Goal: Transaction & Acquisition: Book appointment/travel/reservation

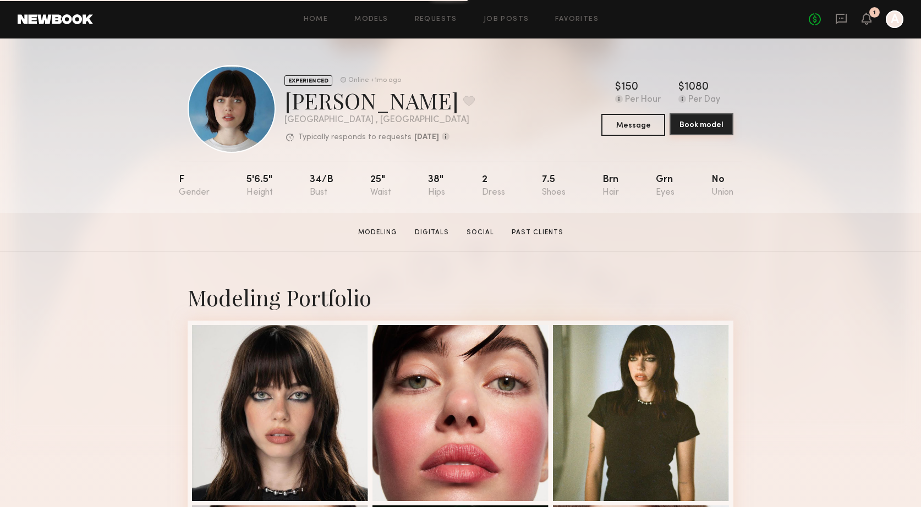
click at [704, 124] on button "Book model" at bounding box center [701, 124] width 64 height 22
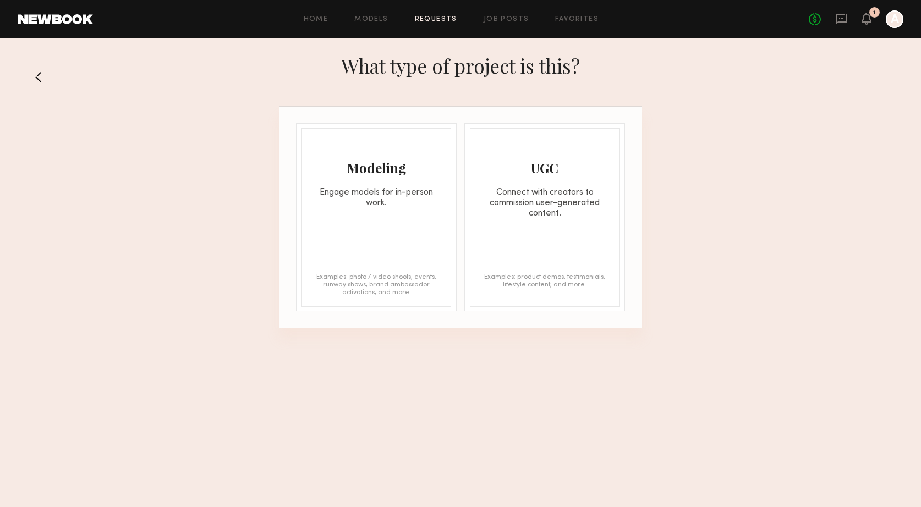
click at [388, 210] on div "Modeling Engage models for in-person work. Examples: photo / video shoots, even…" at bounding box center [376, 217] width 150 height 179
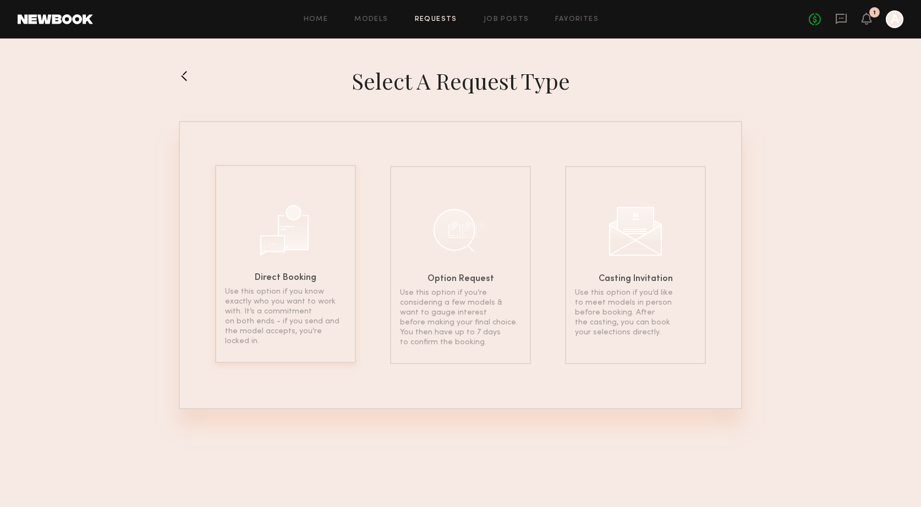
click at [297, 244] on div at bounding box center [285, 228] width 55 height 55
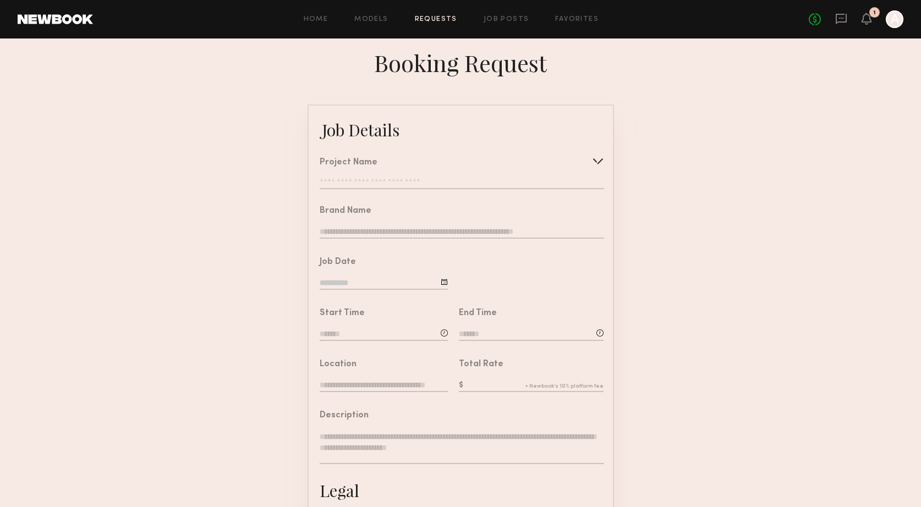
click at [365, 178] on div "Project Name Create Use recent modeling project TACORI Summer/Spring Shoot TACO…" at bounding box center [462, 173] width 284 height 31
click at [371, 168] on div "Project Name Create Use recent modeling project TACORI Summer/Spring Shoot TACO…" at bounding box center [462, 173] width 284 height 31
click at [371, 161] on div "Project Name" at bounding box center [349, 162] width 58 height 9
click at [596, 156] on div at bounding box center [598, 161] width 18 height 18
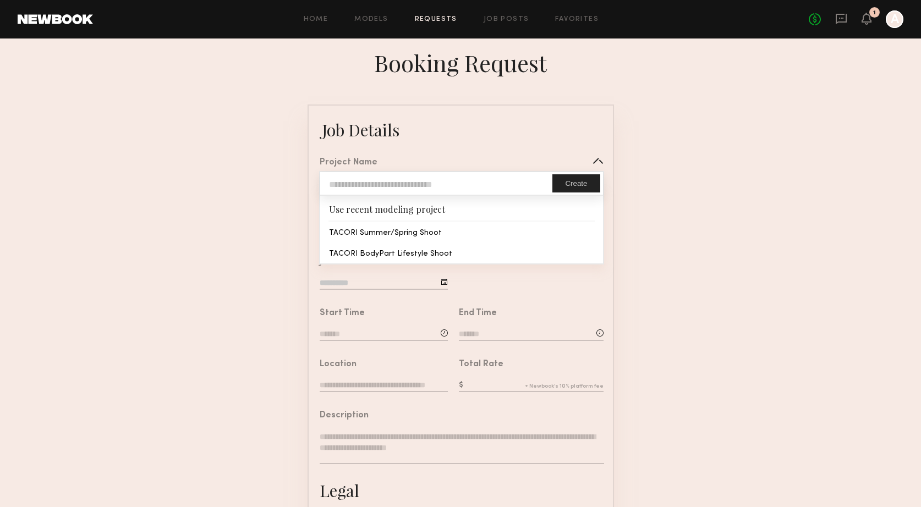
click at [447, 179] on input "text" at bounding box center [436, 183] width 232 height 23
type input "**********"
click at [575, 186] on button "Create" at bounding box center [575, 183] width 47 height 18
type input "**********"
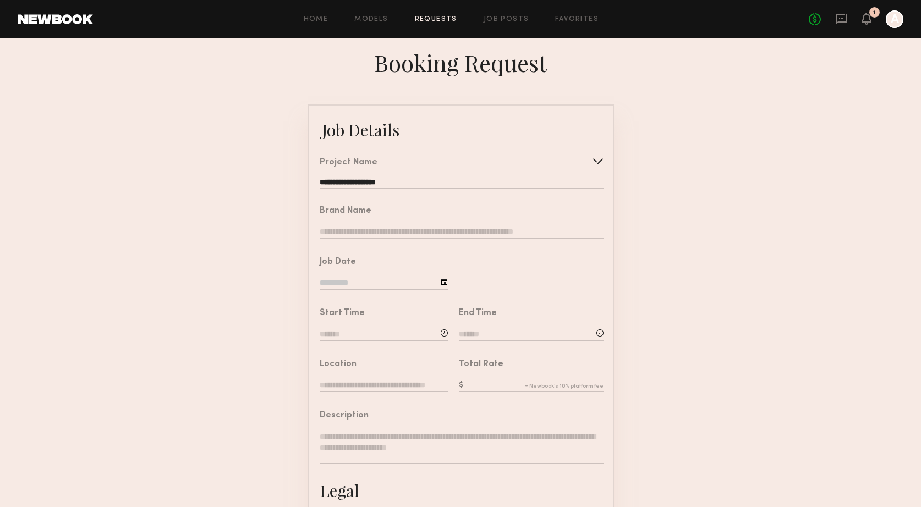
click at [371, 227] on input "text" at bounding box center [462, 233] width 284 height 12
type input "******"
click at [446, 282] on div at bounding box center [444, 281] width 7 height 7
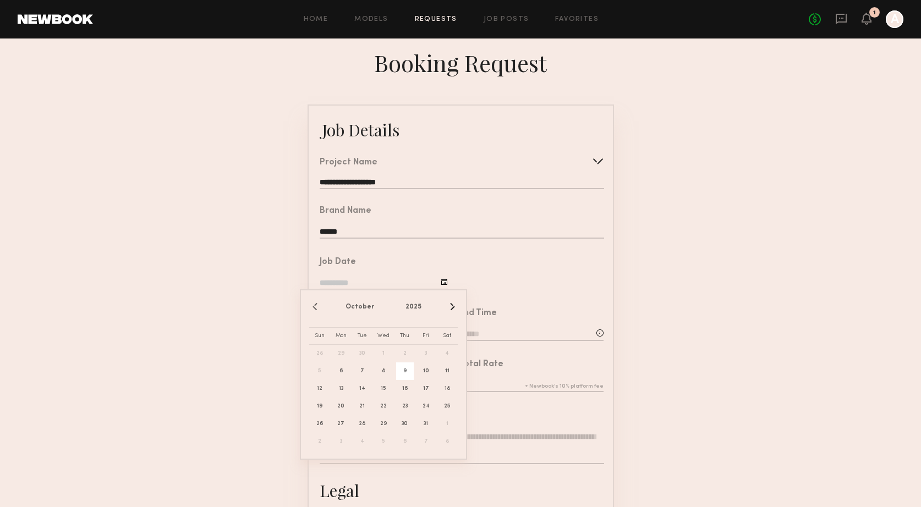
click at [401, 371] on span "9" at bounding box center [405, 372] width 18 height 18
type input "**********"
click at [443, 332] on div at bounding box center [444, 333] width 7 height 7
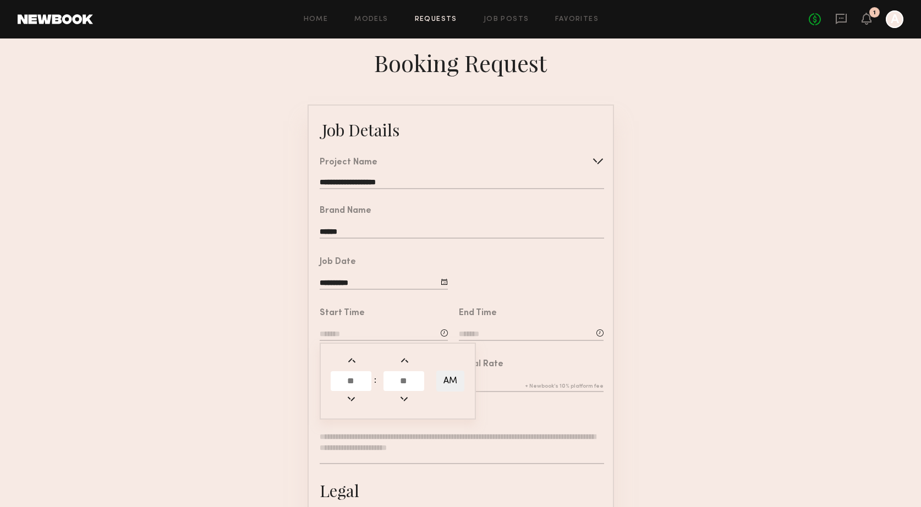
click at [347, 379] on input "text" at bounding box center [351, 381] width 41 height 20
type input "*"
click at [409, 381] on input "text" at bounding box center [403, 381] width 41 height 20
type input "*"
type input "**"
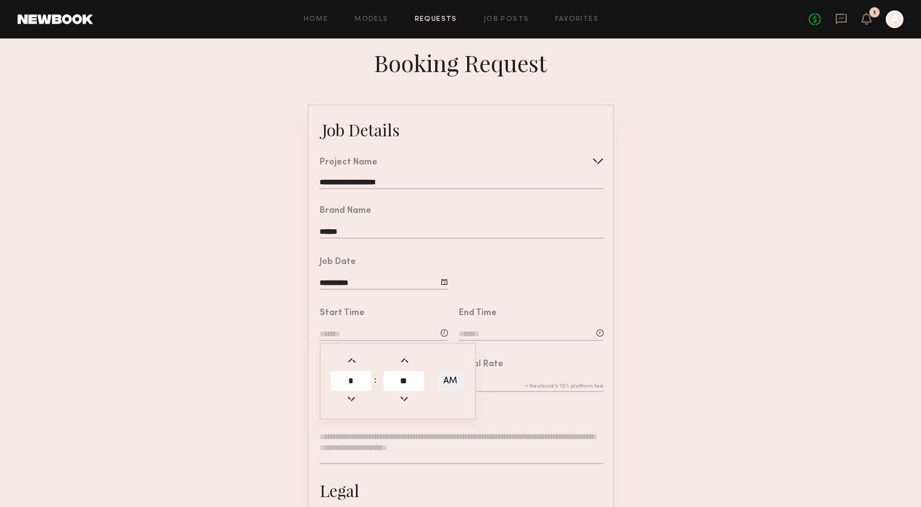
type input "*******"
type input "**"
click at [442, 389] on button "AM" at bounding box center [450, 381] width 28 height 21
click at [446, 376] on button "PM" at bounding box center [450, 381] width 28 height 21
type input "*******"
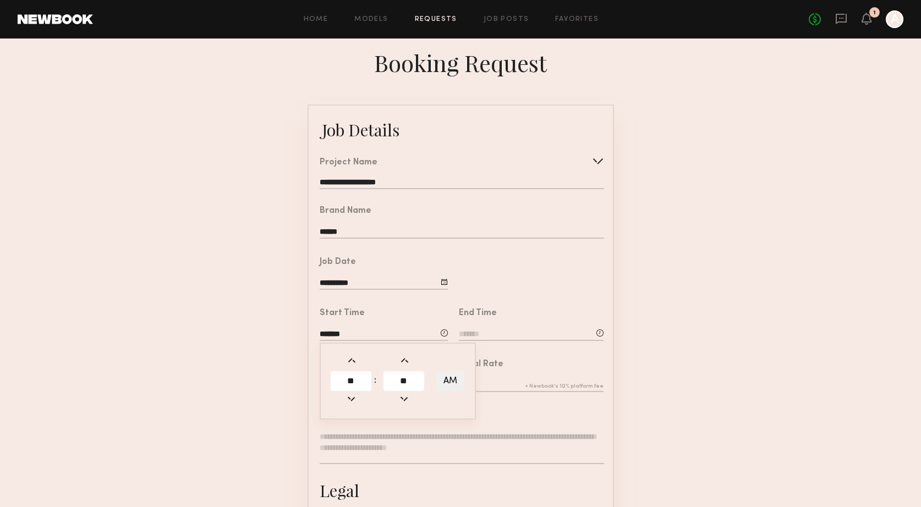
click at [510, 329] on input at bounding box center [531, 335] width 145 height 12
click at [490, 384] on input "text" at bounding box center [490, 381] width 41 height 20
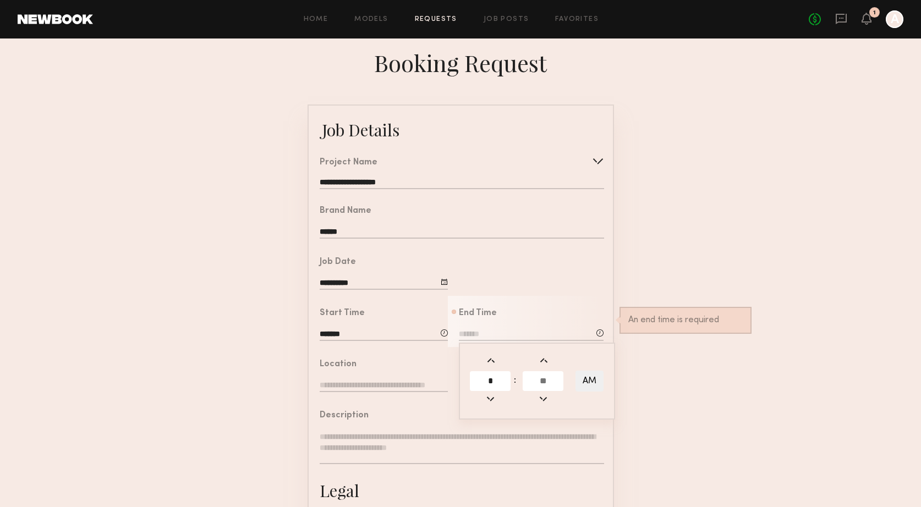
type input "*"
click at [548, 382] on input "text" at bounding box center [543, 381] width 41 height 20
type input "**"
type input "*******"
type input "*"
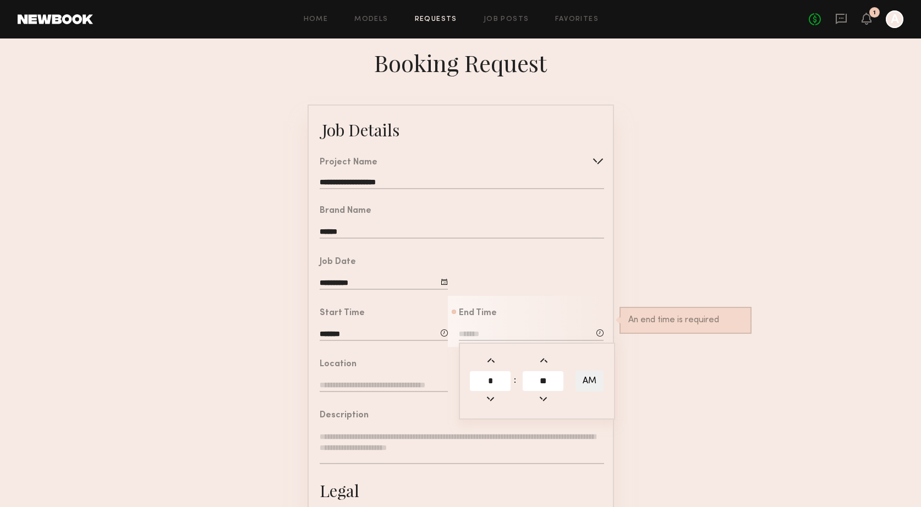
type input "**"
click at [586, 380] on button "AM" at bounding box center [589, 381] width 28 height 21
type input "*******"
type input "****"
click at [592, 296] on div "End Time ******* ** : ** PM" at bounding box center [526, 321] width 156 height 51
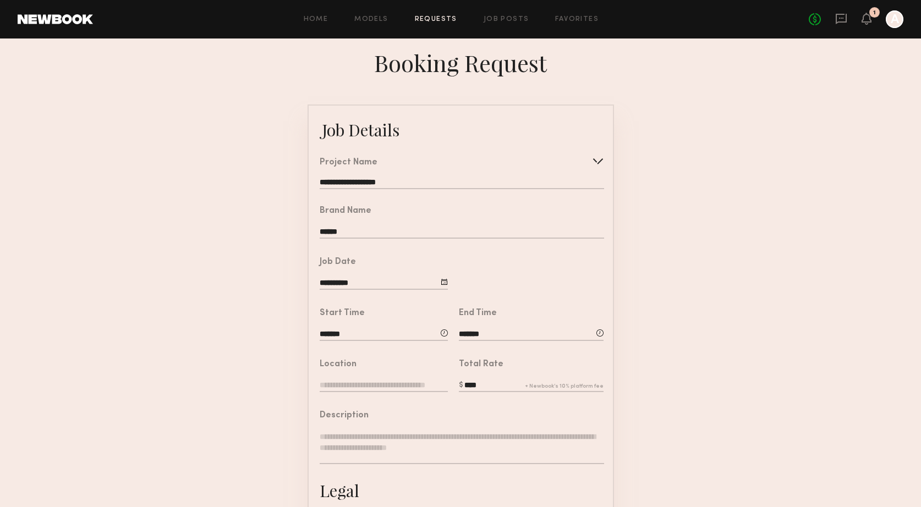
click at [598, 331] on div at bounding box center [599, 333] width 7 height 7
click at [486, 398] on span at bounding box center [491, 399] width 12 height 12
type input "*******"
type input "***"
type input "**"
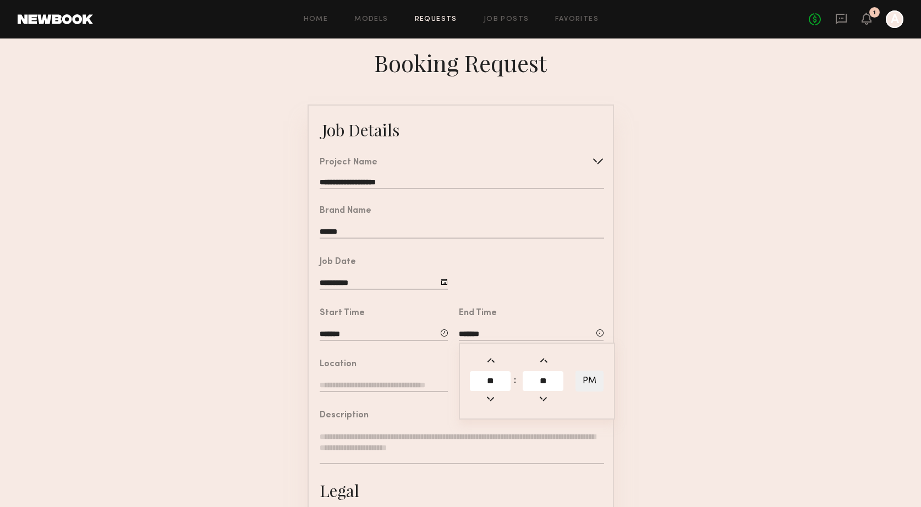
click at [488, 398] on span at bounding box center [491, 399] width 12 height 12
type input "*******"
type input "***"
type input "**"
click at [592, 243] on div "Brand Name ******" at bounding box center [456, 219] width 295 height 51
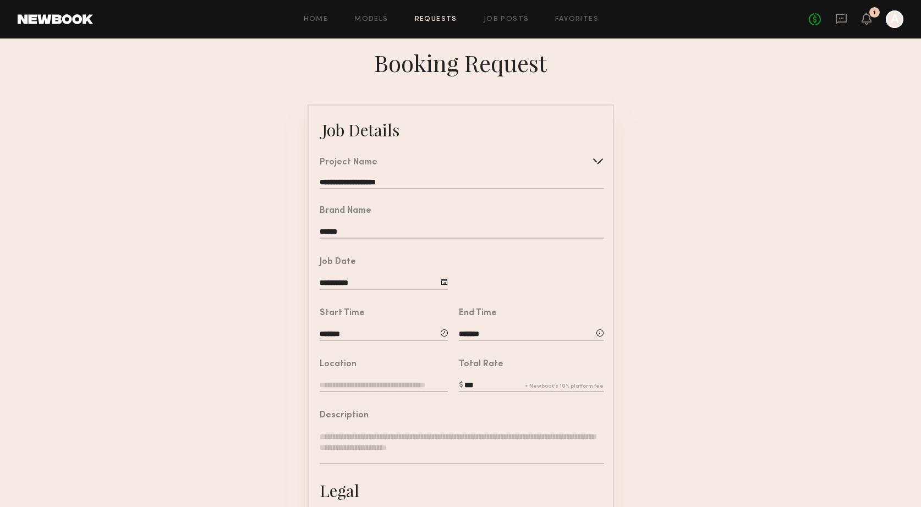
click at [369, 385] on input "text" at bounding box center [384, 386] width 128 height 12
click at [367, 430] on div "Description" at bounding box center [462, 443] width 284 height 64
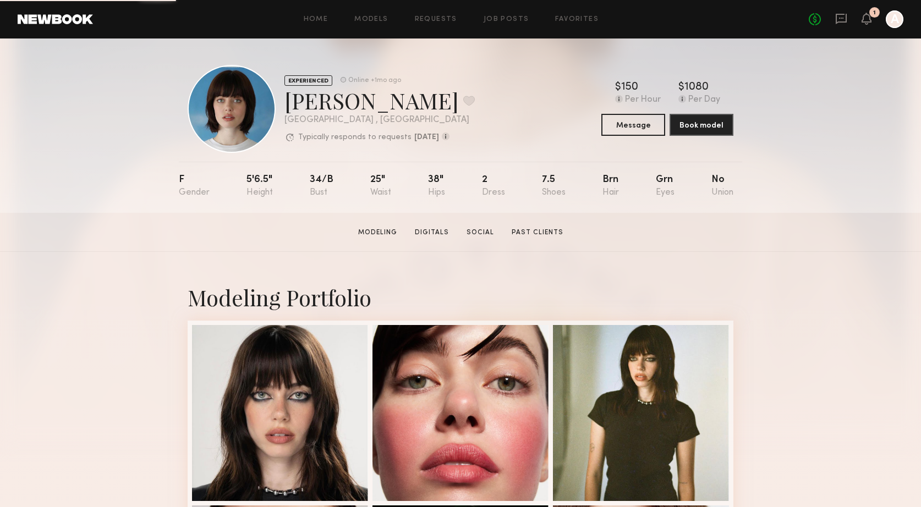
click at [378, 23] on div "Home Models Requests Job Posts Favorites Sign Out No fees up to $5,000 1 A" at bounding box center [498, 19] width 810 height 18
click at [311, 20] on link "Home" at bounding box center [316, 19] width 25 height 7
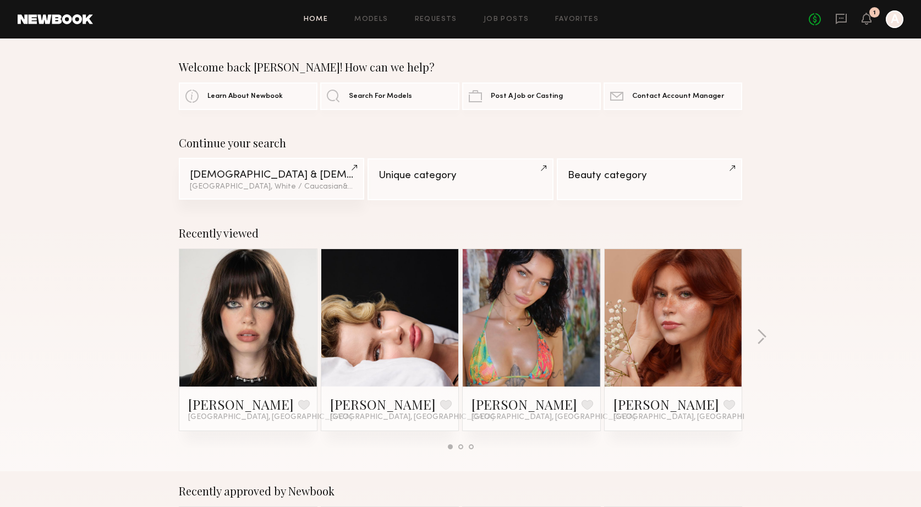
click at [352, 168] on link "Male & Female Models Los Angeles, White / Caucasian & 1 other filter + 1" at bounding box center [271, 179] width 185 height 42
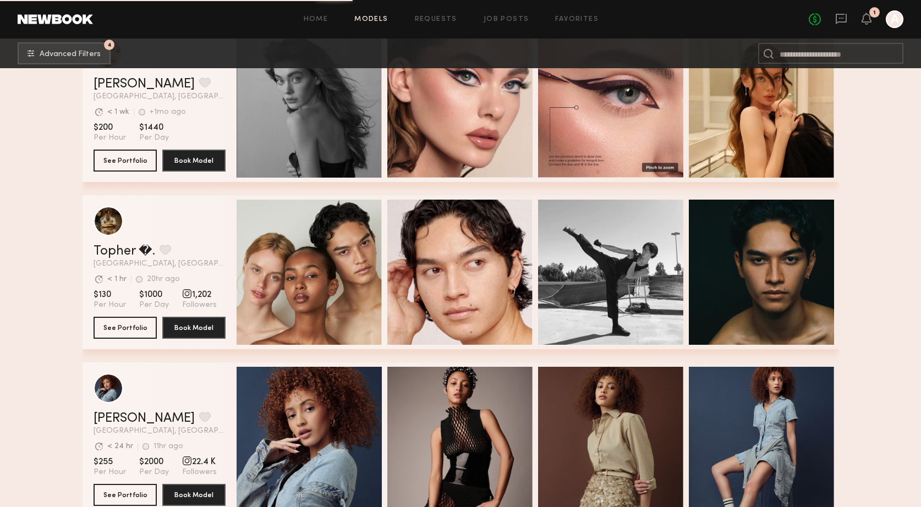
scroll to position [3574, 0]
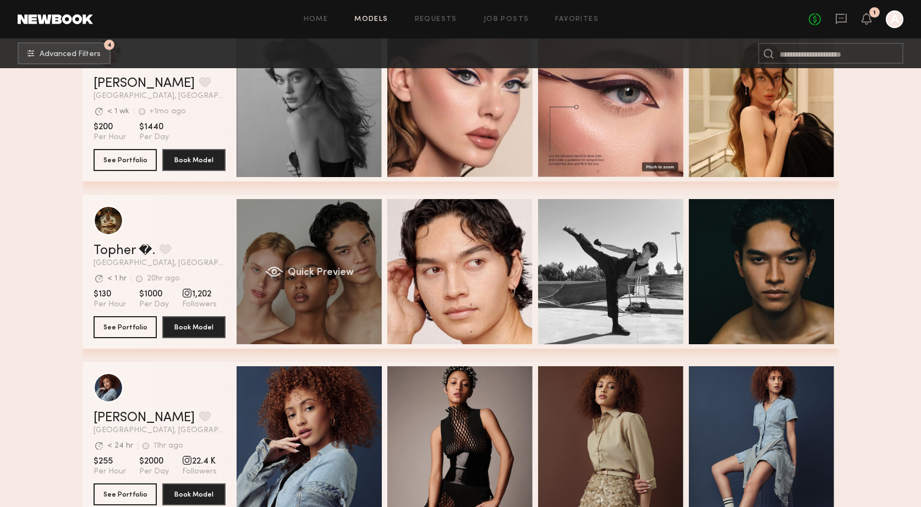
click at [324, 301] on div "Quick Preview" at bounding box center [309, 271] width 145 height 145
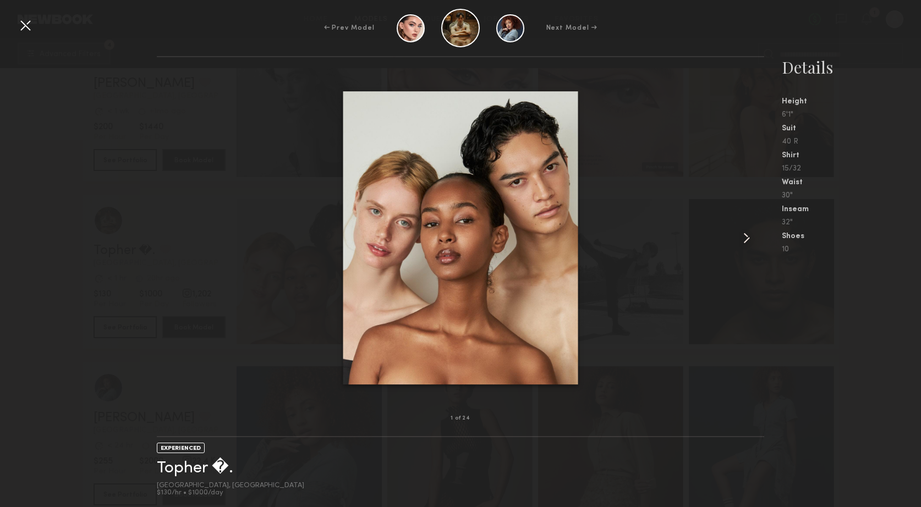
click at [748, 240] on common-icon at bounding box center [747, 238] width 18 height 18
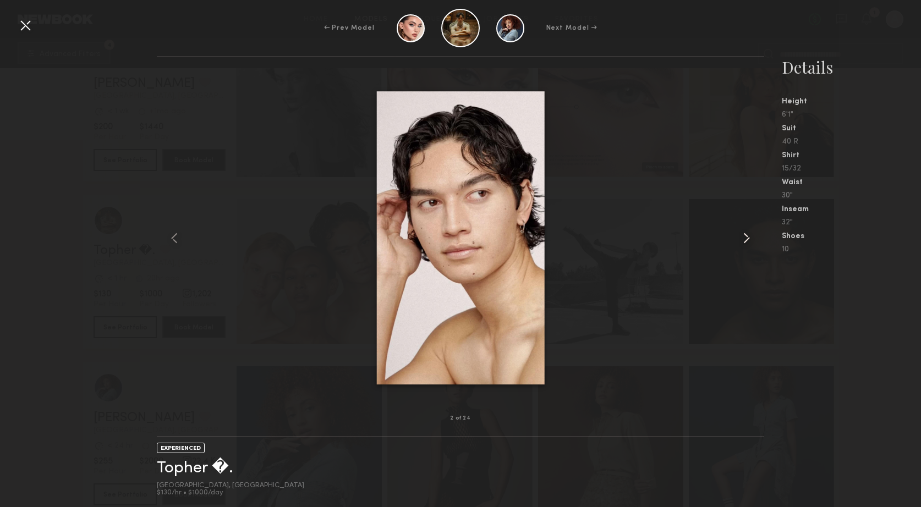
click at [748, 240] on common-icon at bounding box center [747, 238] width 18 height 18
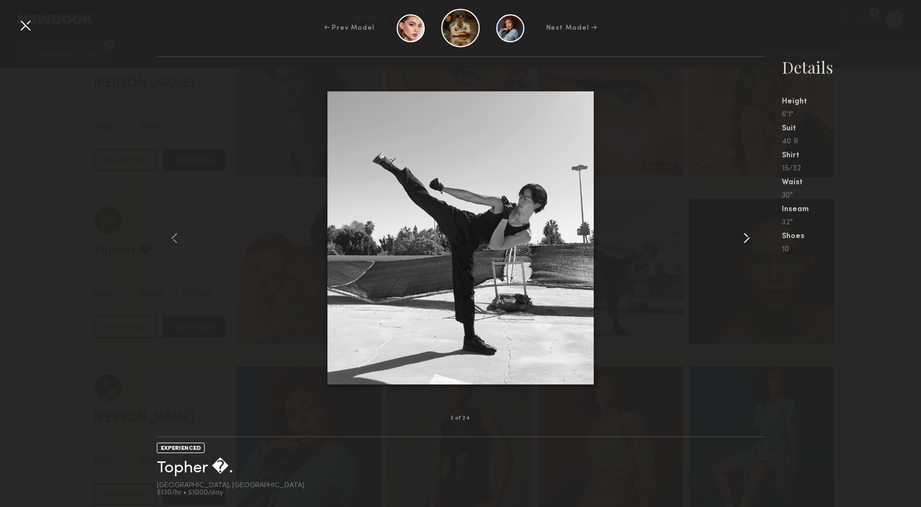
click at [748, 240] on common-icon at bounding box center [747, 238] width 18 height 18
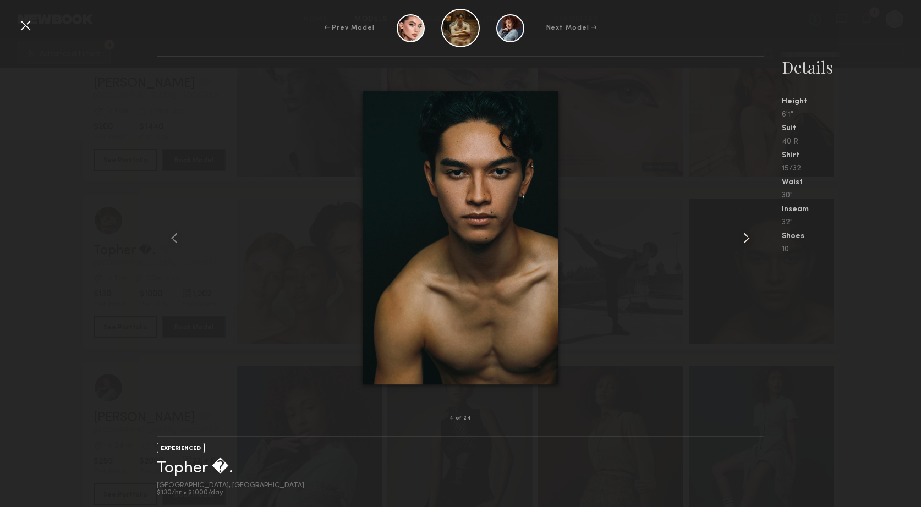
click at [748, 240] on common-icon at bounding box center [747, 238] width 18 height 18
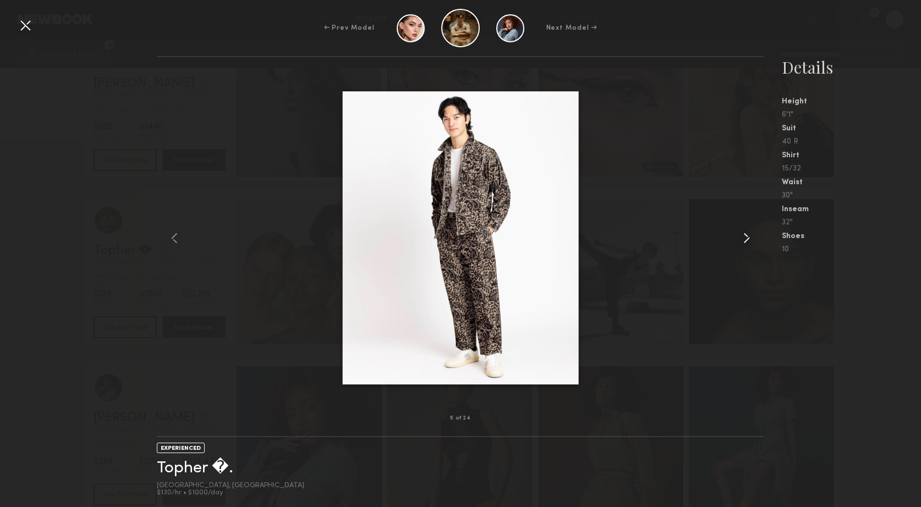
click at [748, 240] on common-icon at bounding box center [747, 238] width 18 height 18
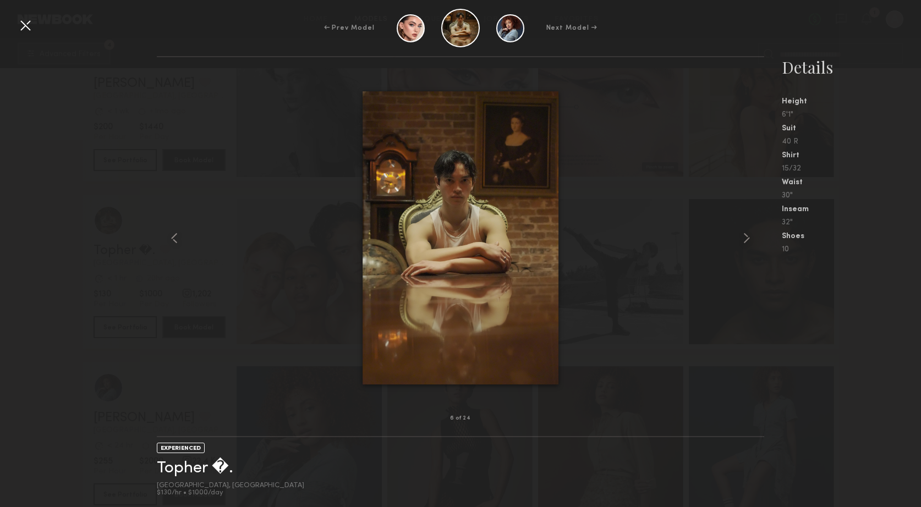
click at [28, 28] on div at bounding box center [26, 26] width 18 height 18
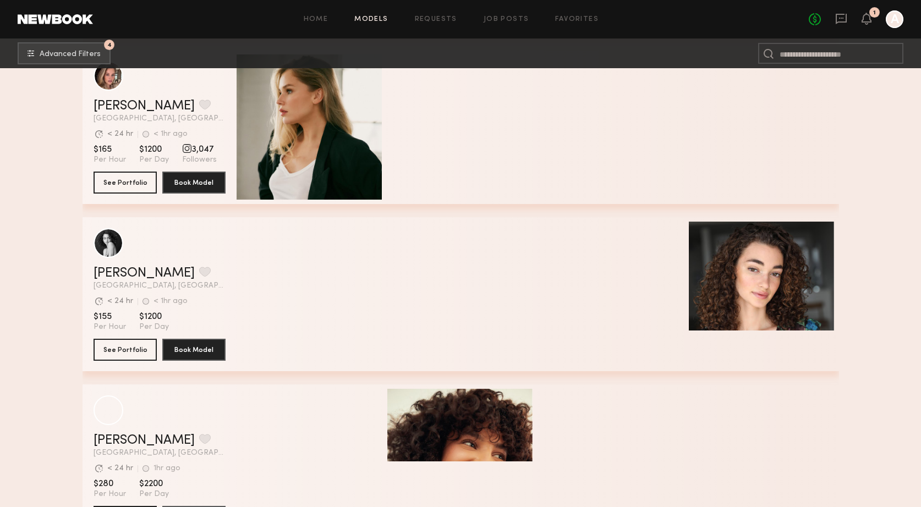
scroll to position [5916, 0]
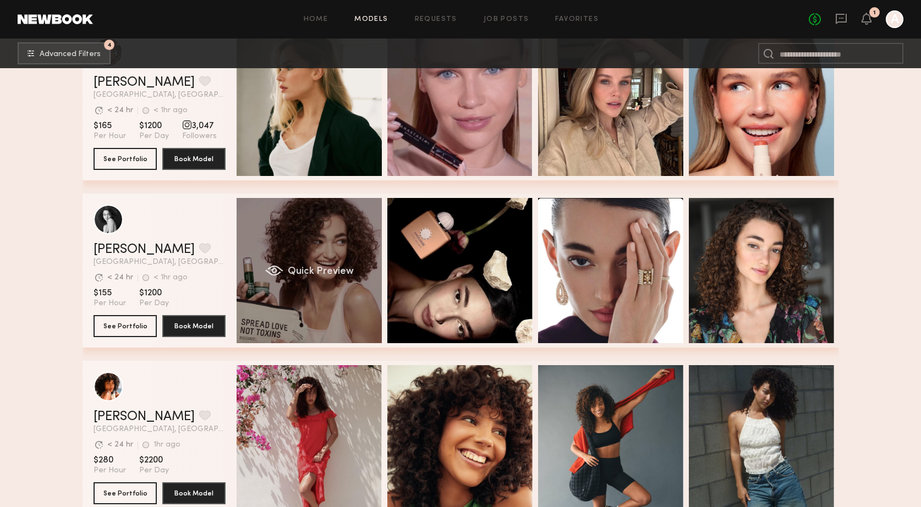
click at [300, 243] on div "Quick Preview" at bounding box center [309, 270] width 145 height 145
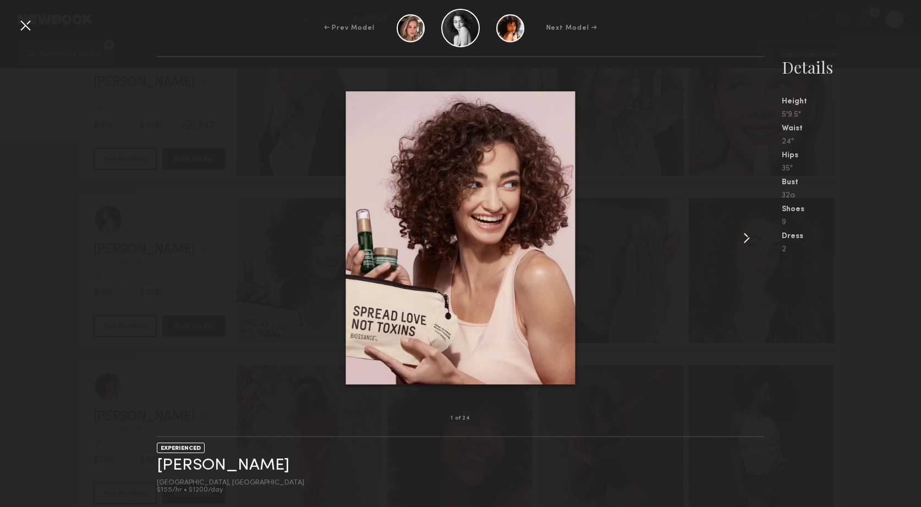
click at [751, 241] on common-icon at bounding box center [747, 238] width 18 height 18
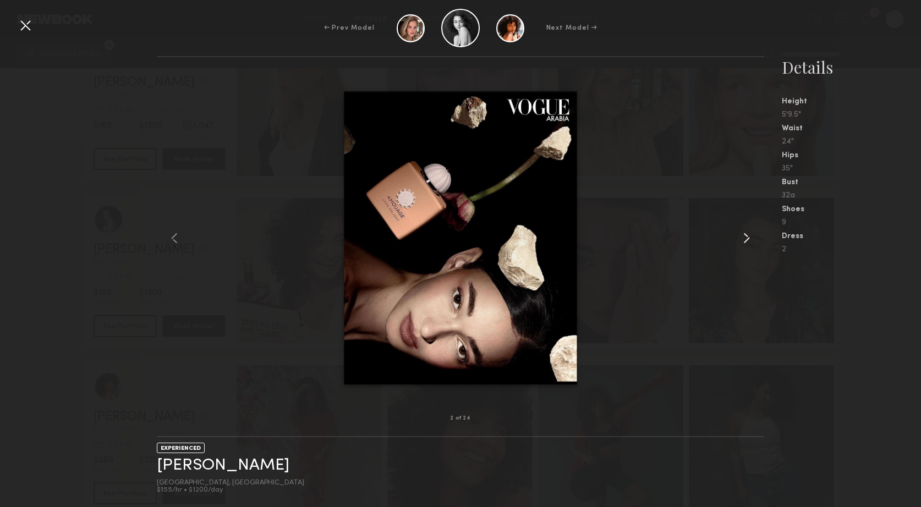
click at [751, 241] on common-icon at bounding box center [747, 238] width 18 height 18
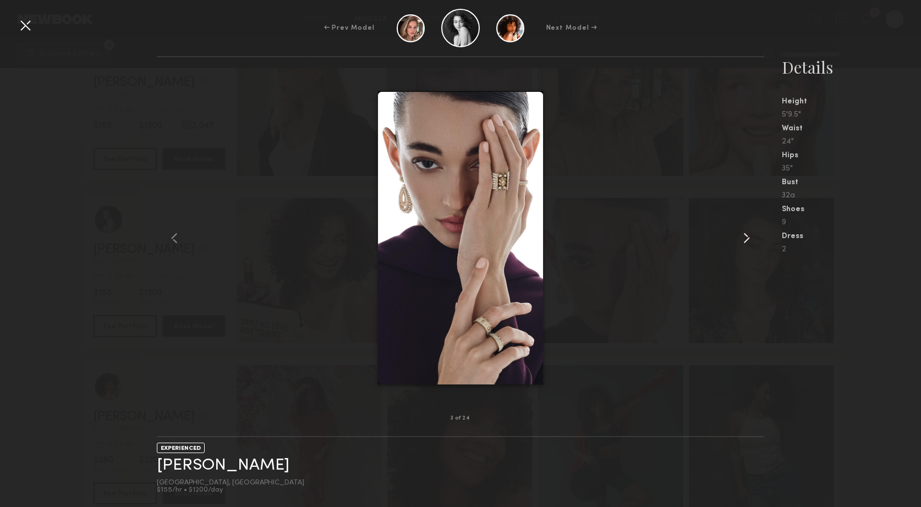
click at [751, 241] on common-icon at bounding box center [747, 238] width 18 height 18
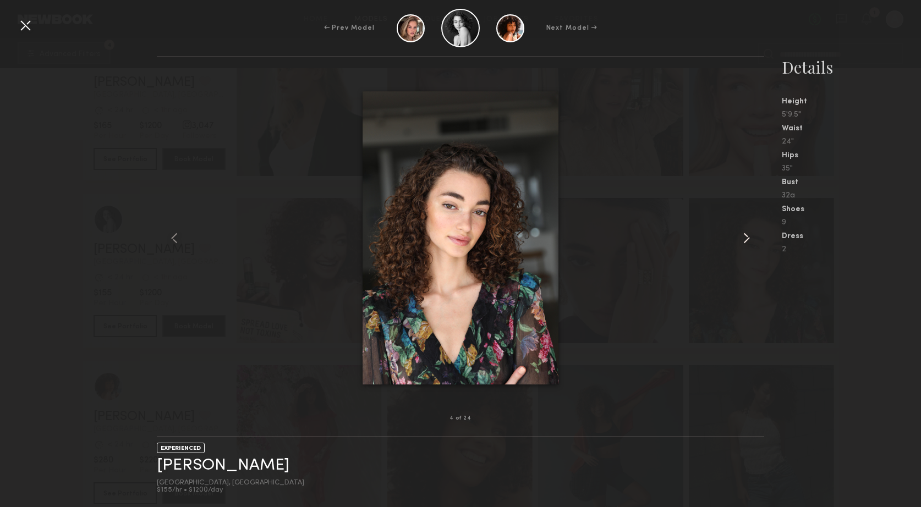
click at [751, 241] on common-icon at bounding box center [747, 238] width 18 height 18
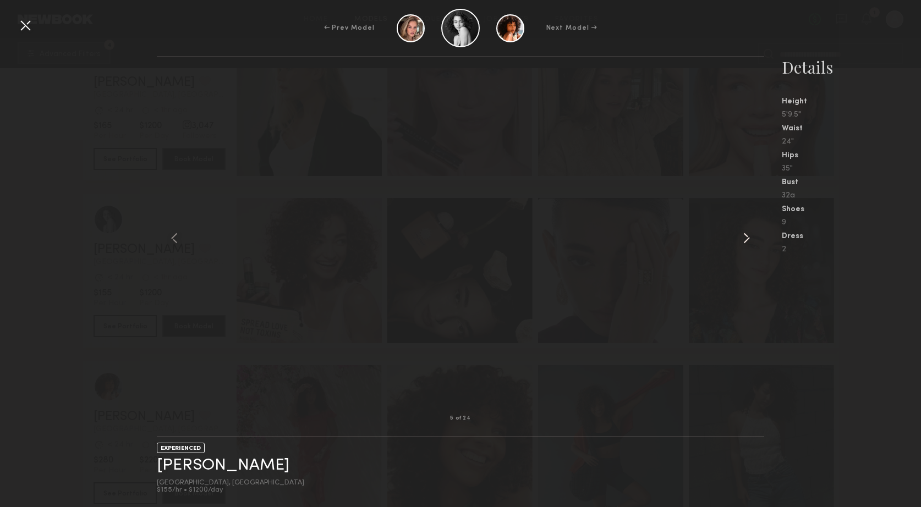
click at [751, 241] on common-icon at bounding box center [747, 238] width 18 height 18
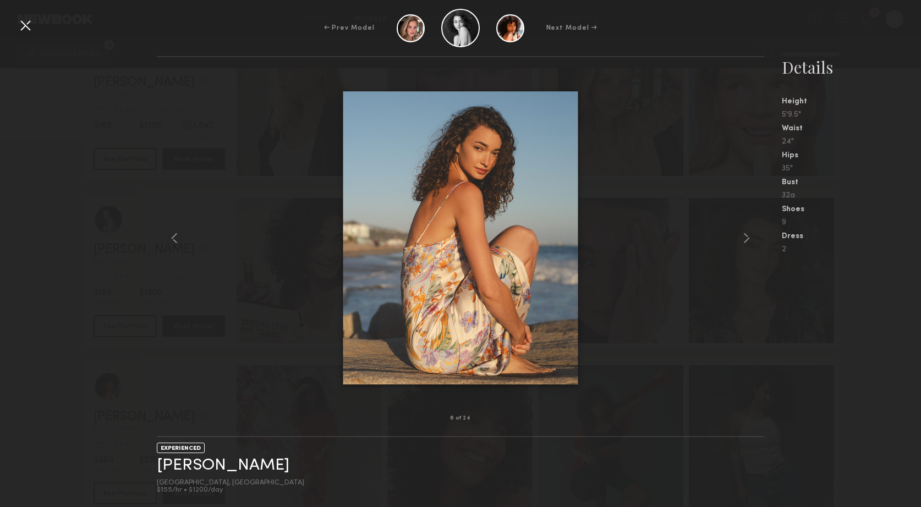
click at [23, 24] on div at bounding box center [26, 26] width 18 height 18
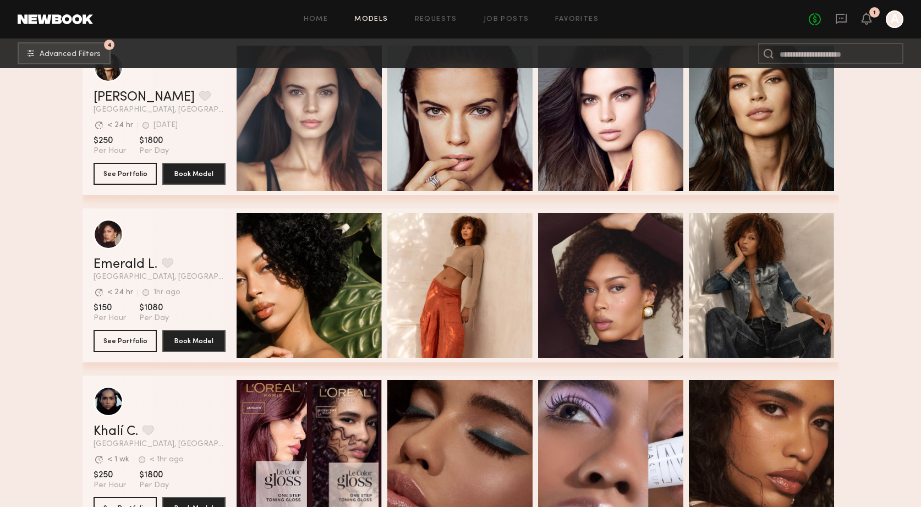
scroll to position [6742, 0]
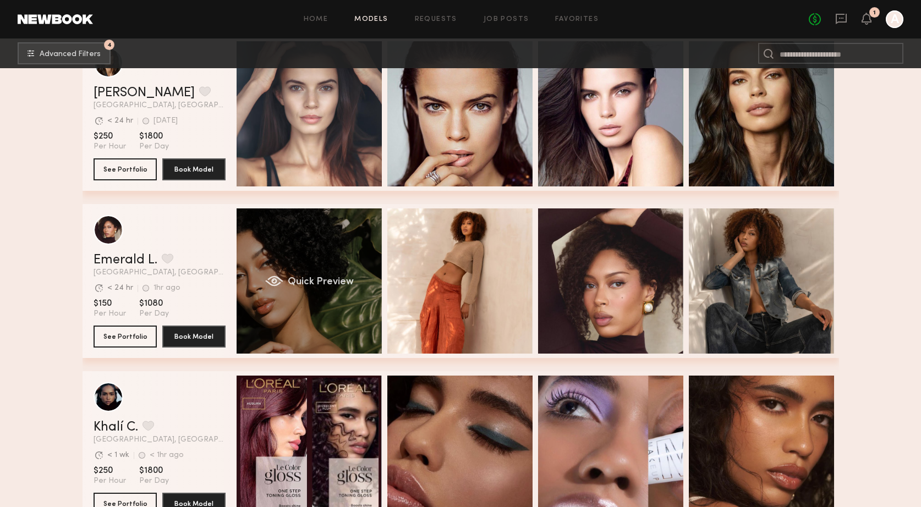
click at [301, 252] on div "Quick Preview" at bounding box center [309, 280] width 145 height 145
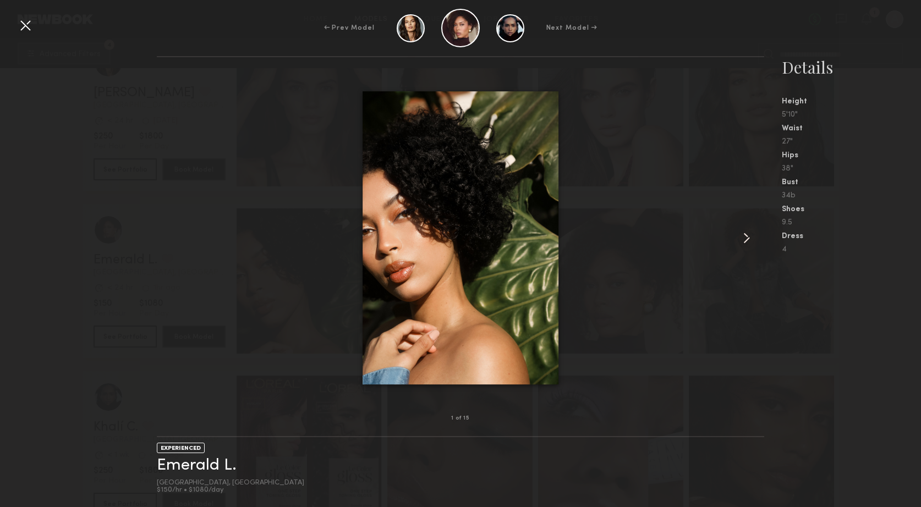
click at [745, 239] on common-icon at bounding box center [747, 238] width 18 height 18
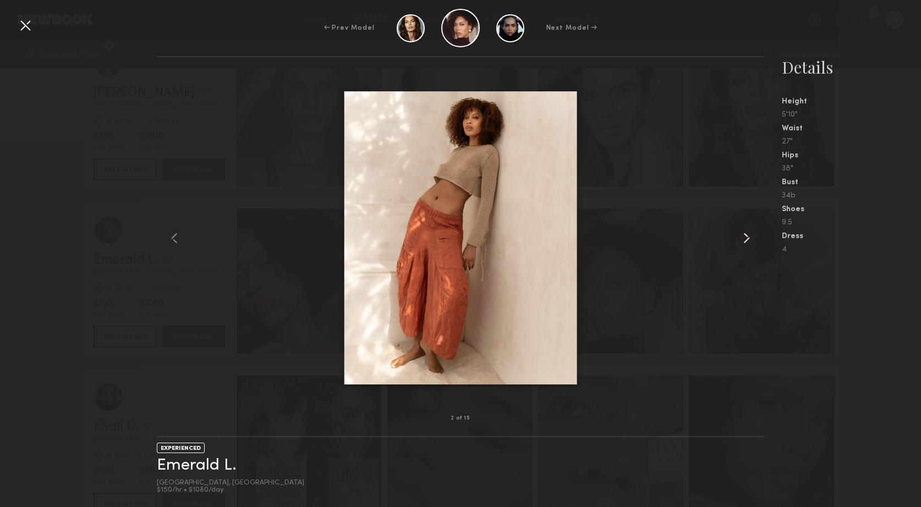
click at [745, 239] on common-icon at bounding box center [747, 238] width 18 height 18
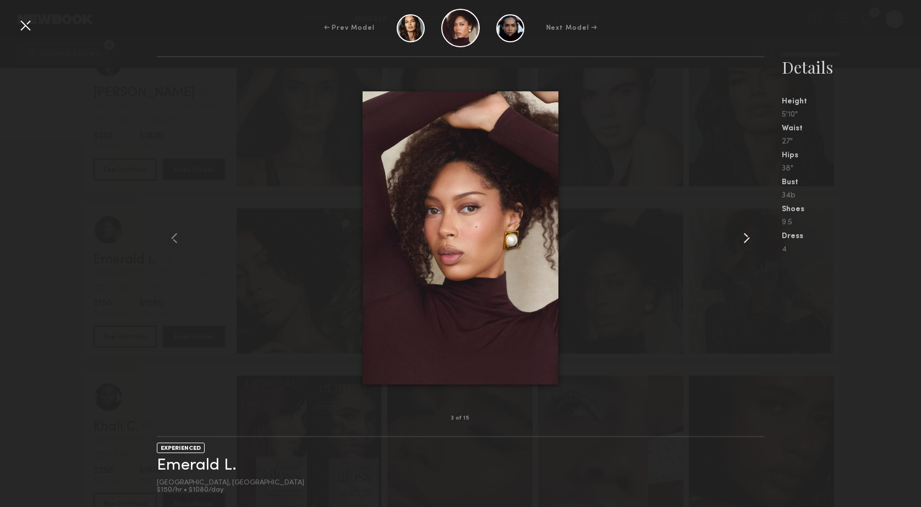
click at [745, 239] on common-icon at bounding box center [747, 238] width 18 height 18
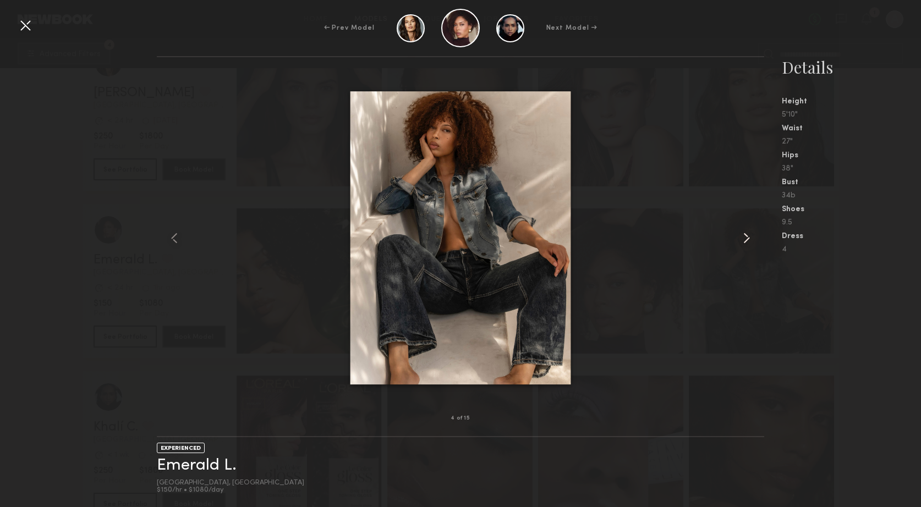
click at [745, 239] on common-icon at bounding box center [747, 238] width 18 height 18
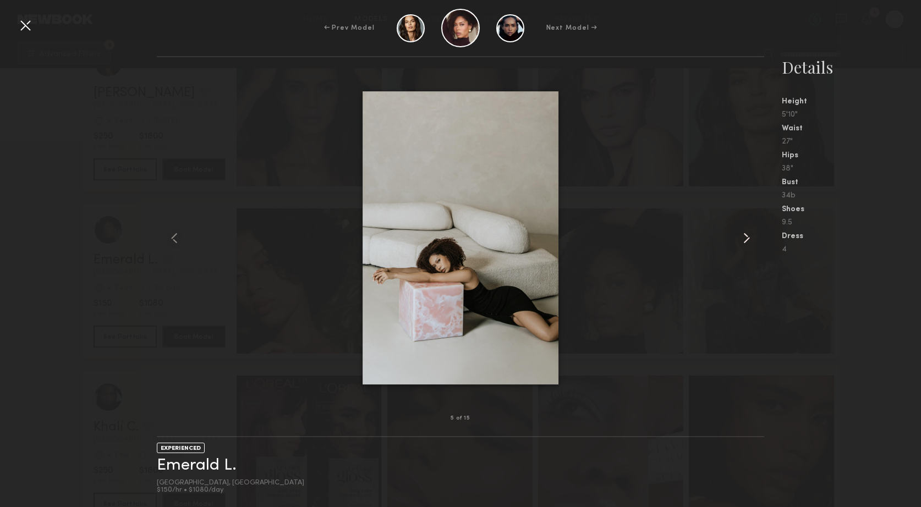
click at [745, 239] on common-icon at bounding box center [747, 238] width 18 height 18
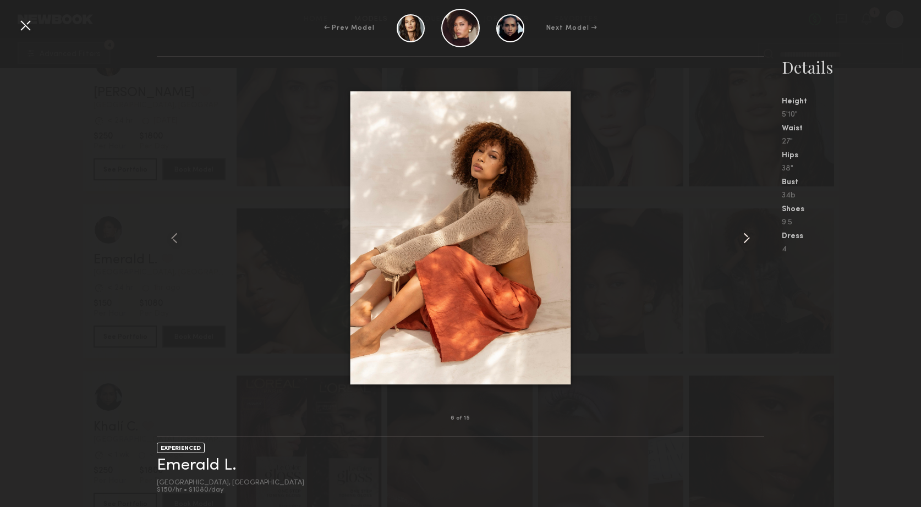
click at [745, 239] on common-icon at bounding box center [747, 238] width 18 height 18
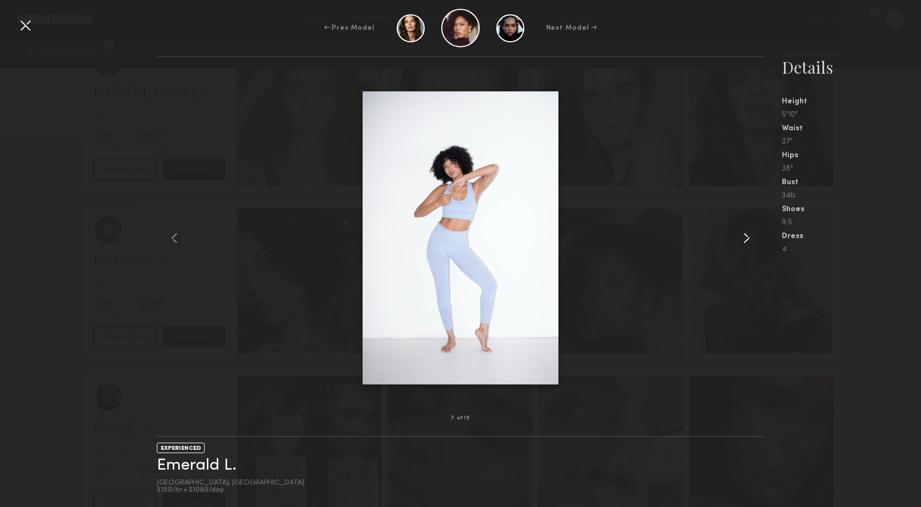
click at [745, 239] on common-icon at bounding box center [747, 238] width 18 height 18
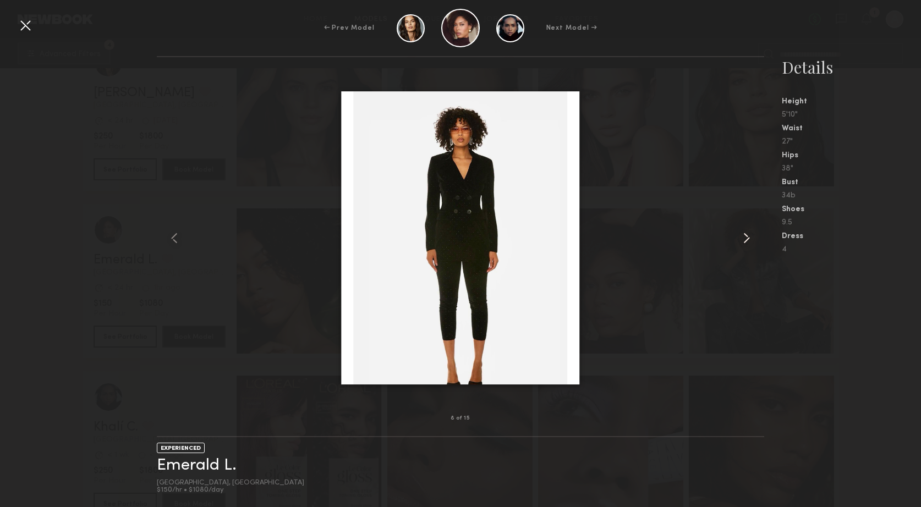
click at [745, 239] on common-icon at bounding box center [747, 238] width 18 height 18
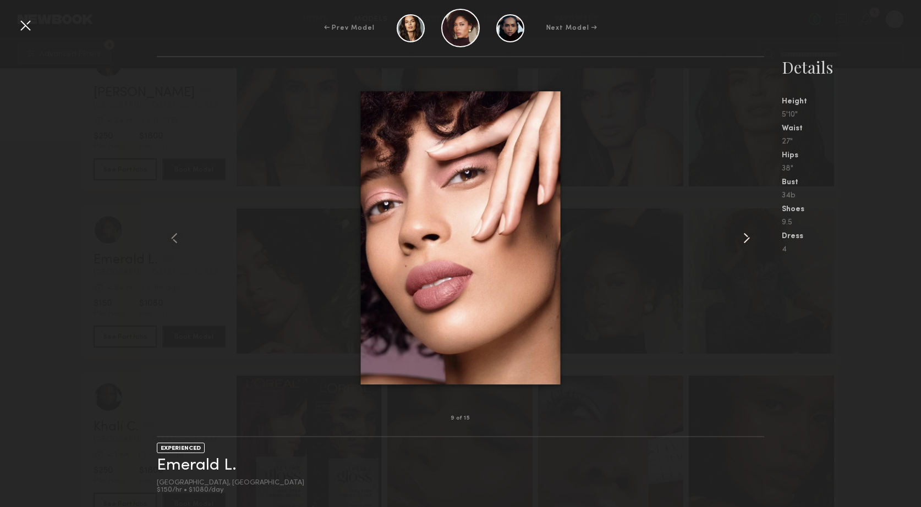
click at [745, 239] on common-icon at bounding box center [747, 238] width 18 height 18
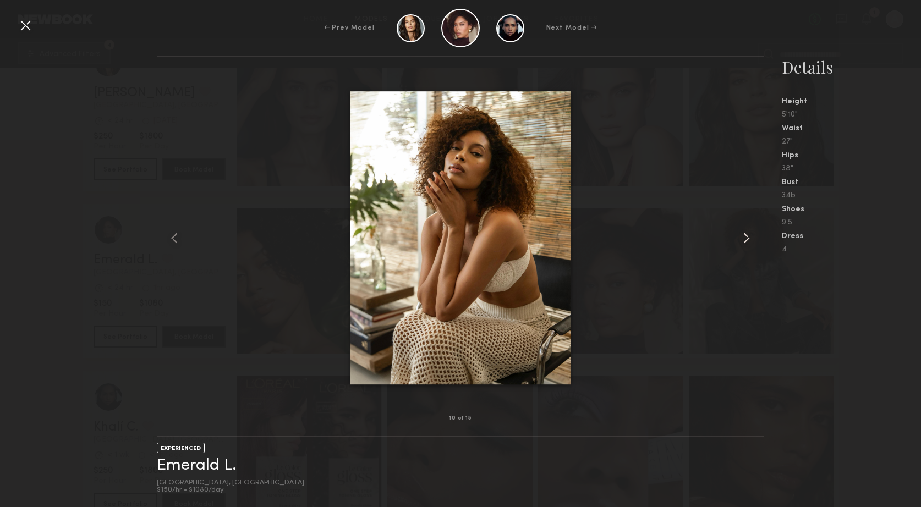
click at [745, 239] on common-icon at bounding box center [747, 238] width 18 height 18
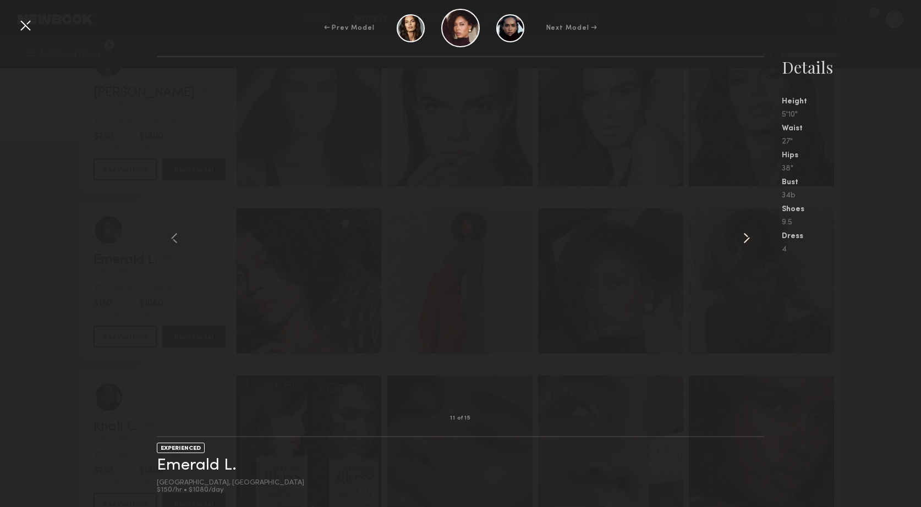
click at [745, 239] on common-icon at bounding box center [747, 238] width 18 height 18
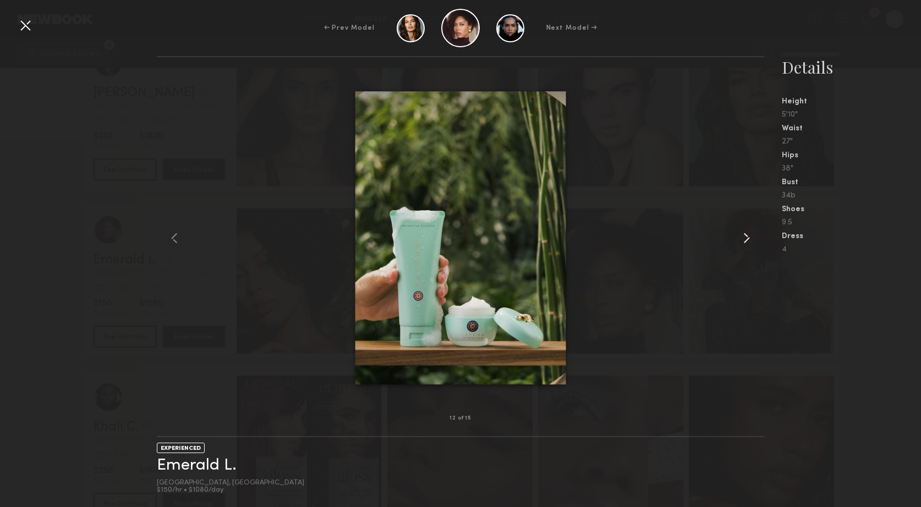
click at [745, 239] on common-icon at bounding box center [747, 238] width 18 height 18
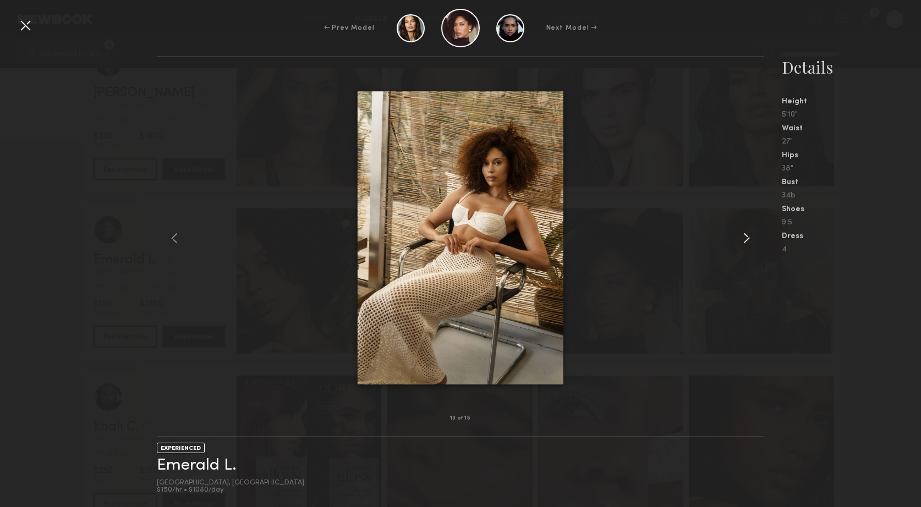
click at [745, 239] on common-icon at bounding box center [747, 238] width 18 height 18
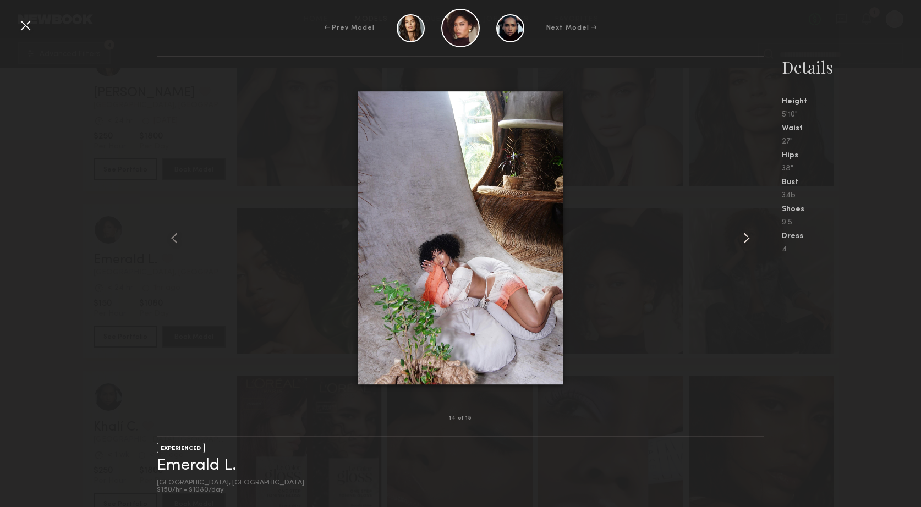
click at [742, 235] on common-icon at bounding box center [747, 238] width 18 height 18
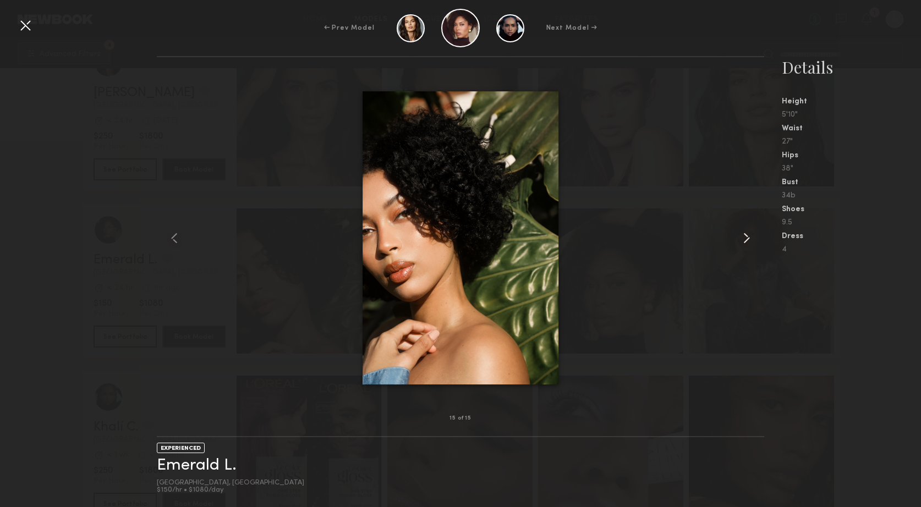
click at [742, 235] on common-icon at bounding box center [747, 238] width 18 height 18
click at [748, 238] on common-icon at bounding box center [747, 238] width 18 height 18
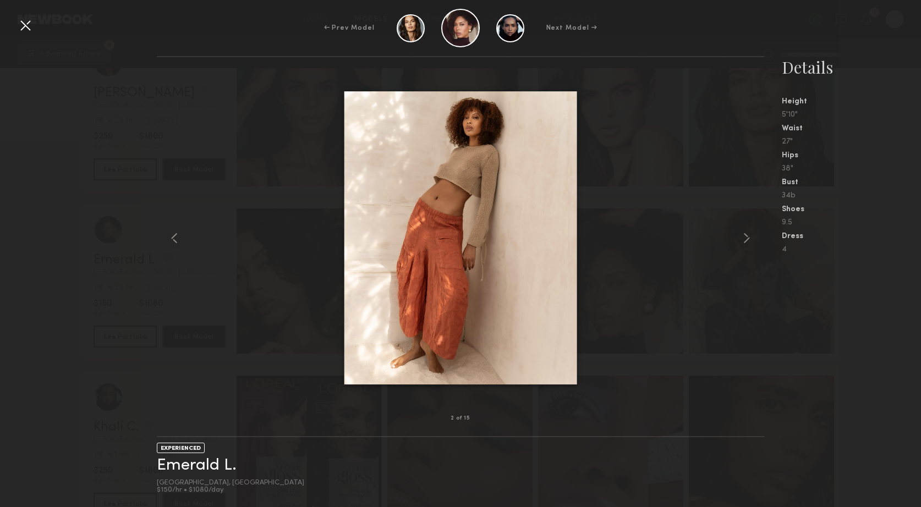
click at [21, 25] on div at bounding box center [26, 26] width 18 height 18
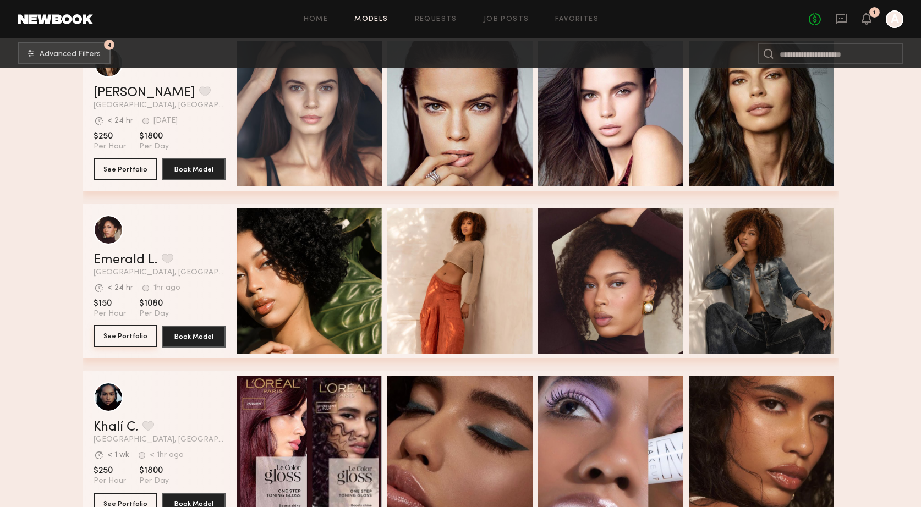
click at [130, 332] on button "See Portfolio" at bounding box center [125, 336] width 63 height 22
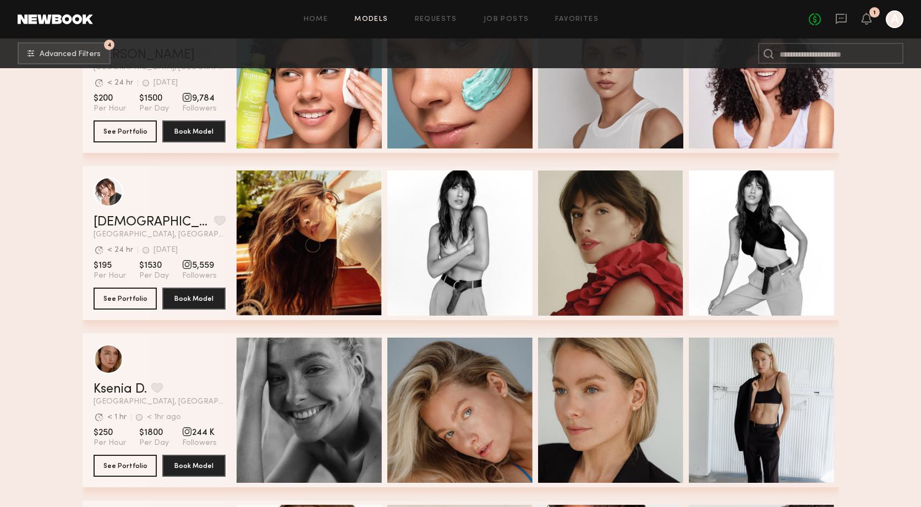
scroll to position [9123, 0]
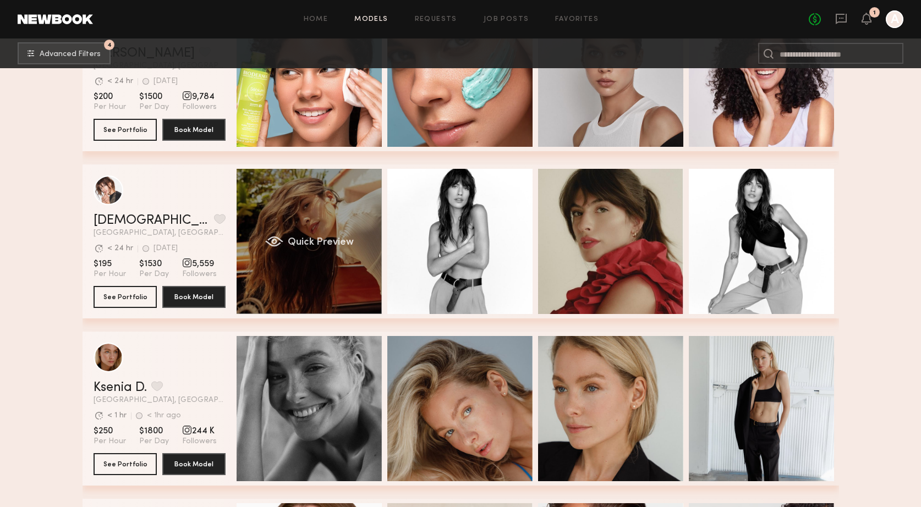
click at [318, 204] on div "Quick Preview" at bounding box center [309, 241] width 145 height 145
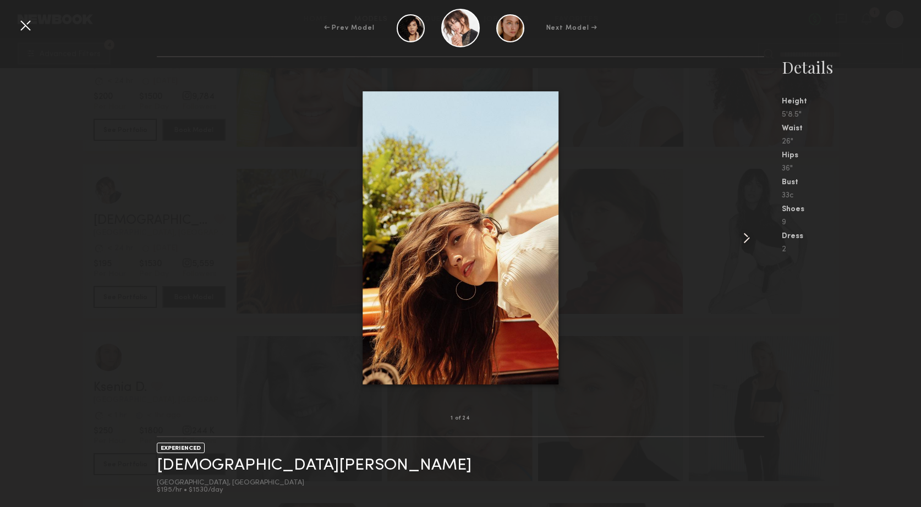
click at [745, 238] on common-icon at bounding box center [747, 238] width 18 height 18
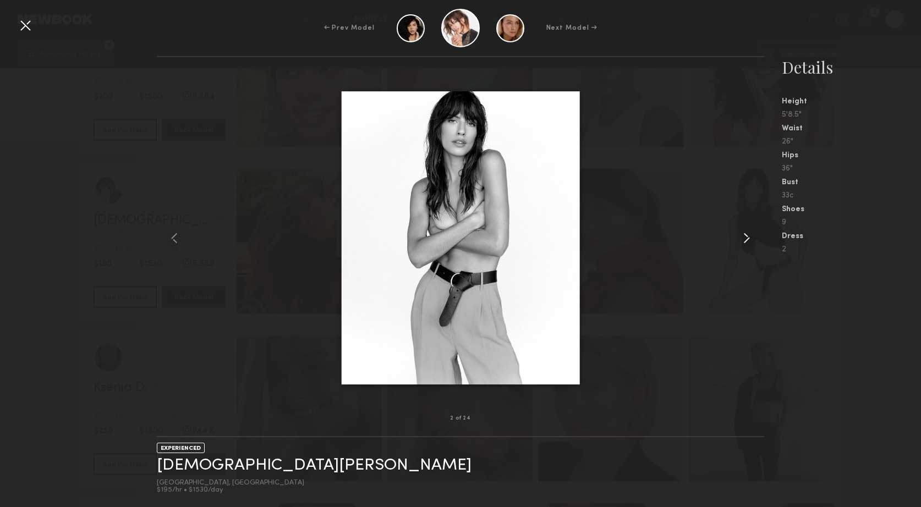
click at [745, 238] on common-icon at bounding box center [747, 238] width 18 height 18
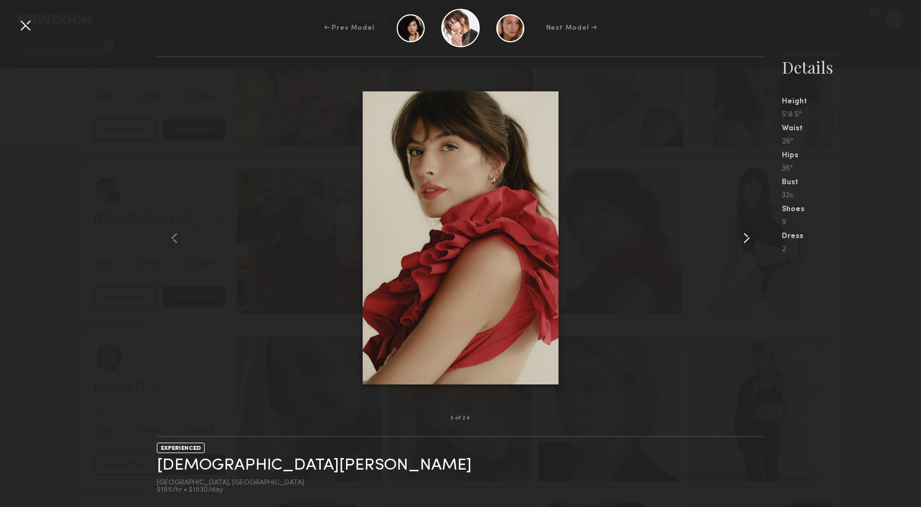
click at [745, 238] on common-icon at bounding box center [747, 238] width 18 height 18
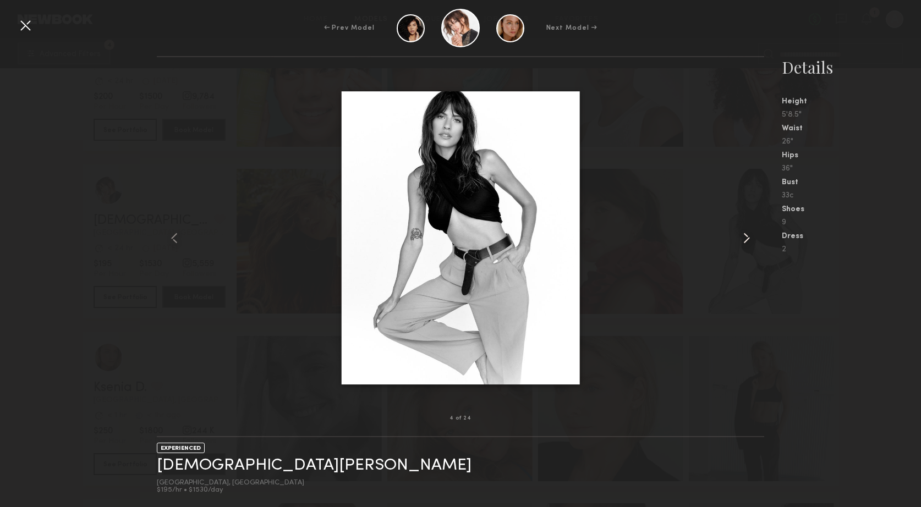
click at [745, 238] on common-icon at bounding box center [747, 238] width 18 height 18
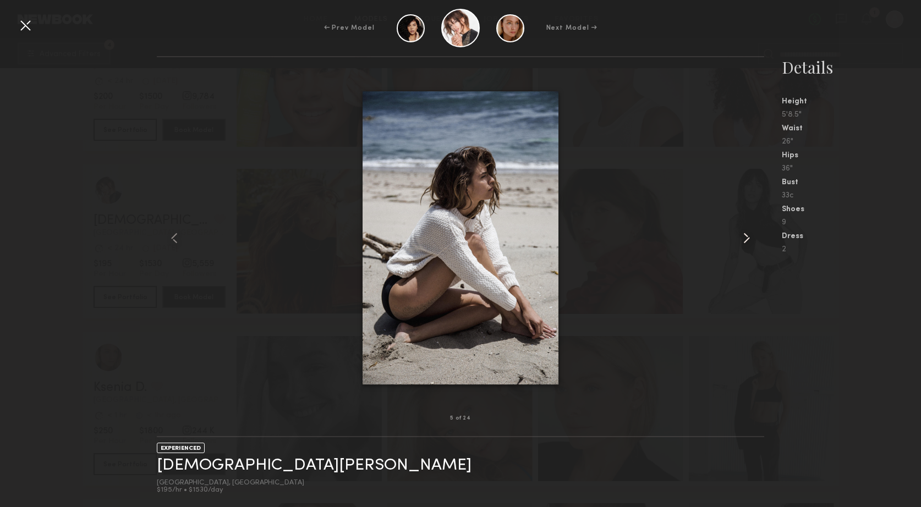
click at [745, 238] on common-icon at bounding box center [747, 238] width 18 height 18
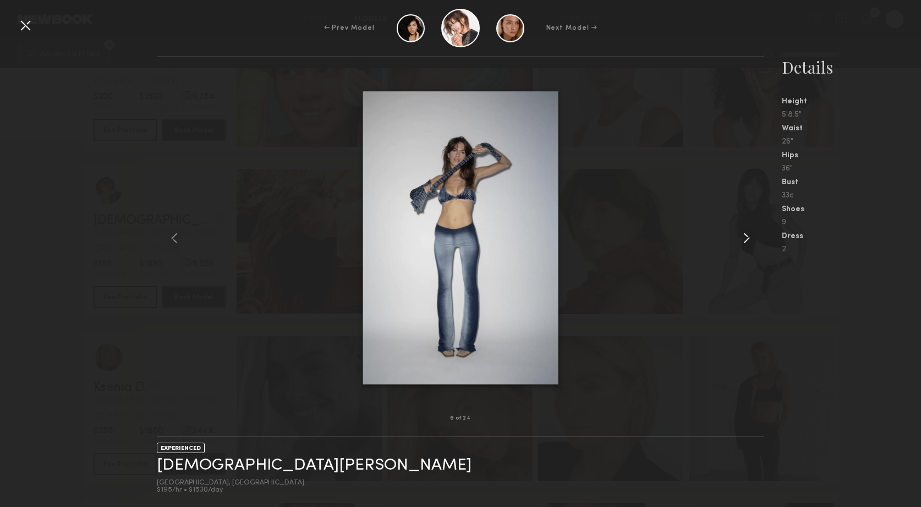
click at [745, 238] on common-icon at bounding box center [747, 238] width 18 height 18
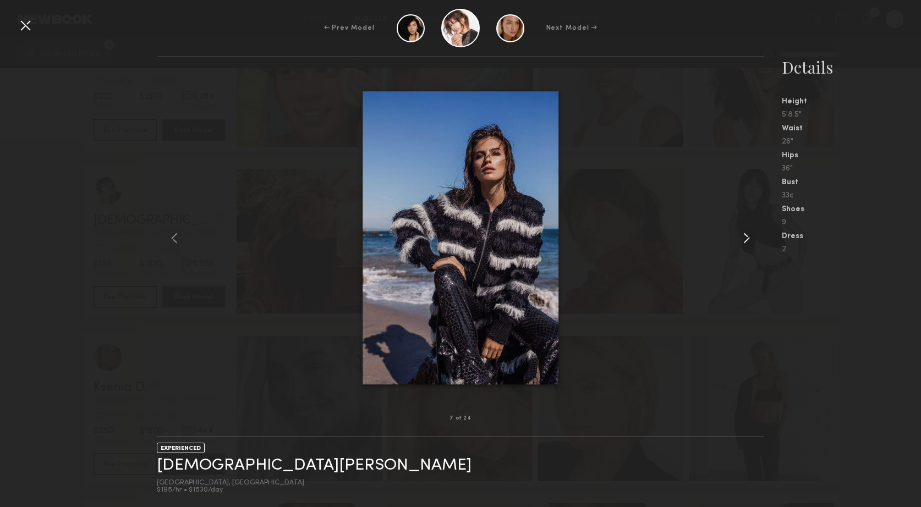
click at [745, 238] on common-icon at bounding box center [747, 238] width 18 height 18
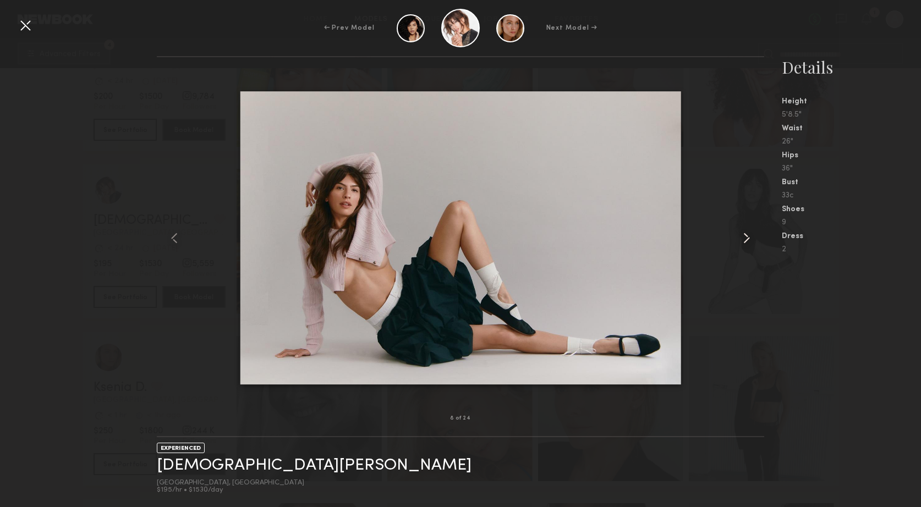
click at [745, 238] on common-icon at bounding box center [747, 238] width 18 height 18
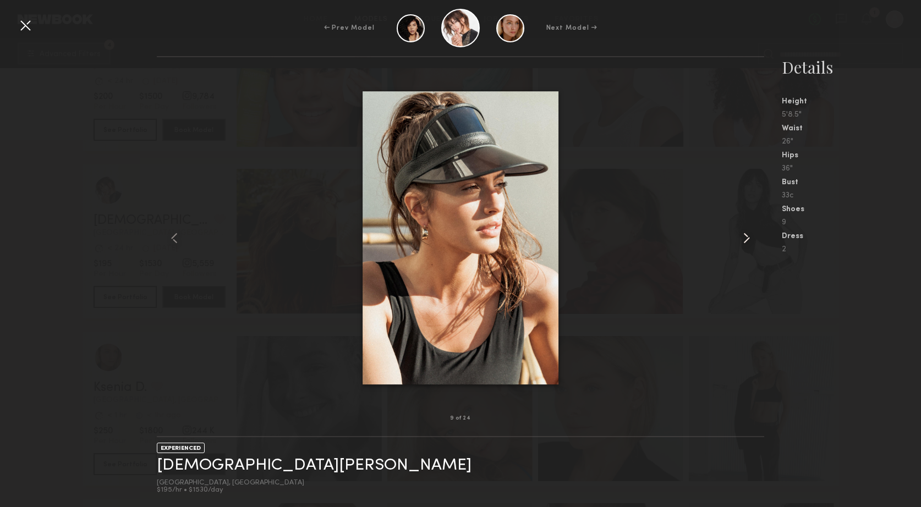
click at [745, 238] on common-icon at bounding box center [747, 238] width 18 height 18
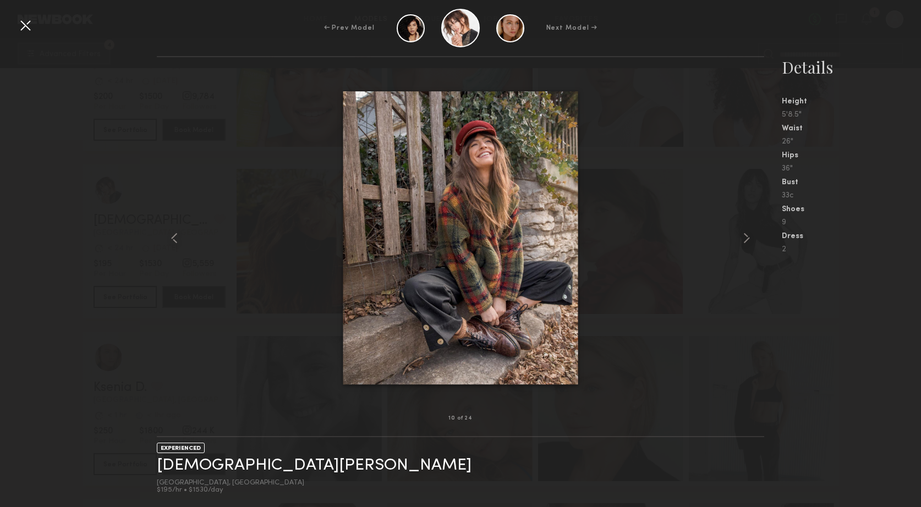
click at [24, 25] on div at bounding box center [26, 26] width 18 height 18
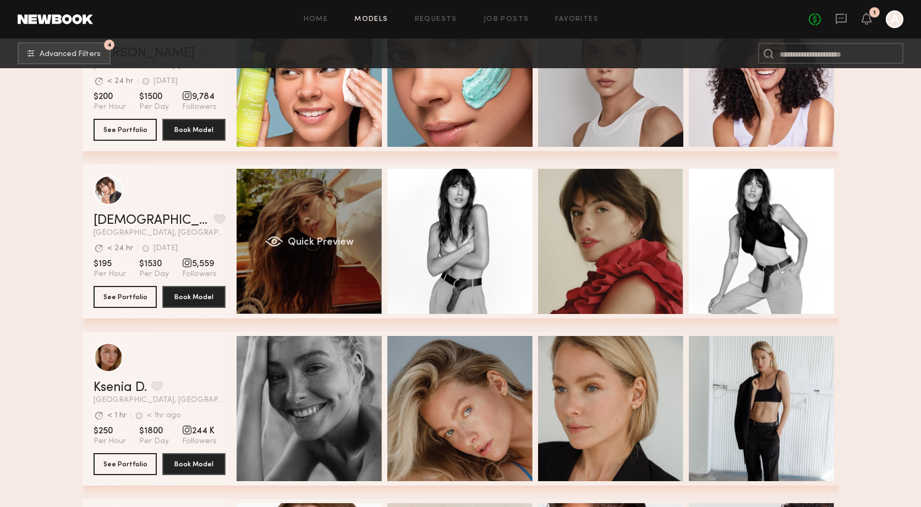
click at [248, 250] on div "Quick Preview" at bounding box center [309, 241] width 145 height 145
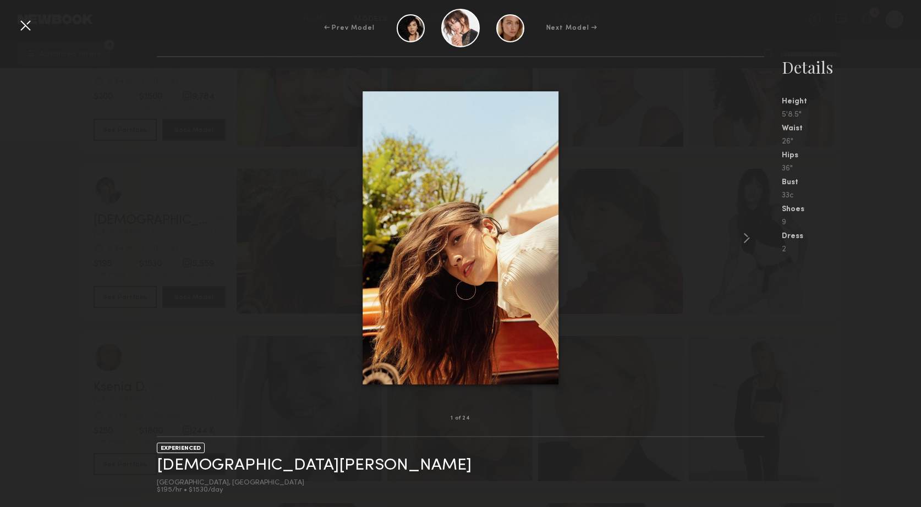
click at [30, 19] on div at bounding box center [26, 26] width 18 height 18
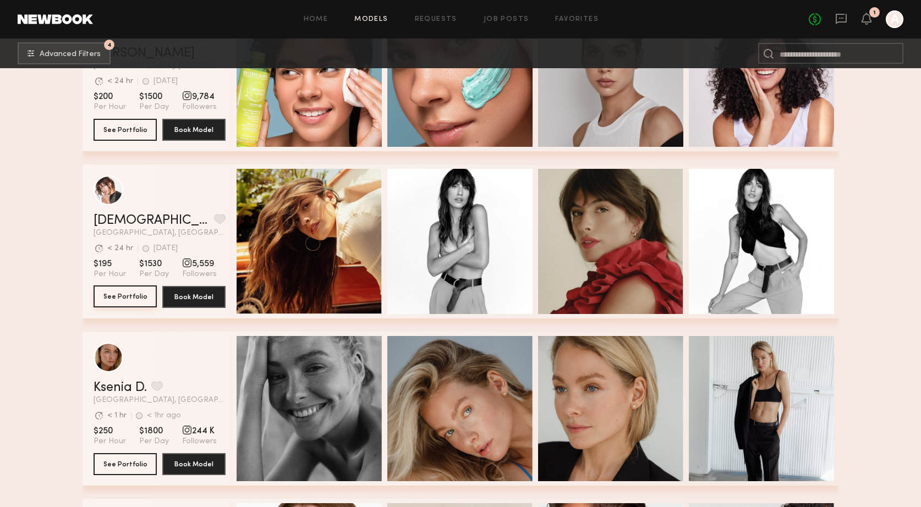
click at [129, 299] on button "See Portfolio" at bounding box center [125, 296] width 63 height 22
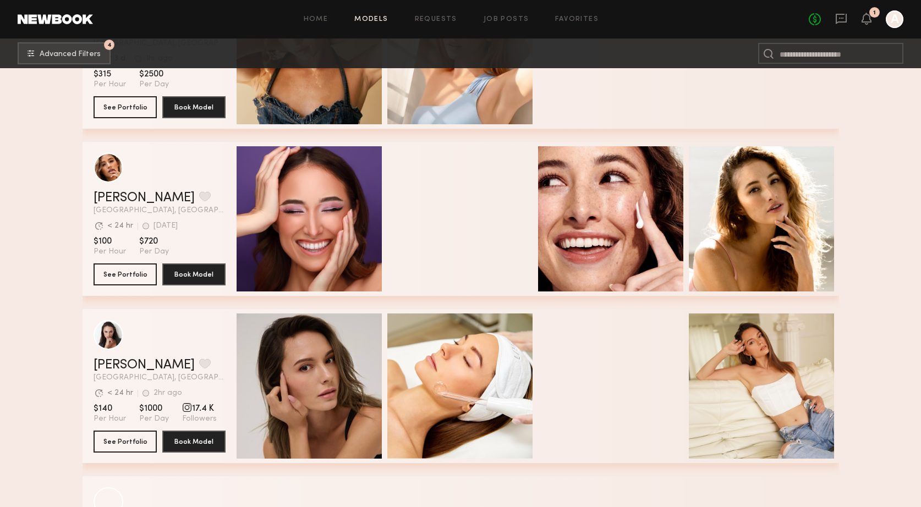
scroll to position [18845, 0]
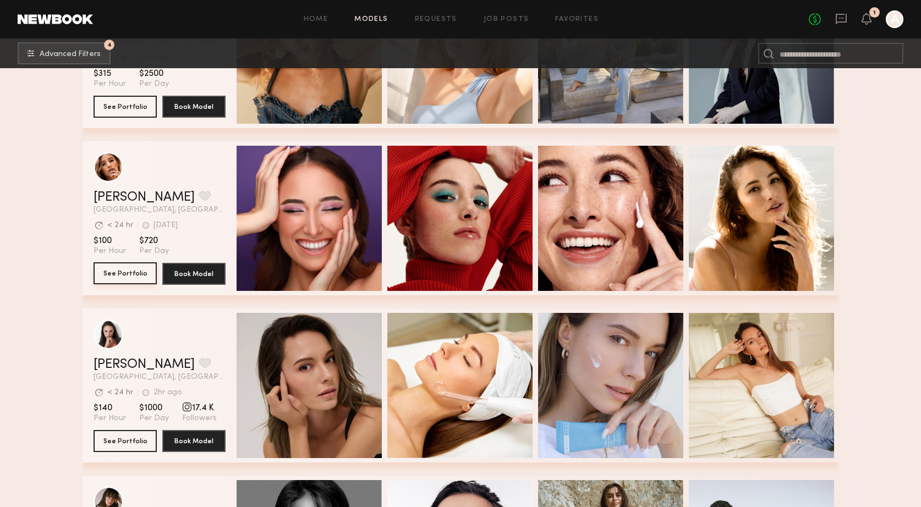
click at [132, 270] on button "See Portfolio" at bounding box center [125, 273] width 63 height 22
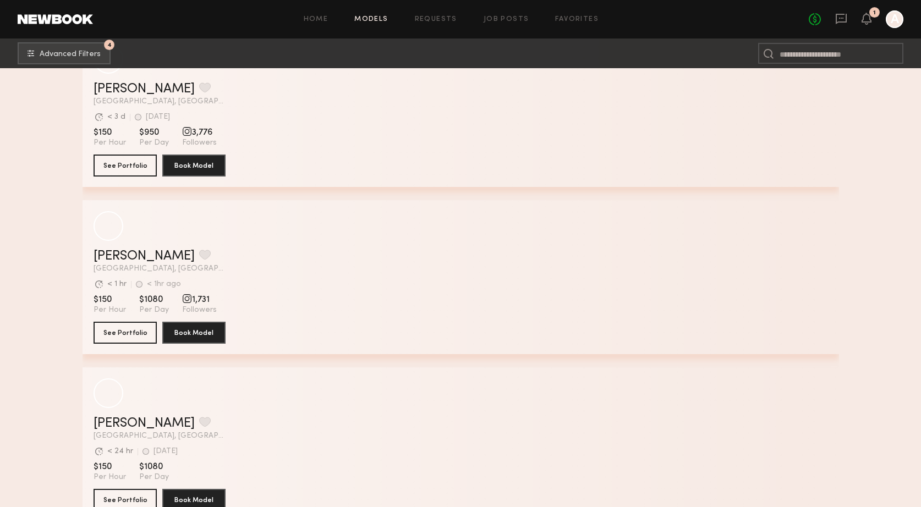
scroll to position [24628, 0]
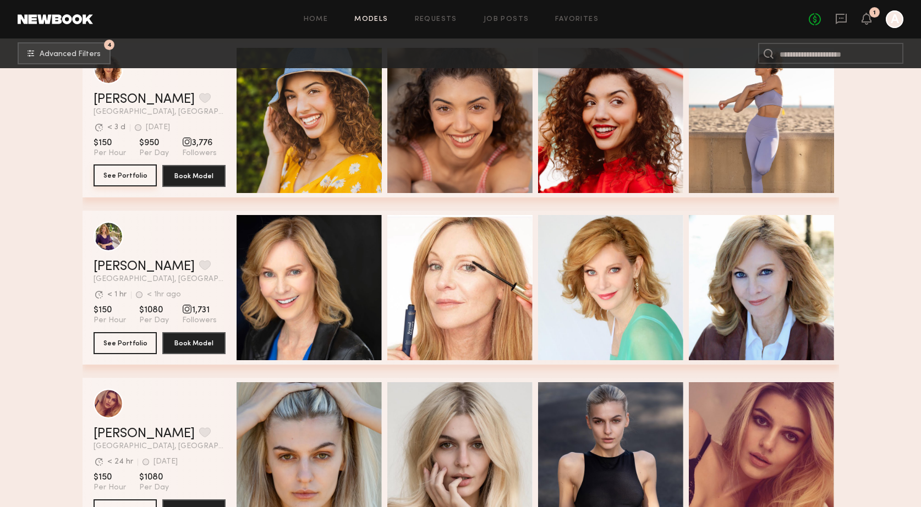
click at [136, 178] on button "See Portfolio" at bounding box center [125, 175] width 63 height 22
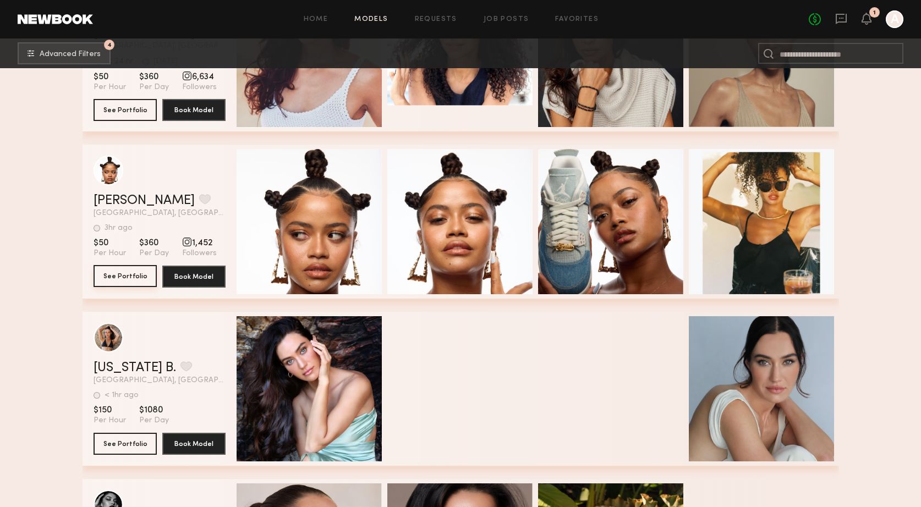
scroll to position [25534, 0]
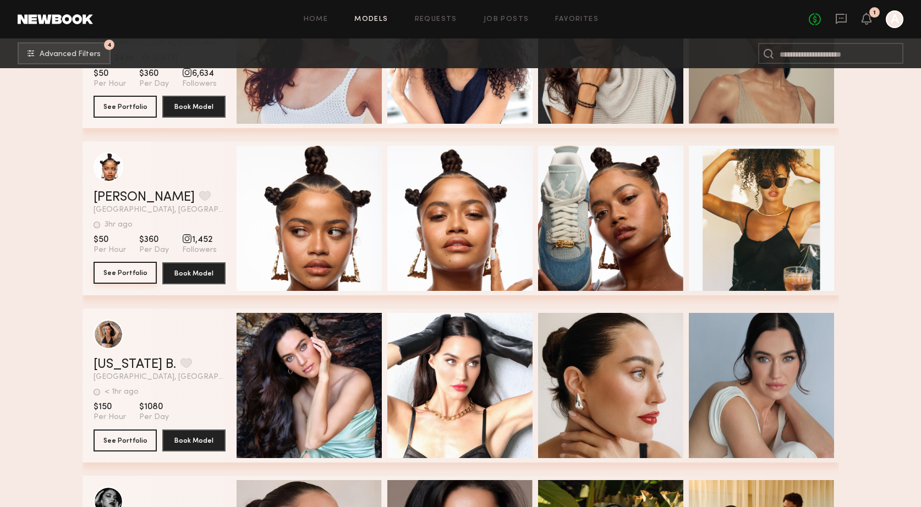
click at [122, 275] on button "See Portfolio" at bounding box center [125, 273] width 63 height 22
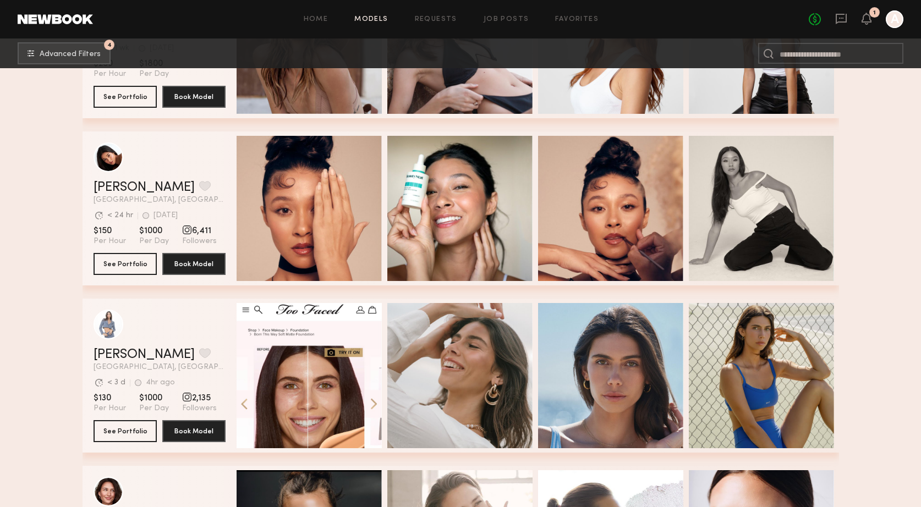
scroll to position [27382, 0]
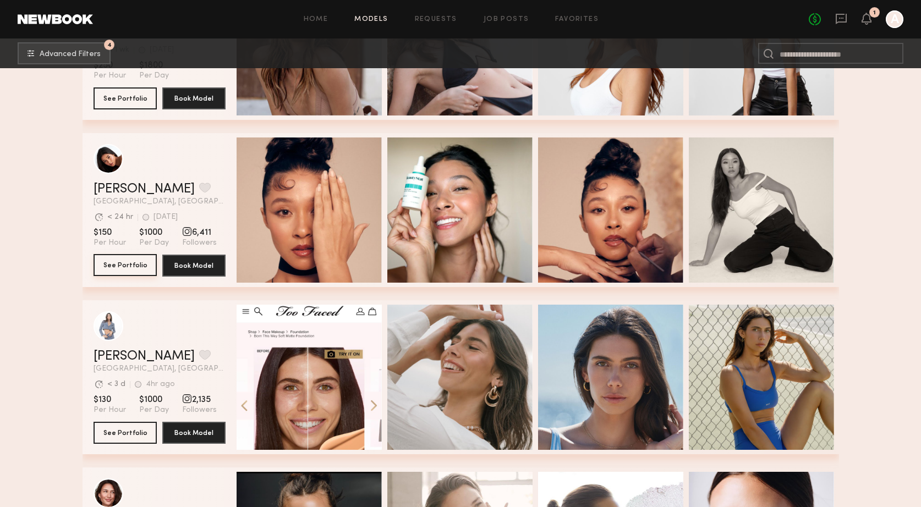
click at [131, 264] on button "See Portfolio" at bounding box center [125, 265] width 63 height 22
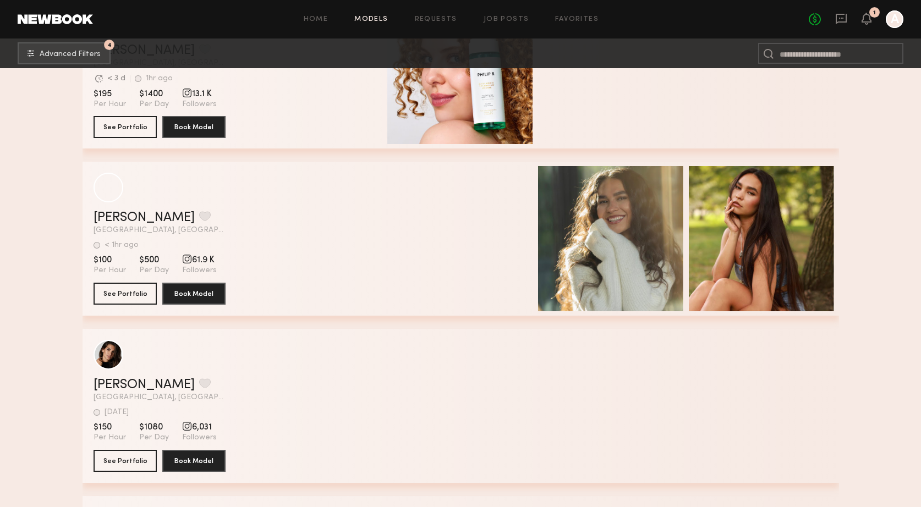
scroll to position [29024, 0]
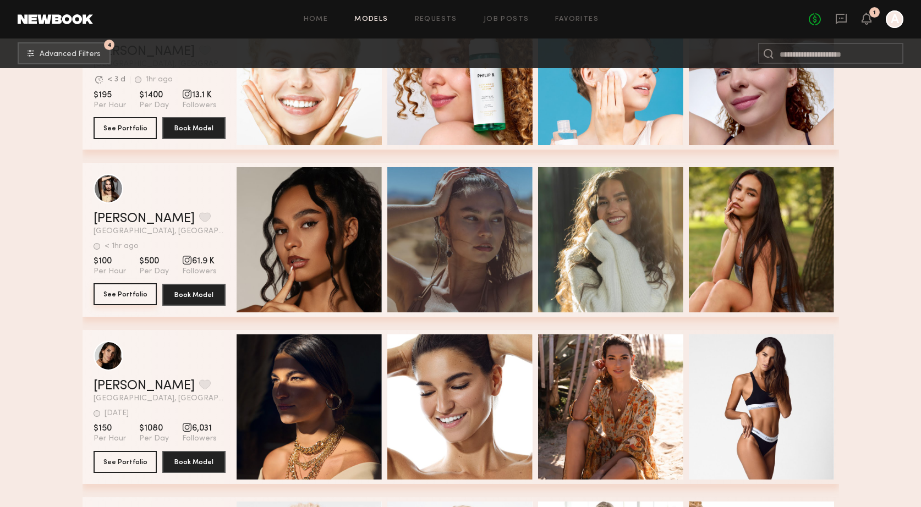
click at [140, 296] on button "See Portfolio" at bounding box center [125, 294] width 63 height 22
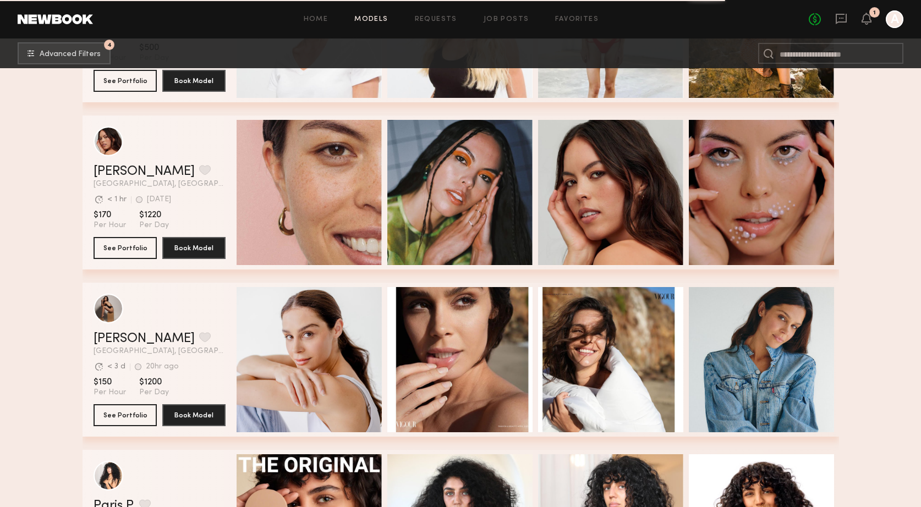
scroll to position [29565, 0]
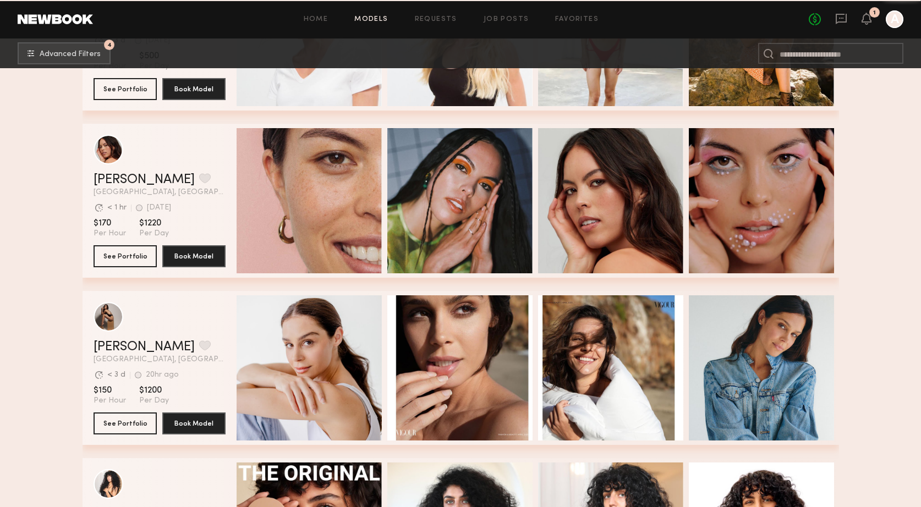
click at [431, 24] on div "Home Models Requests Job Posts Favorites Sign Out No fees up to $5,000 1 A" at bounding box center [498, 19] width 810 height 18
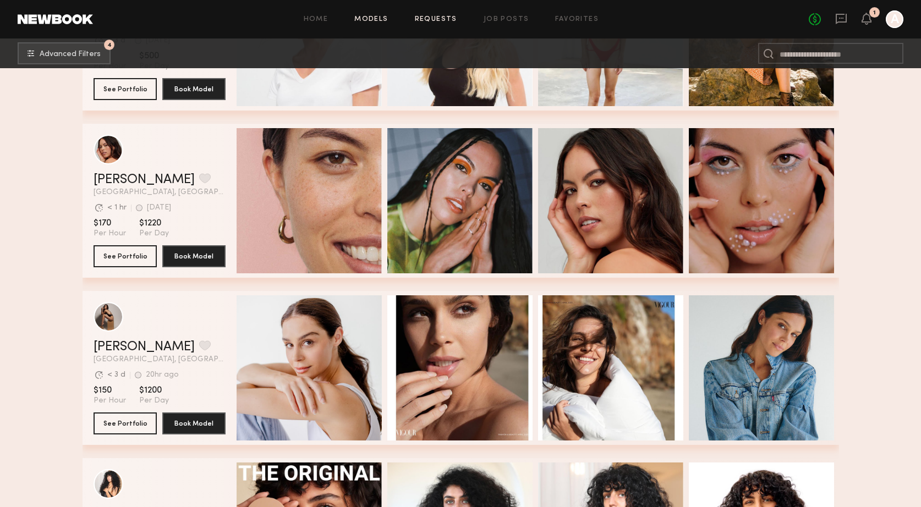
click at [436, 20] on link "Requests" at bounding box center [436, 19] width 42 height 7
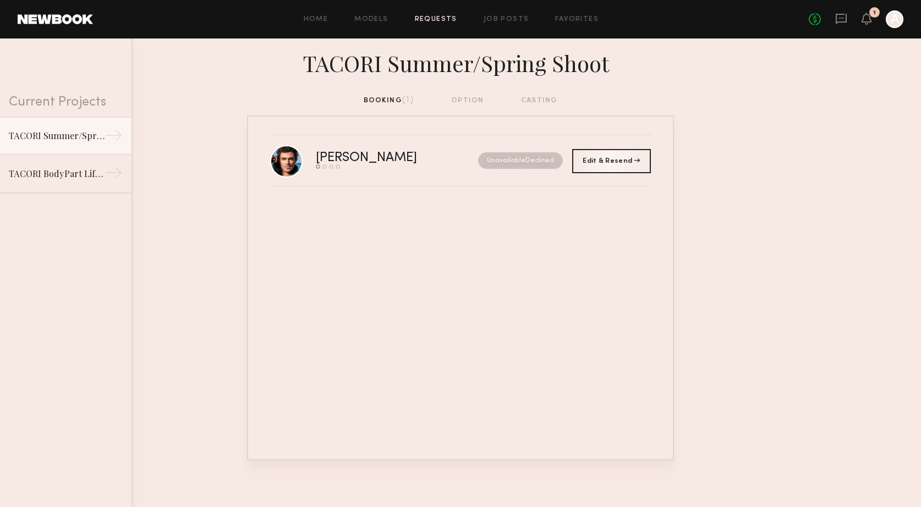
click at [317, 23] on div "Home Models Requests Job Posts Favorites Sign Out No fees up to $5,000 1 A" at bounding box center [498, 19] width 810 height 18
click at [320, 20] on link "Home" at bounding box center [316, 19] width 25 height 7
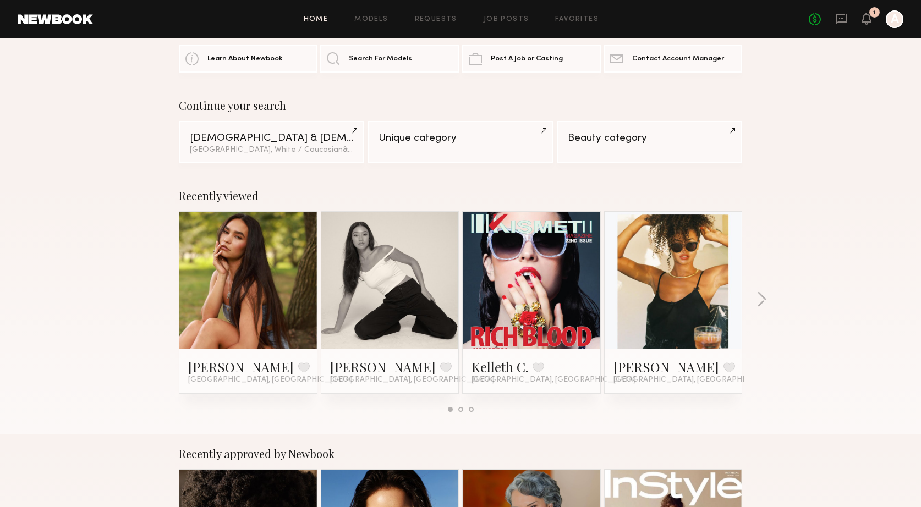
scroll to position [38, 0]
click at [759, 301] on button "button" at bounding box center [761, 300] width 10 height 18
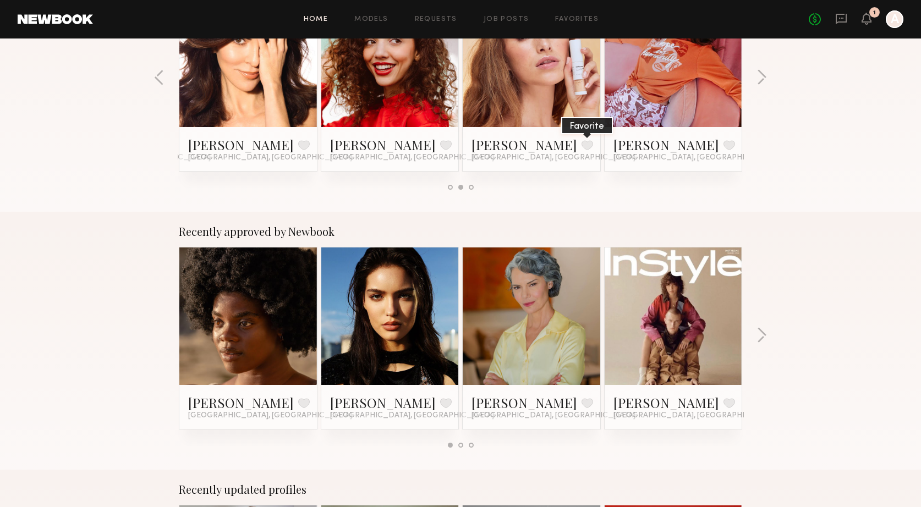
scroll to position [260, 0]
click at [761, 332] on button "button" at bounding box center [761, 336] width 10 height 18
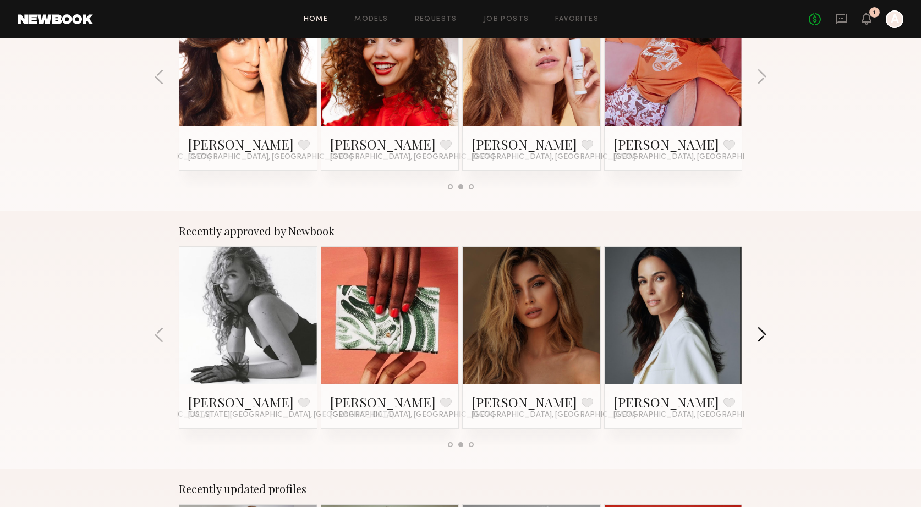
click at [761, 335] on button "button" at bounding box center [761, 336] width 10 height 18
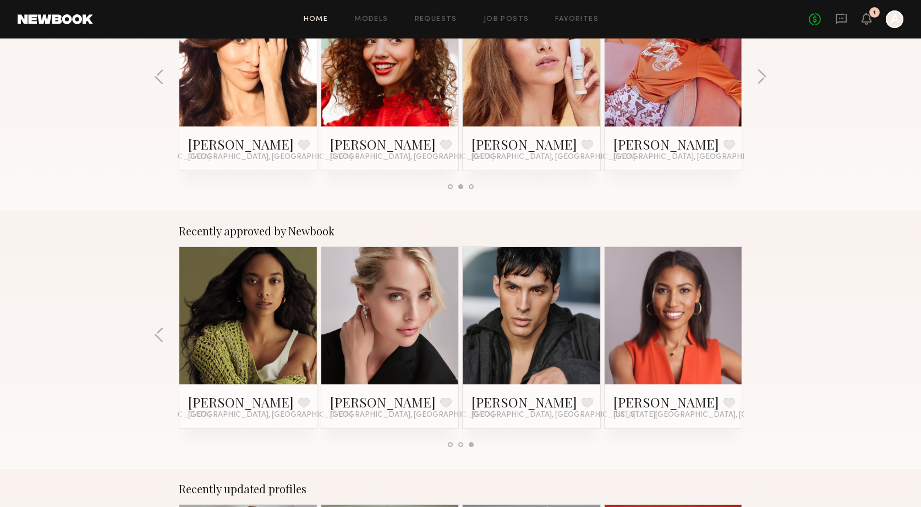
click at [256, 288] on link at bounding box center [248, 316] width 67 height 138
click at [223, 341] on link at bounding box center [248, 316] width 67 height 138
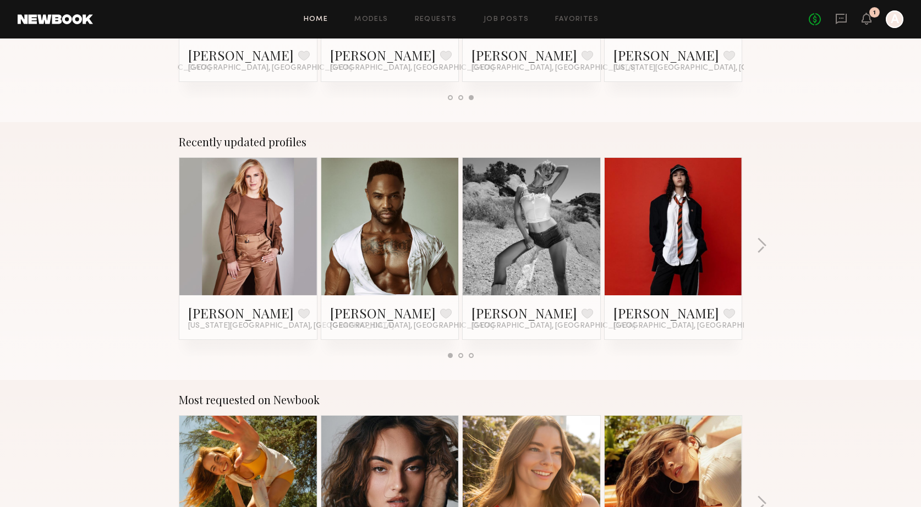
scroll to position [597, 0]
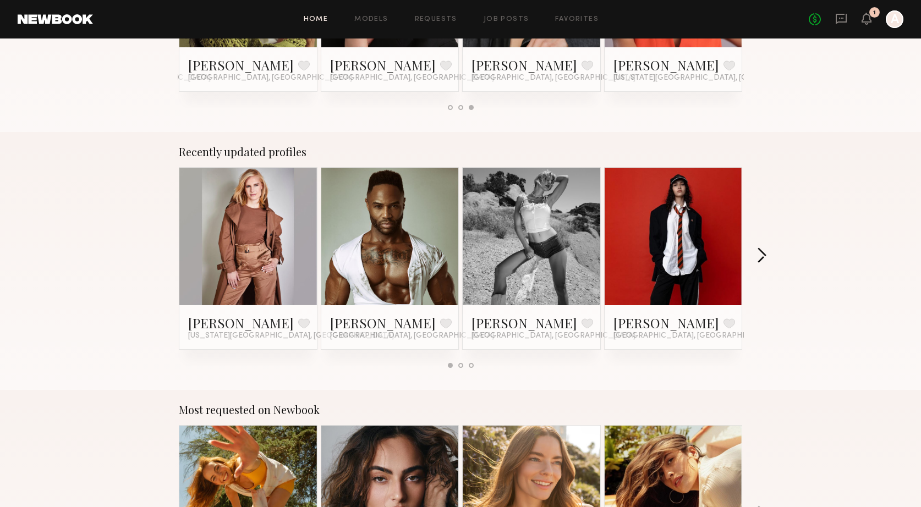
click at [761, 255] on button "button" at bounding box center [761, 257] width 10 height 18
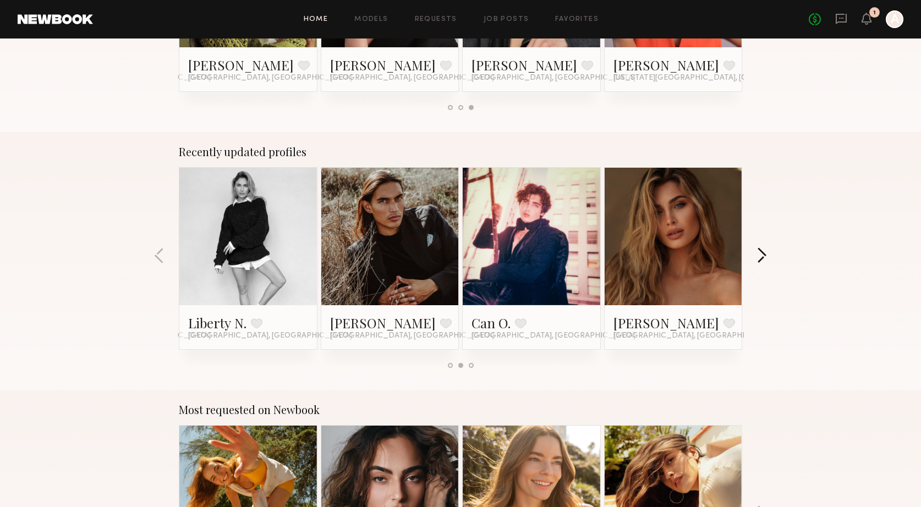
click at [757, 257] on button "button" at bounding box center [761, 257] width 10 height 18
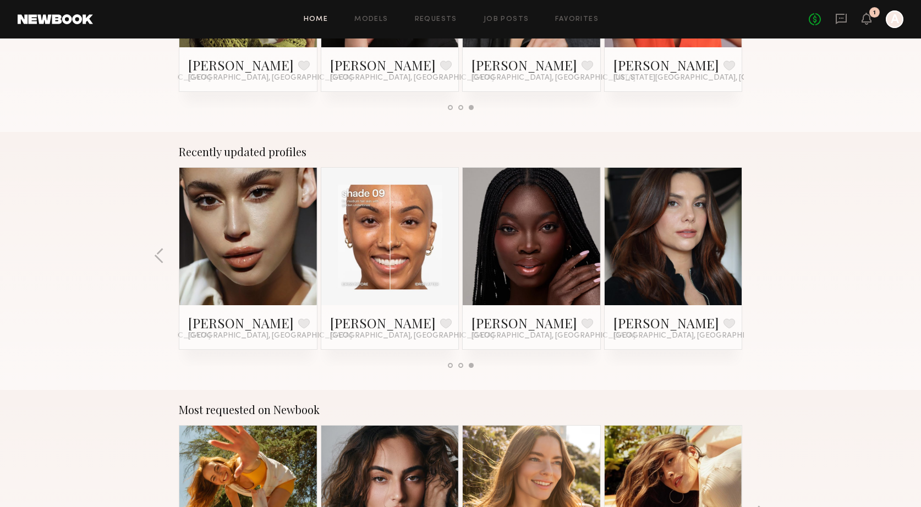
click at [530, 254] on link at bounding box center [531, 237] width 67 height 138
click at [460, 366] on div at bounding box center [460, 365] width 5 height 5
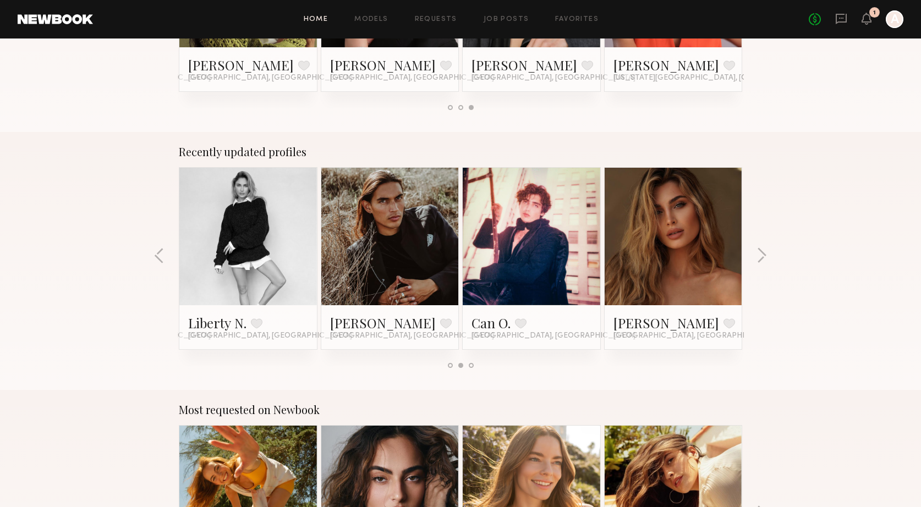
click at [535, 220] on link at bounding box center [531, 237] width 67 height 138
click at [342, 220] on div at bounding box center [390, 237] width 138 height 138
click at [367, 322] on link "Fabian A." at bounding box center [383, 323] width 106 height 18
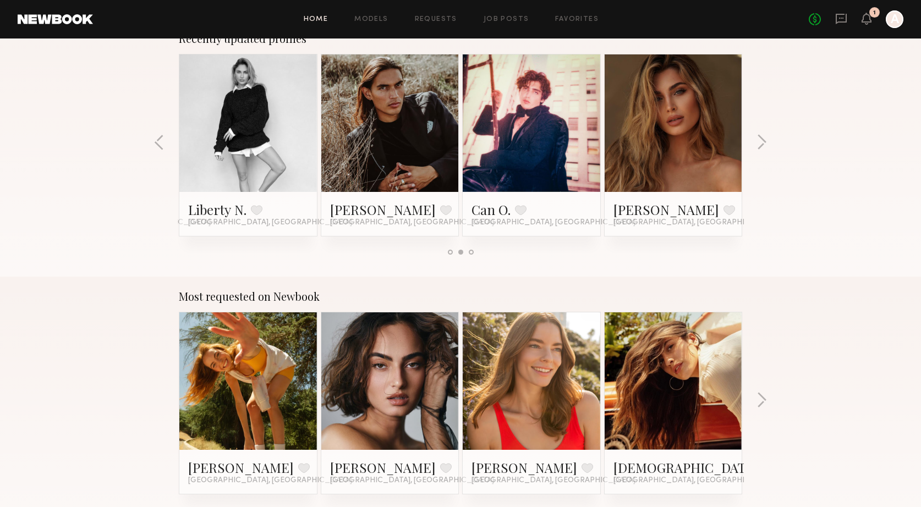
scroll to position [671, 0]
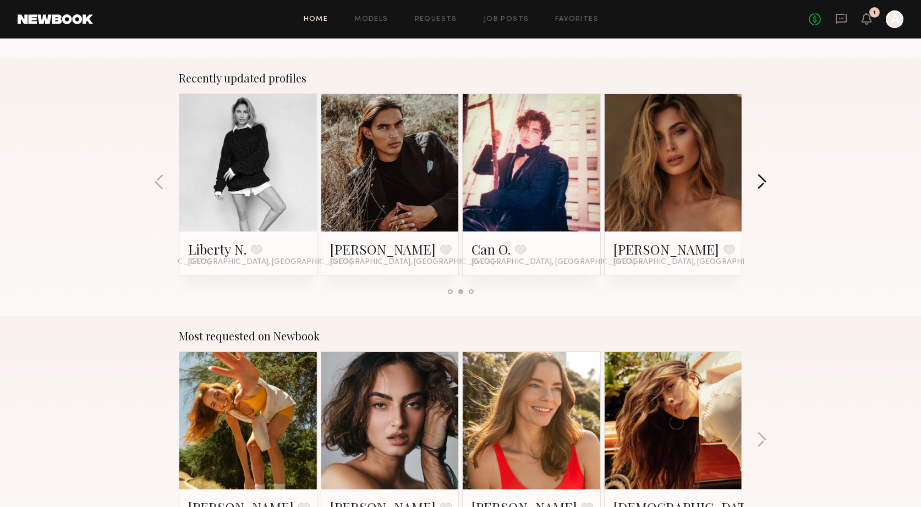
click at [760, 180] on button "button" at bounding box center [761, 183] width 10 height 18
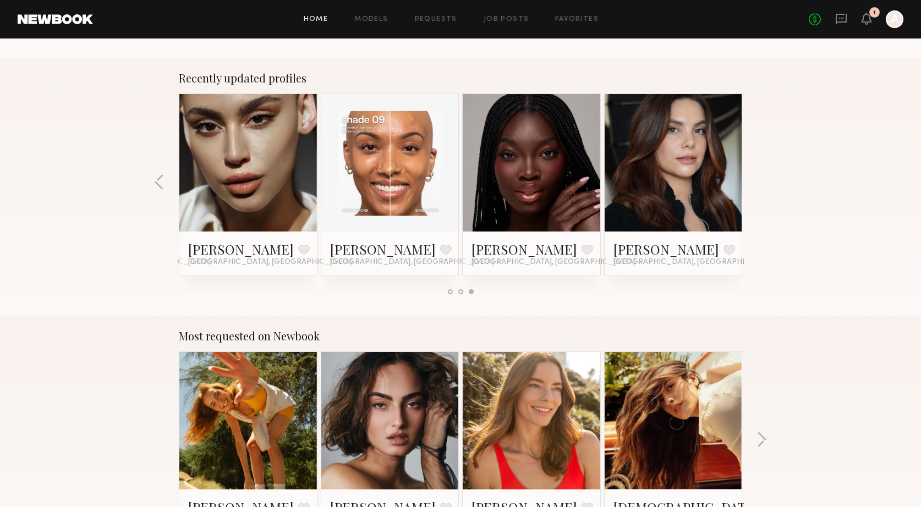
click at [760, 180] on div "Recently updated profiles Sara R. Favorite New York City, NY Antony W. Favorite…" at bounding box center [460, 187] width 921 height 258
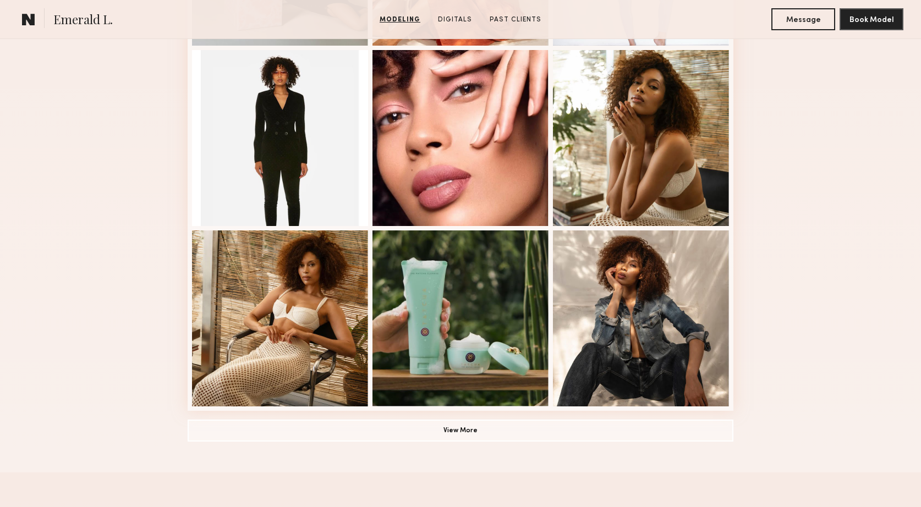
scroll to position [637, 0]
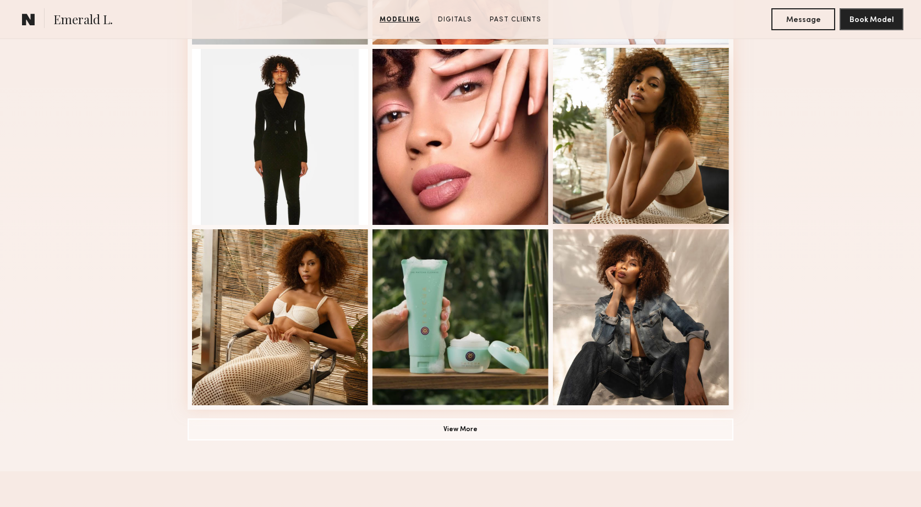
click at [642, 140] on div at bounding box center [641, 136] width 176 height 176
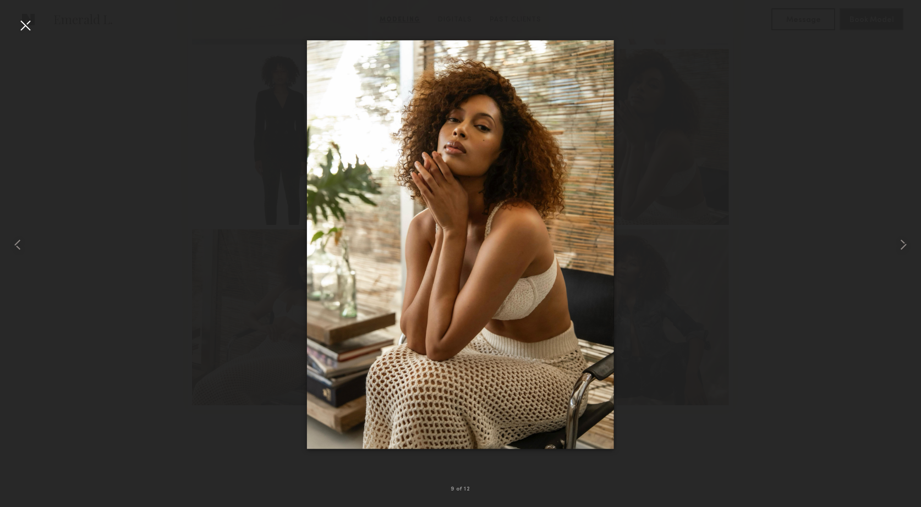
click at [18, 26] on div at bounding box center [26, 26] width 18 height 18
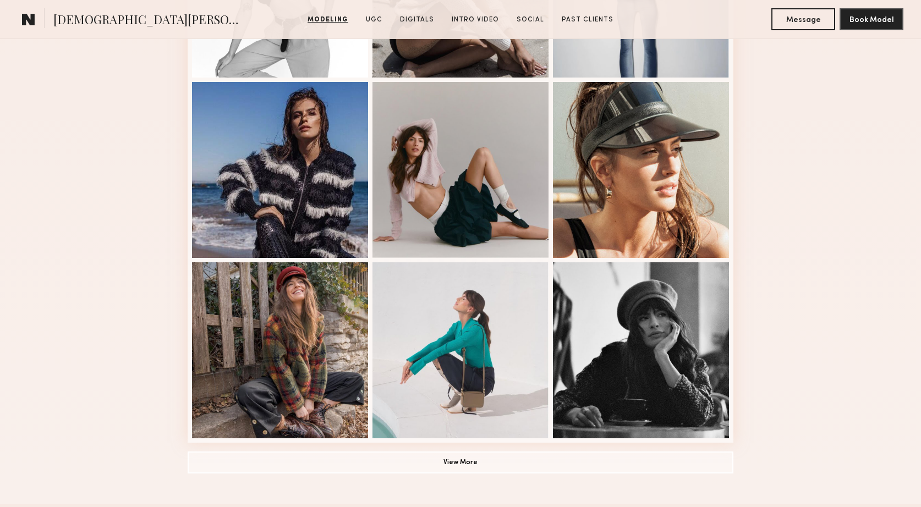
scroll to position [615, 0]
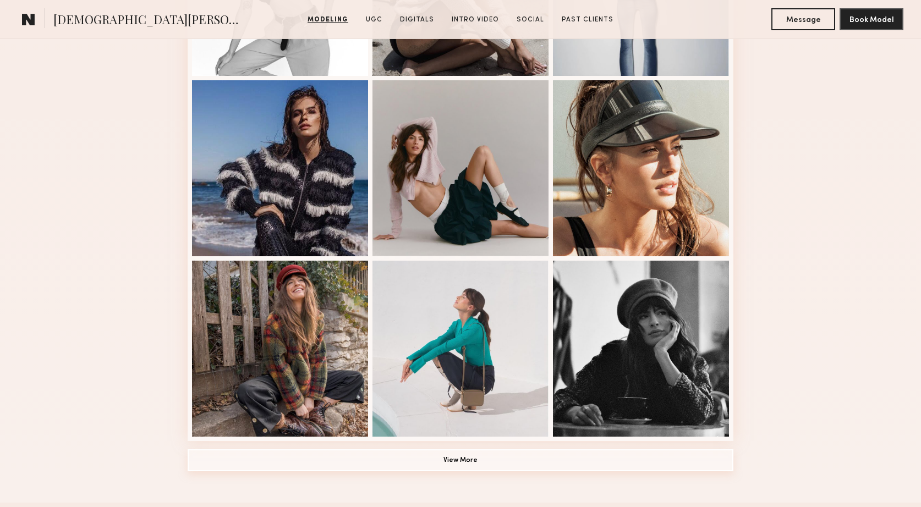
click at [454, 451] on button "View More" at bounding box center [461, 460] width 546 height 22
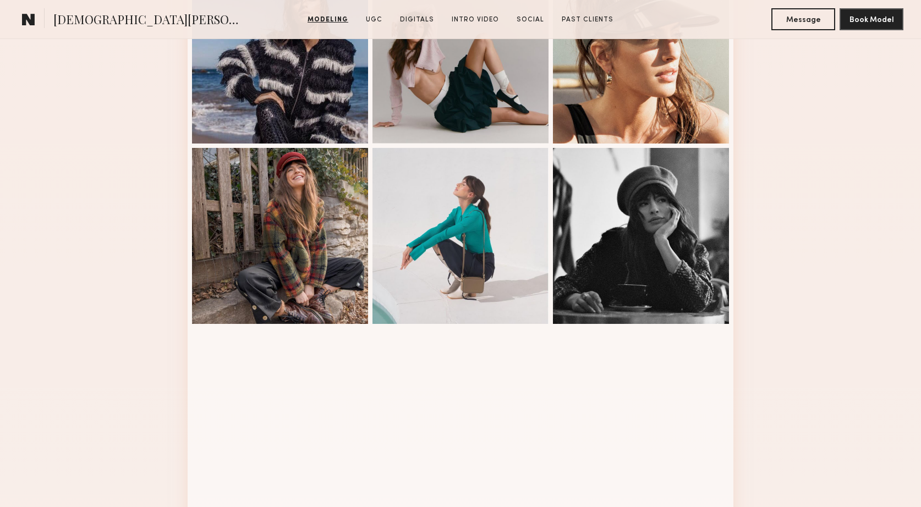
scroll to position [729, 0]
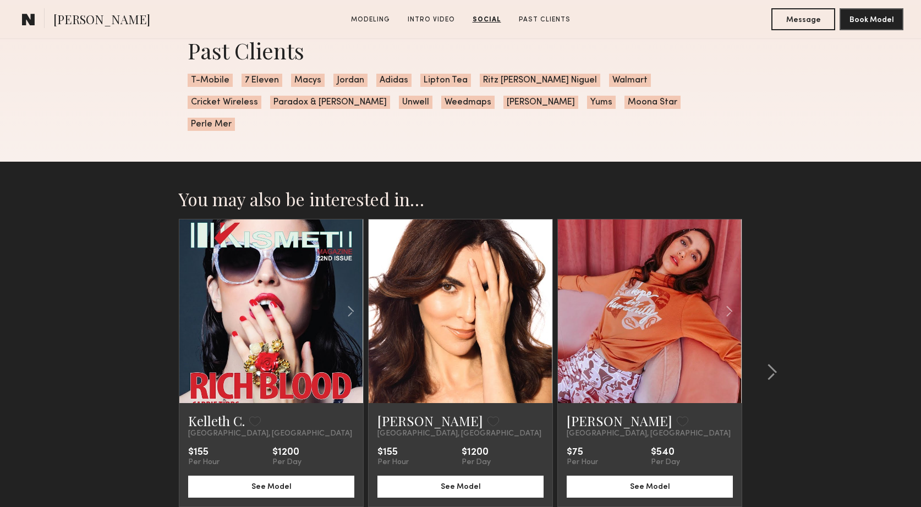
scroll to position [1809, 0]
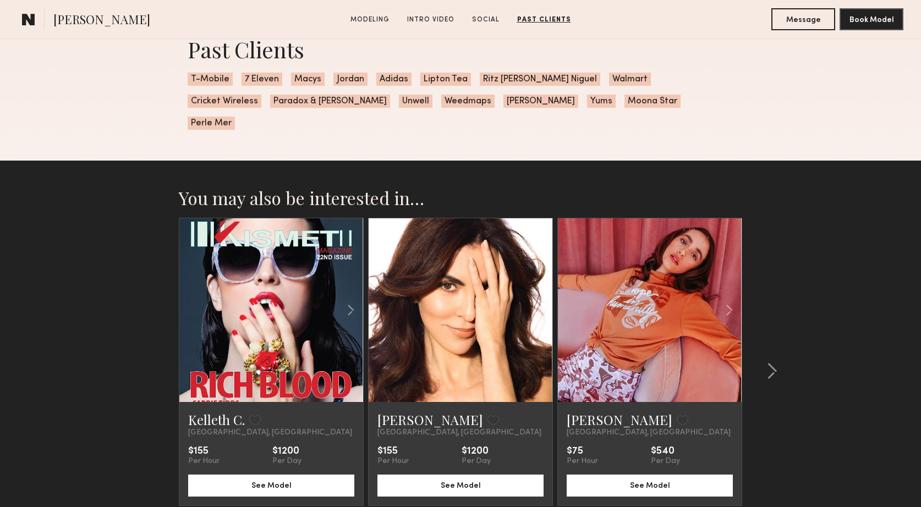
click at [273, 270] on link at bounding box center [271, 310] width 63 height 184
click at [326, 474] on button "See Model" at bounding box center [271, 485] width 166 height 22
click at [771, 363] on common-icon at bounding box center [771, 372] width 11 height 18
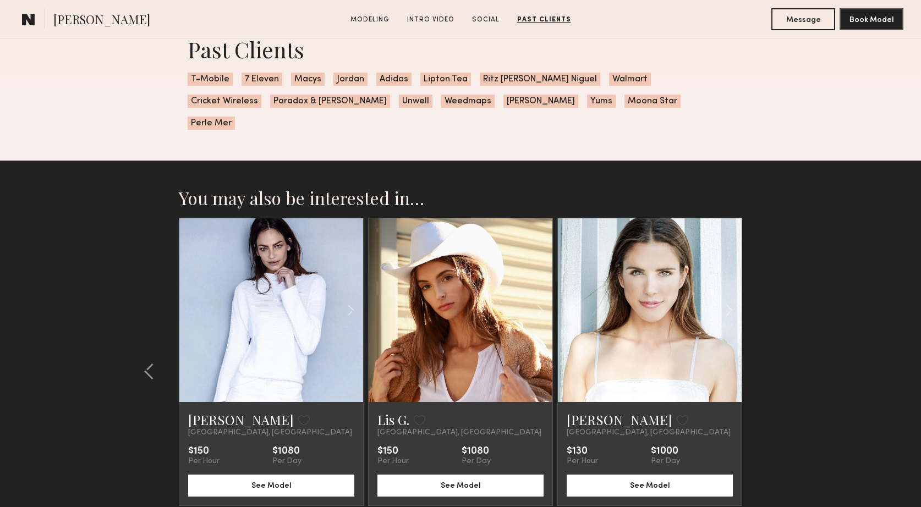
click at [771, 346] on section "You may also be interested in… Kelleth C. Favorite [GEOGRAPHIC_DATA], [GEOGRAPH…" at bounding box center [460, 383] width 921 height 445
click at [144, 363] on common-icon at bounding box center [149, 372] width 11 height 18
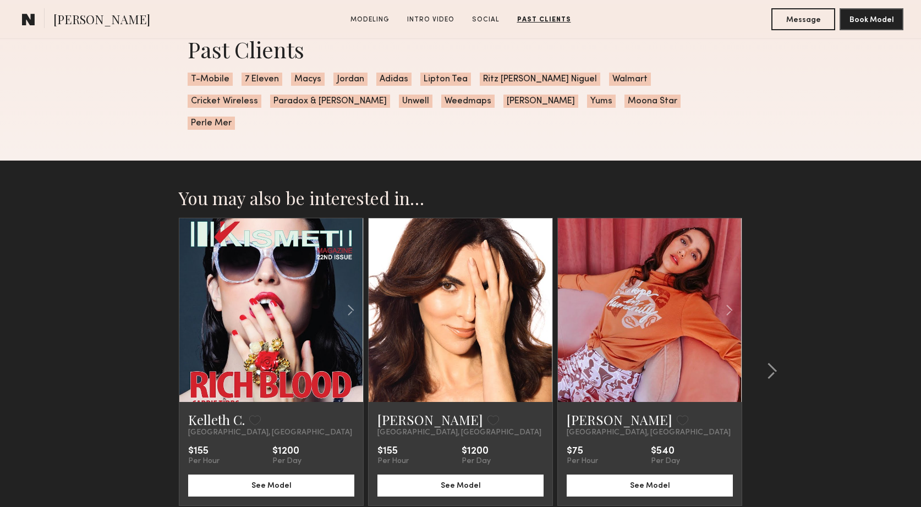
click at [144, 345] on section "You may also be interested in… Kelleth C. Favorite [GEOGRAPHIC_DATA], [GEOGRAPH…" at bounding box center [460, 383] width 921 height 445
click at [462, 317] on link at bounding box center [460, 310] width 63 height 184
click at [654, 278] on link at bounding box center [649, 310] width 63 height 184
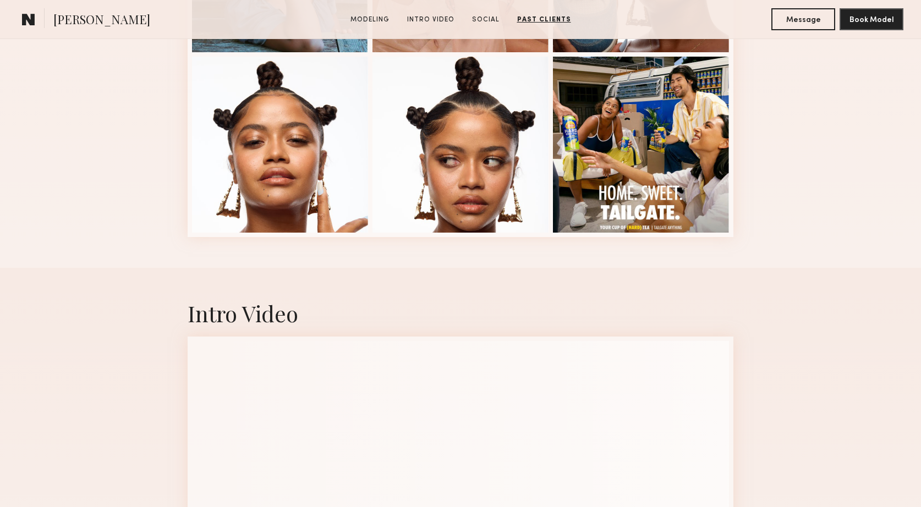
scroll to position [516, 0]
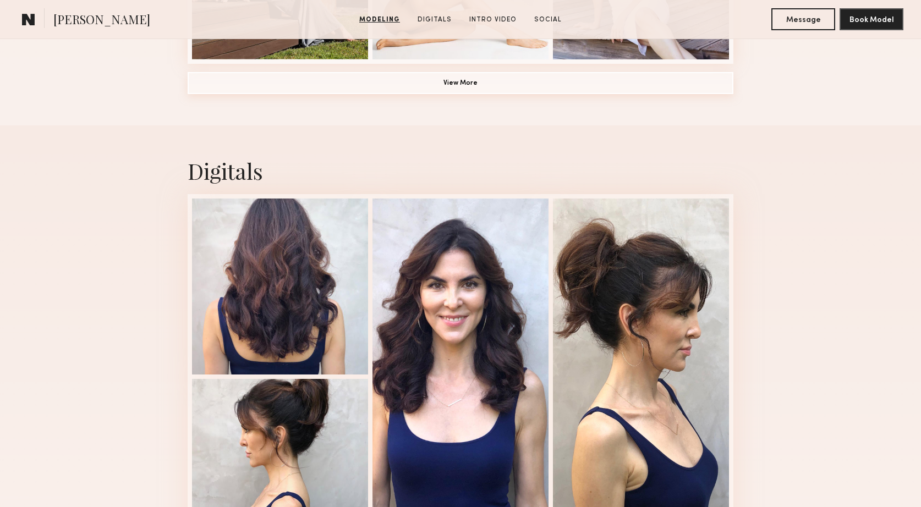
scroll to position [985, 0]
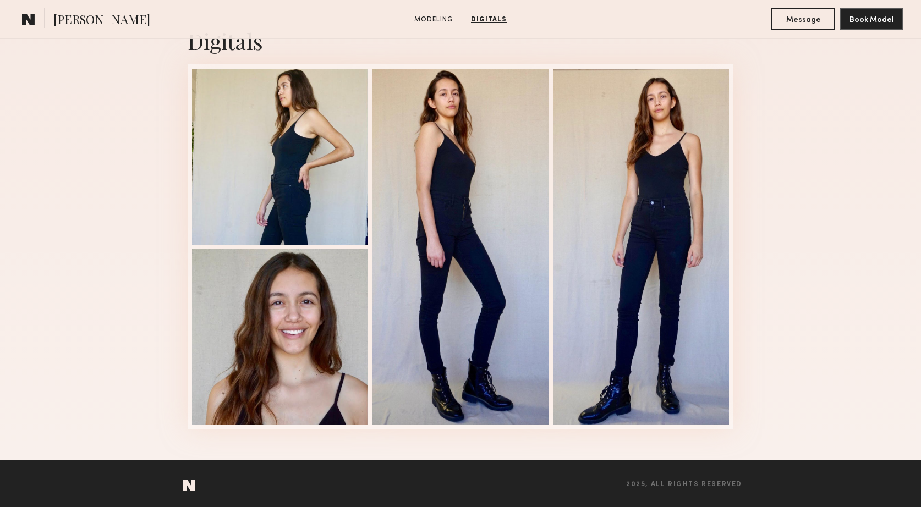
scroll to position [902, 0]
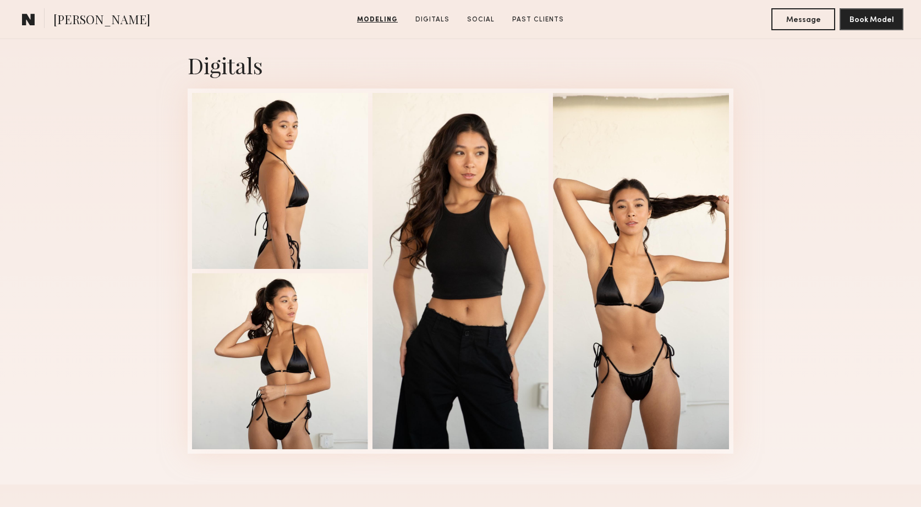
scroll to position [1089, 0]
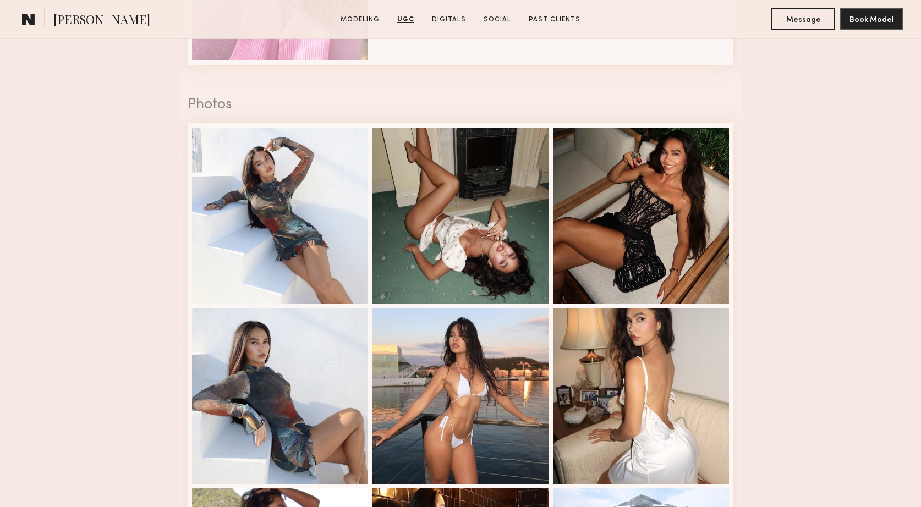
scroll to position [1495, 0]
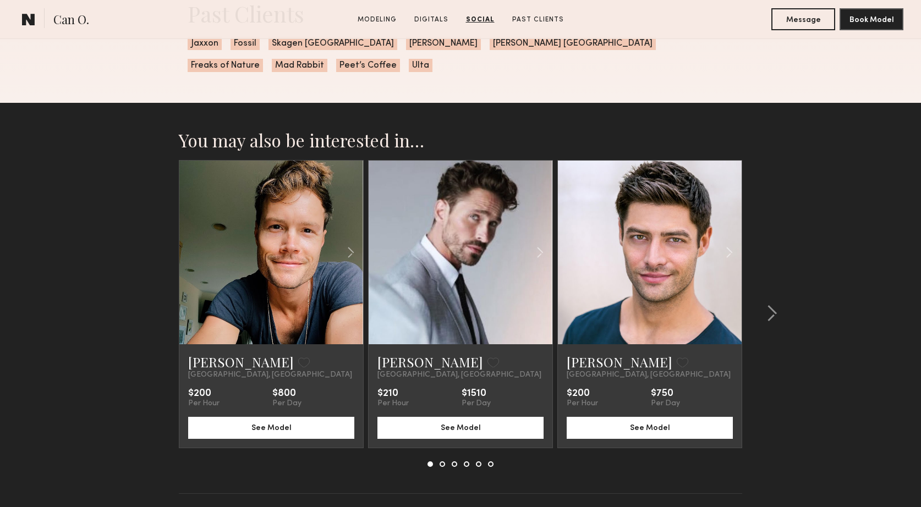
scroll to position [2080, 0]
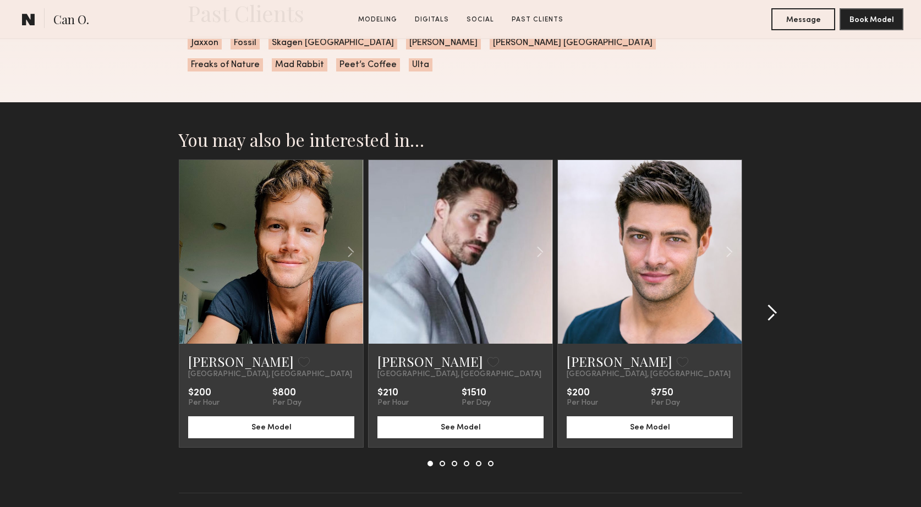
click at [775, 311] on common-icon at bounding box center [771, 313] width 11 height 18
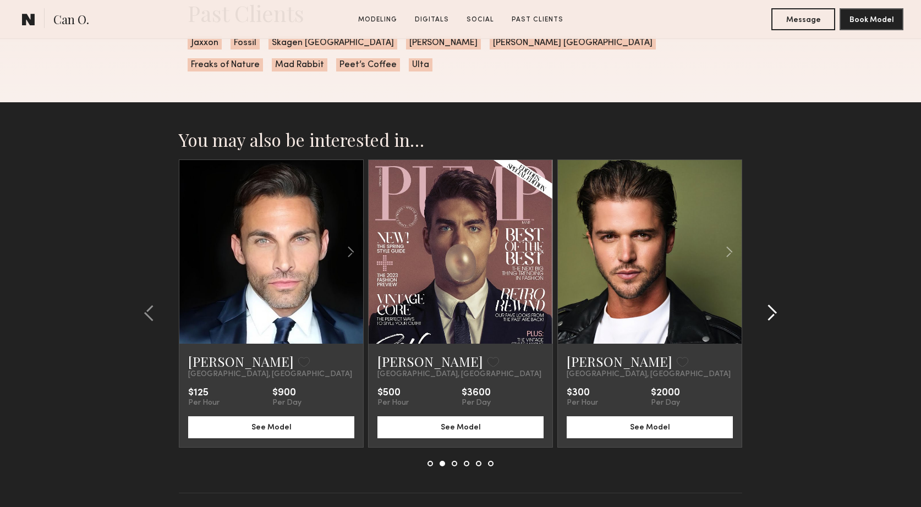
click at [775, 311] on common-icon at bounding box center [771, 313] width 11 height 18
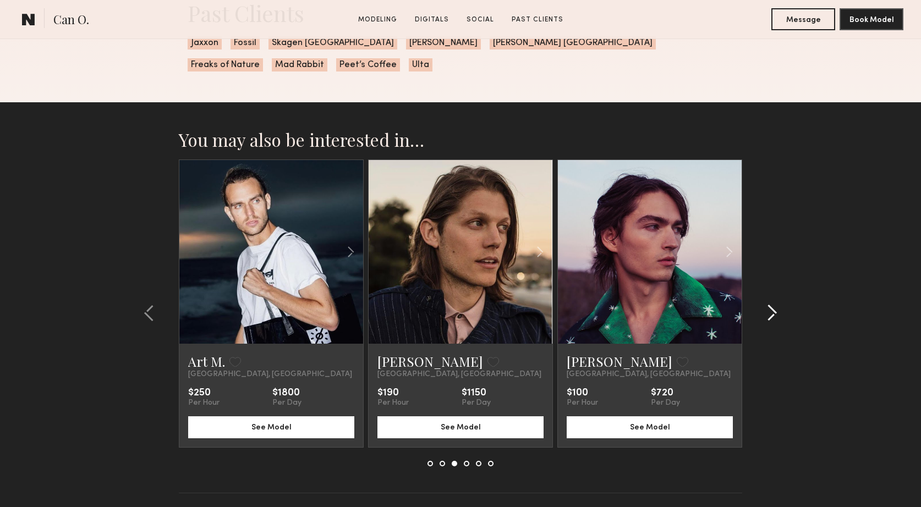
click at [775, 311] on common-icon at bounding box center [771, 313] width 11 height 18
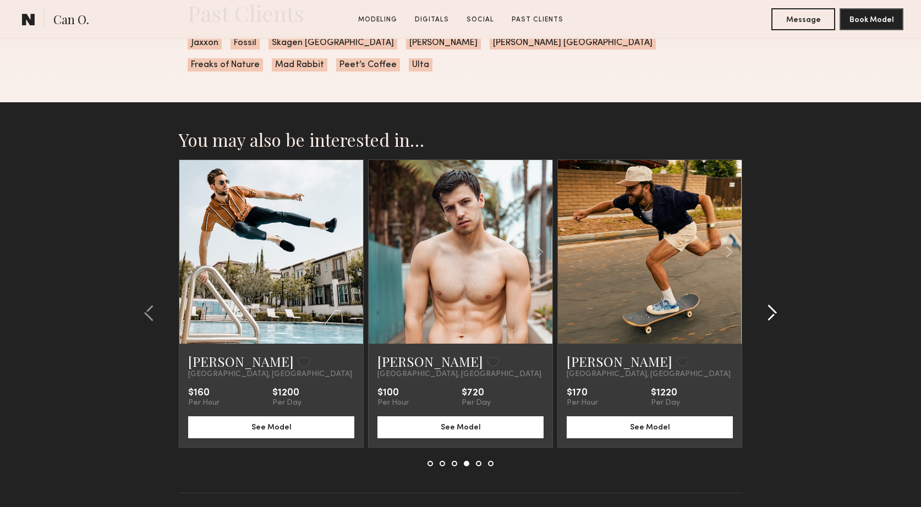
click at [775, 311] on common-icon at bounding box center [771, 313] width 11 height 18
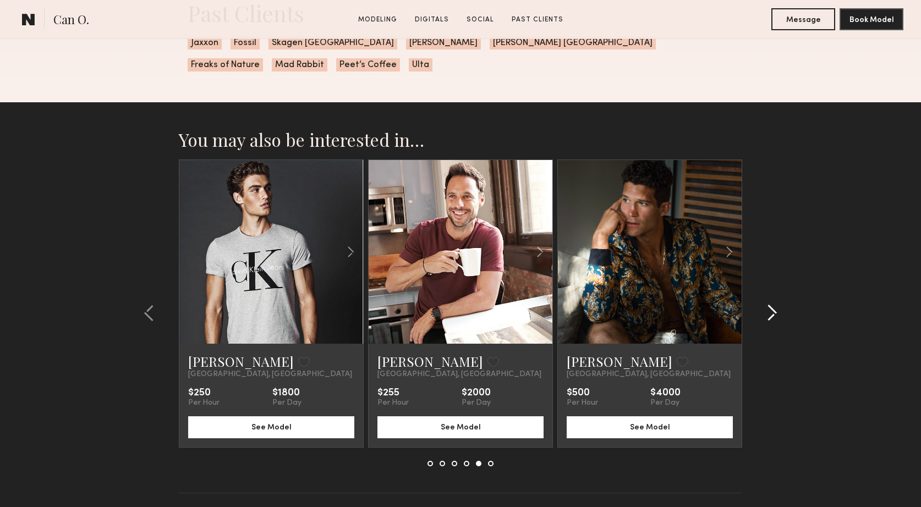
click at [775, 311] on common-icon at bounding box center [771, 313] width 11 height 18
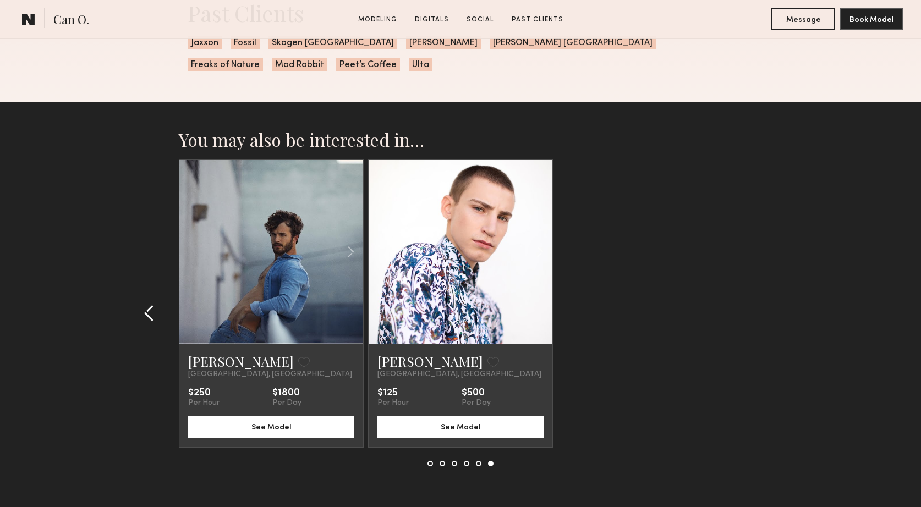
click at [147, 317] on common-icon at bounding box center [149, 313] width 11 height 18
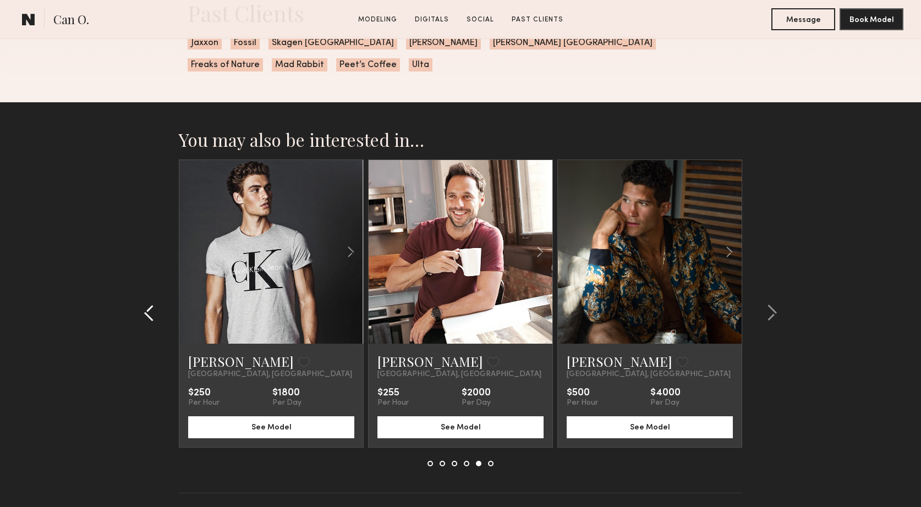
click at [147, 317] on common-icon at bounding box center [149, 313] width 11 height 18
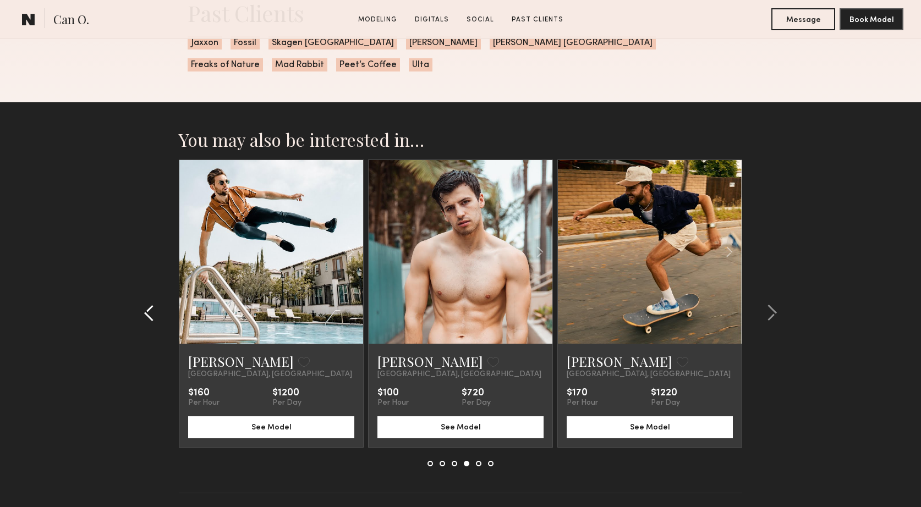
click at [147, 317] on common-icon at bounding box center [149, 313] width 11 height 18
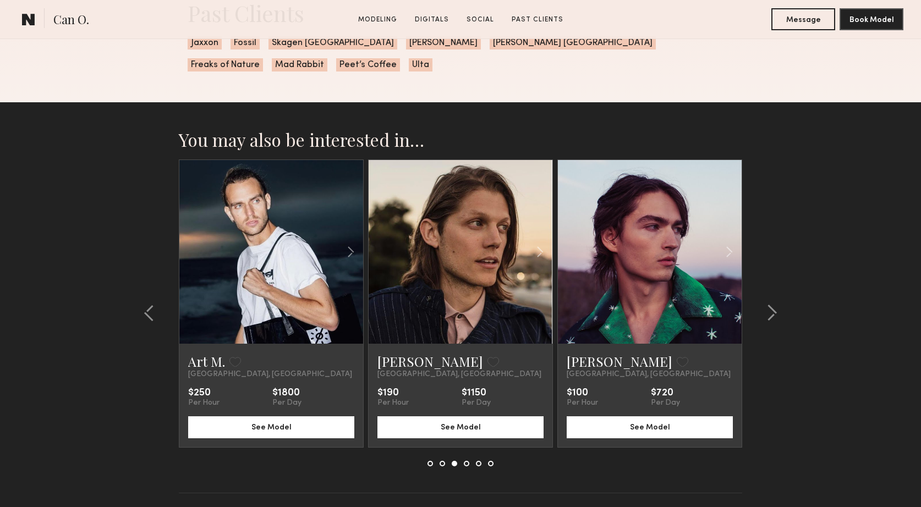
click at [604, 215] on div at bounding box center [650, 252] width 184 height 184
click at [651, 429] on button "See Model" at bounding box center [650, 427] width 166 height 22
click at [149, 314] on common-icon at bounding box center [149, 313] width 11 height 18
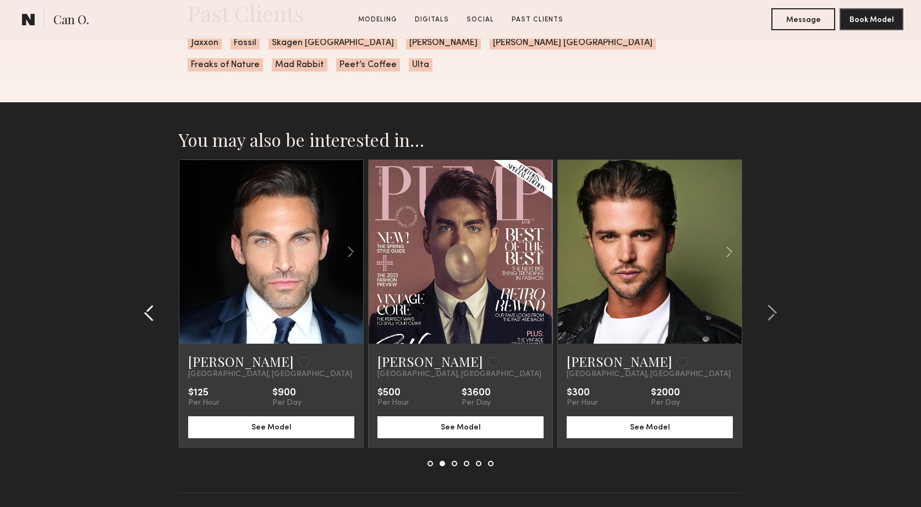
click at [149, 314] on common-icon at bounding box center [149, 313] width 11 height 18
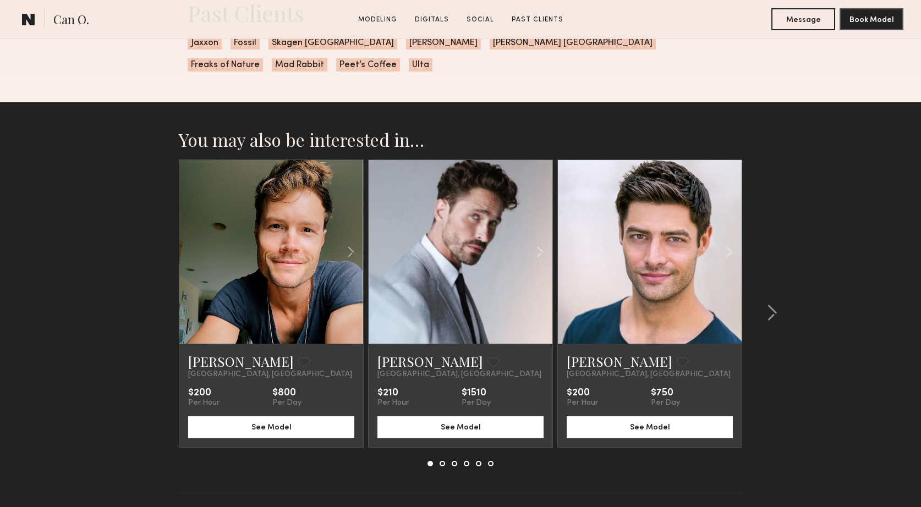
click at [149, 314] on section "You may also be interested in… Brian G. Favorite Los Angeles, CA $200 Per Hour …" at bounding box center [460, 324] width 921 height 445
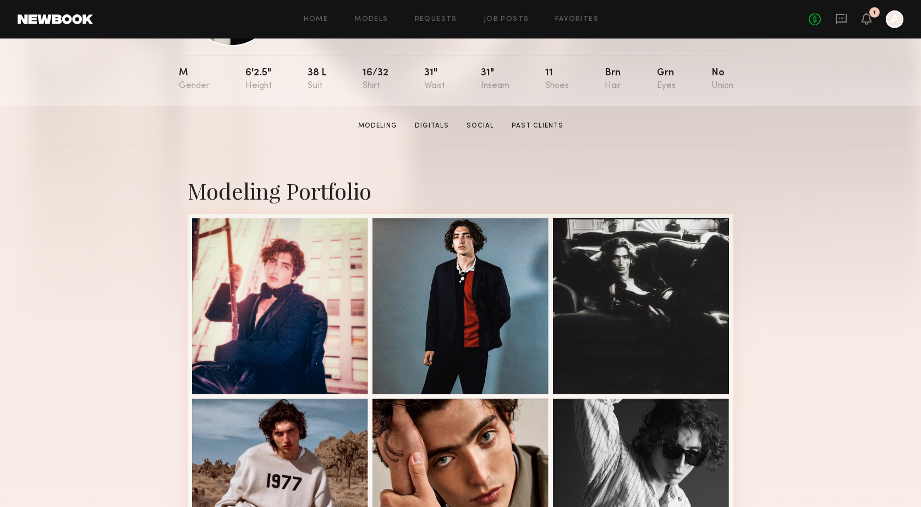
scroll to position [0, 0]
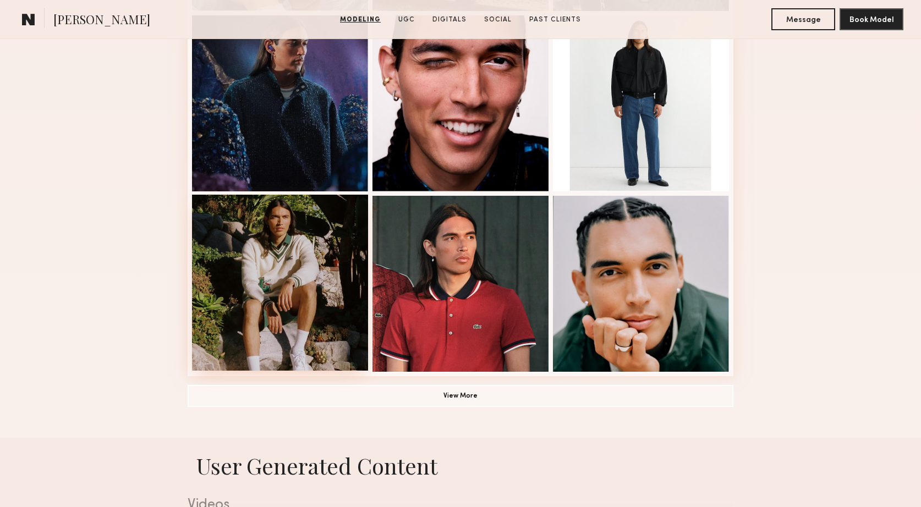
scroll to position [678, 0]
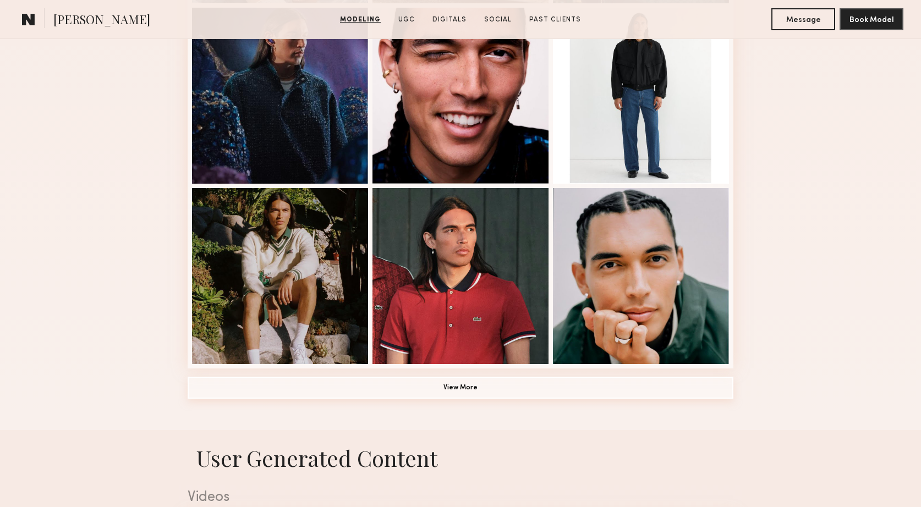
click at [462, 386] on button "View More" at bounding box center [461, 388] width 546 height 22
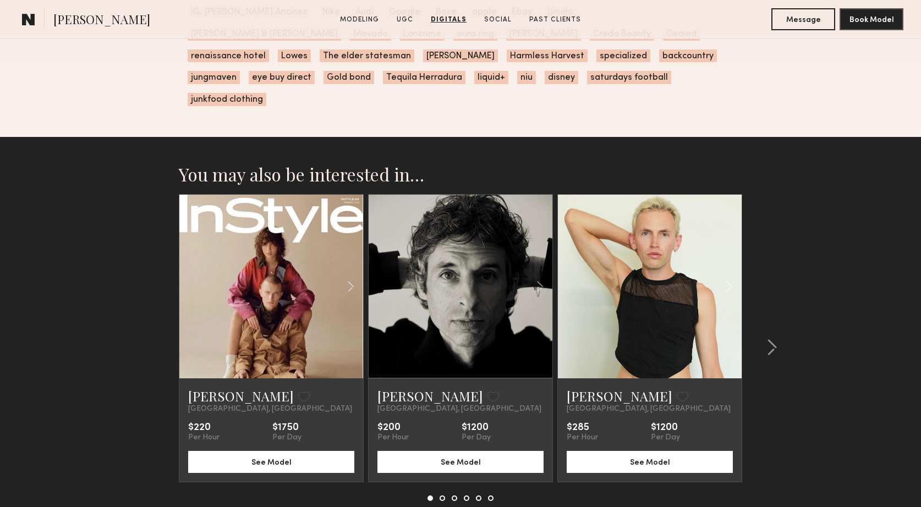
scroll to position [3524, 0]
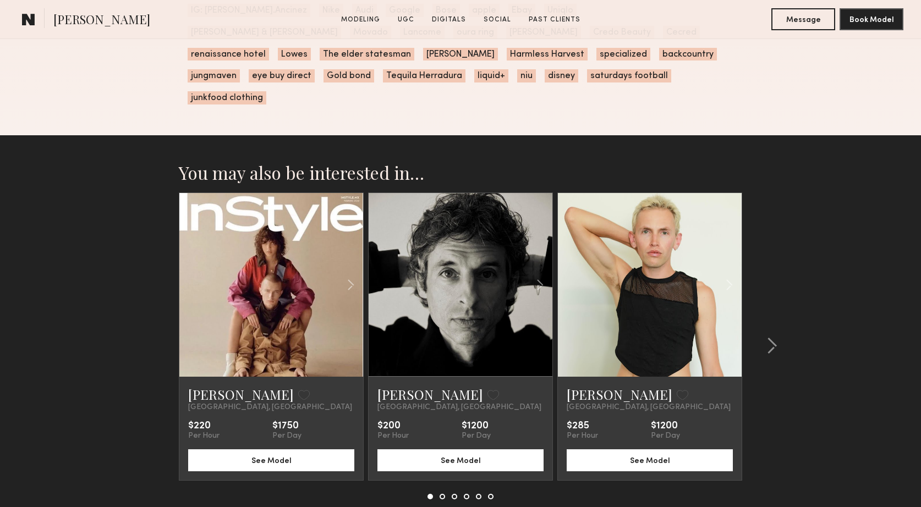
click at [278, 290] on link at bounding box center [271, 285] width 63 height 184
click at [774, 337] on common-icon at bounding box center [771, 346] width 11 height 18
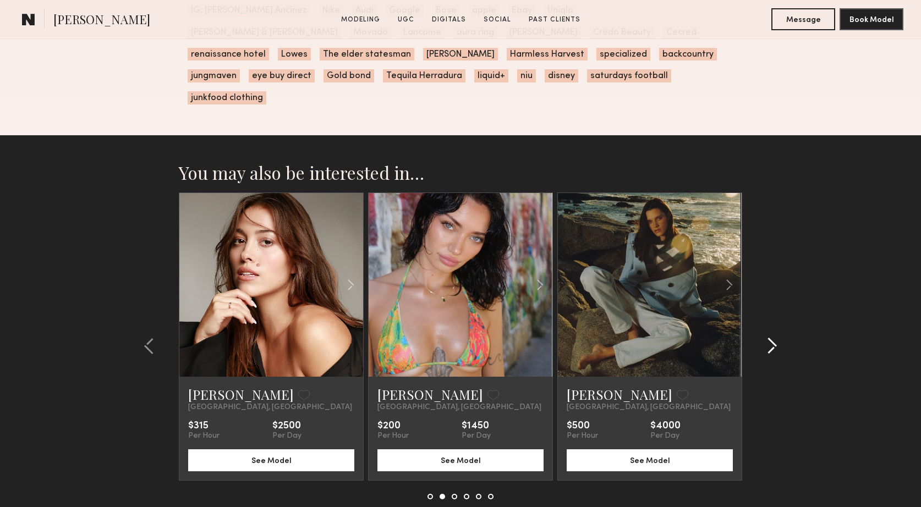
click at [774, 337] on common-icon at bounding box center [771, 346] width 11 height 18
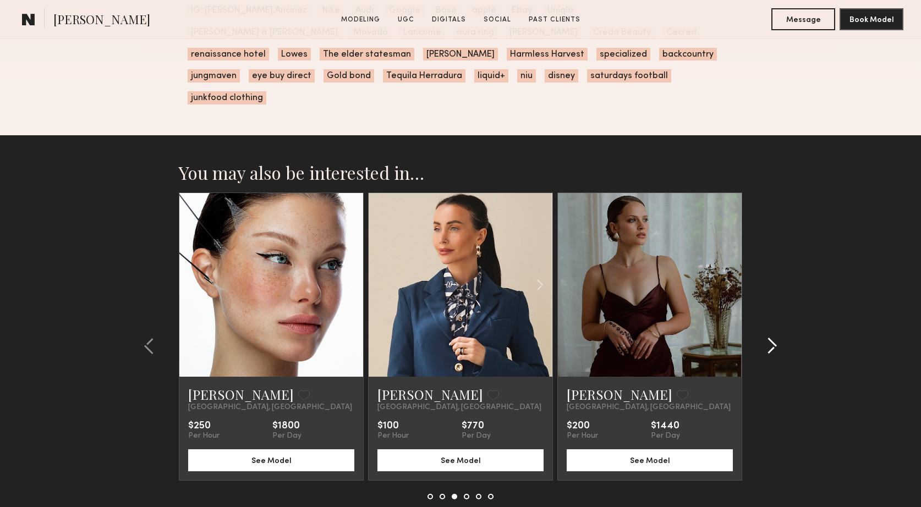
click at [774, 337] on common-icon at bounding box center [771, 346] width 11 height 18
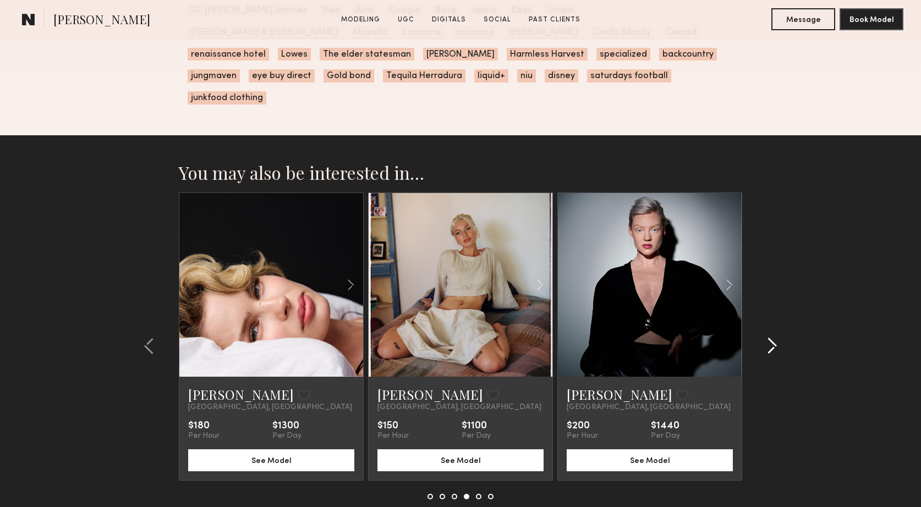
click at [774, 337] on common-icon at bounding box center [771, 346] width 11 height 18
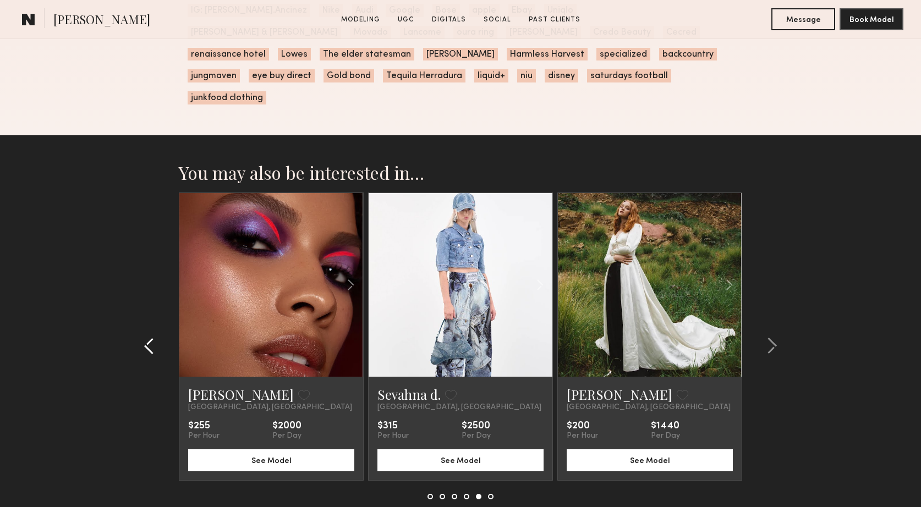
click at [149, 337] on common-icon at bounding box center [149, 346] width 11 height 18
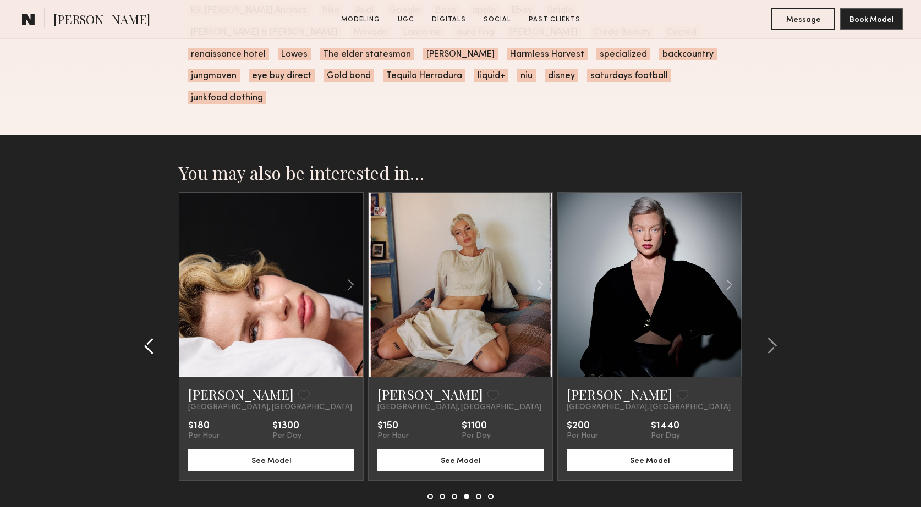
click at [149, 337] on common-icon at bounding box center [149, 346] width 11 height 18
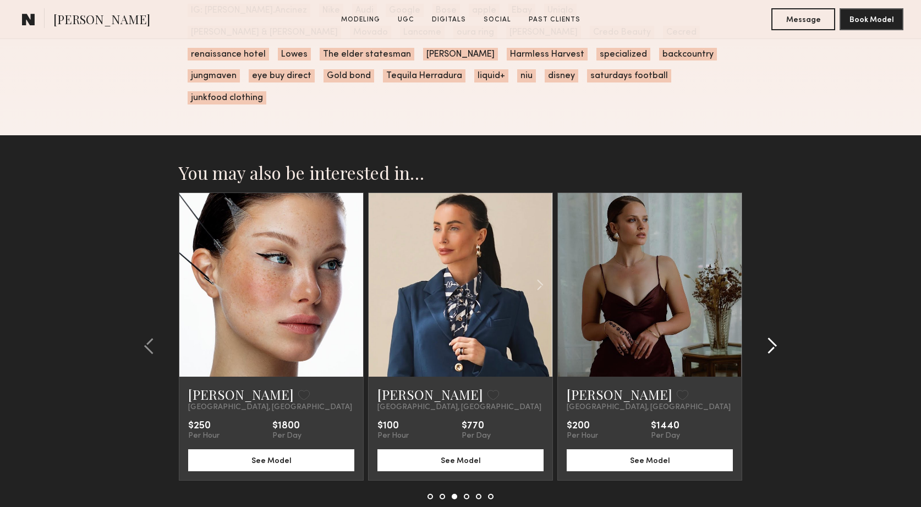
click at [770, 337] on common-icon at bounding box center [771, 346] width 11 height 18
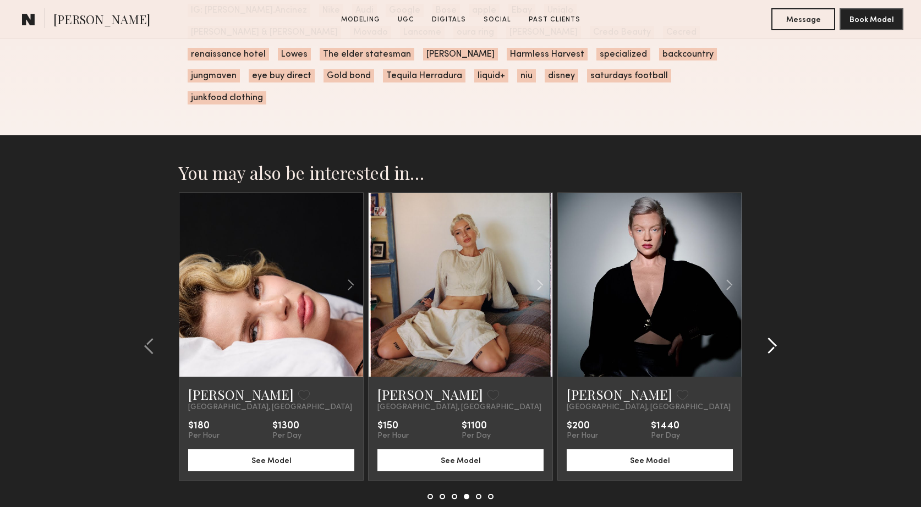
click at [770, 337] on common-icon at bounding box center [771, 346] width 11 height 18
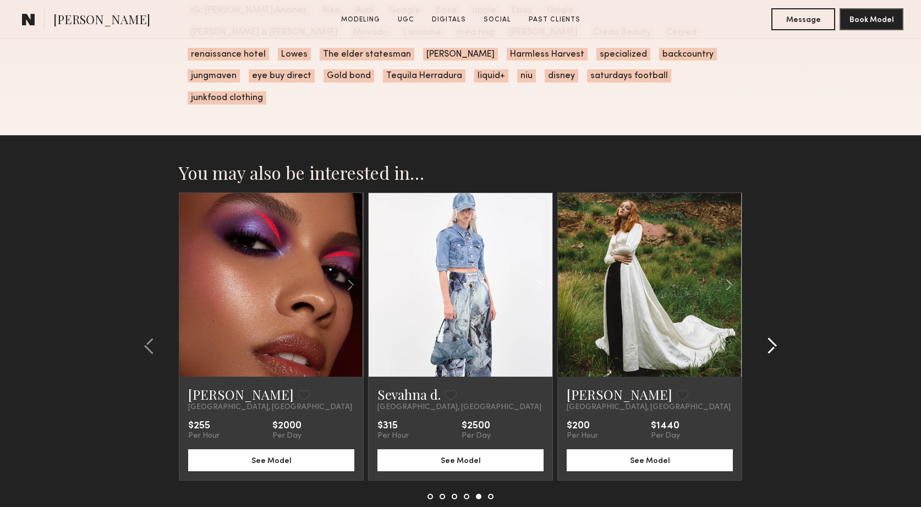
click at [770, 337] on common-icon at bounding box center [771, 346] width 11 height 18
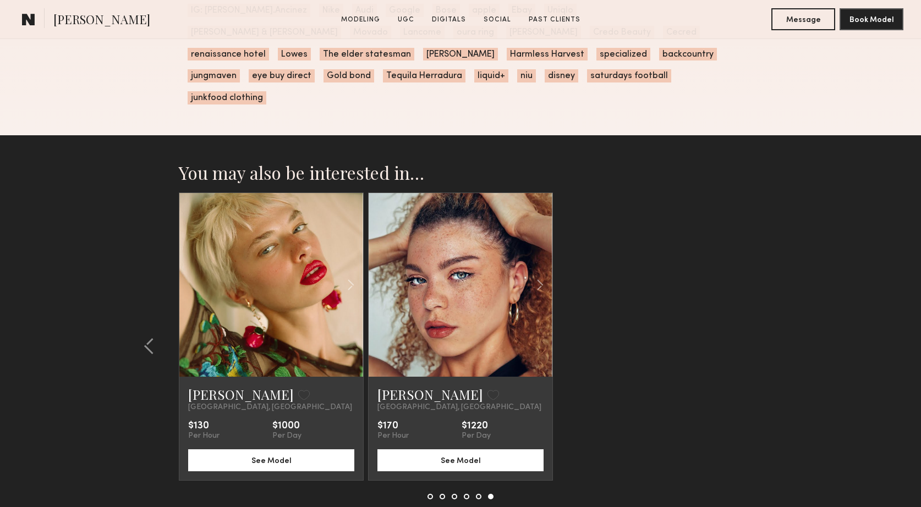
click at [451, 283] on link at bounding box center [460, 285] width 63 height 184
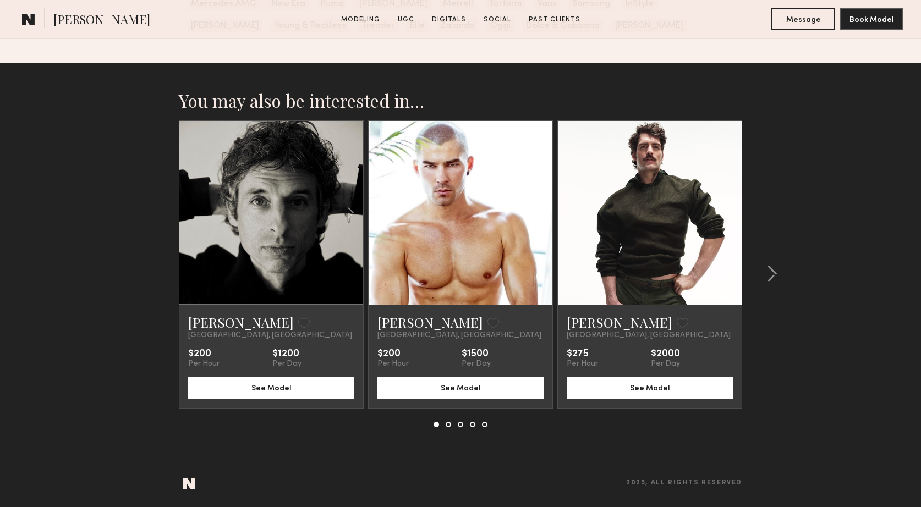
scroll to position [2872, 0]
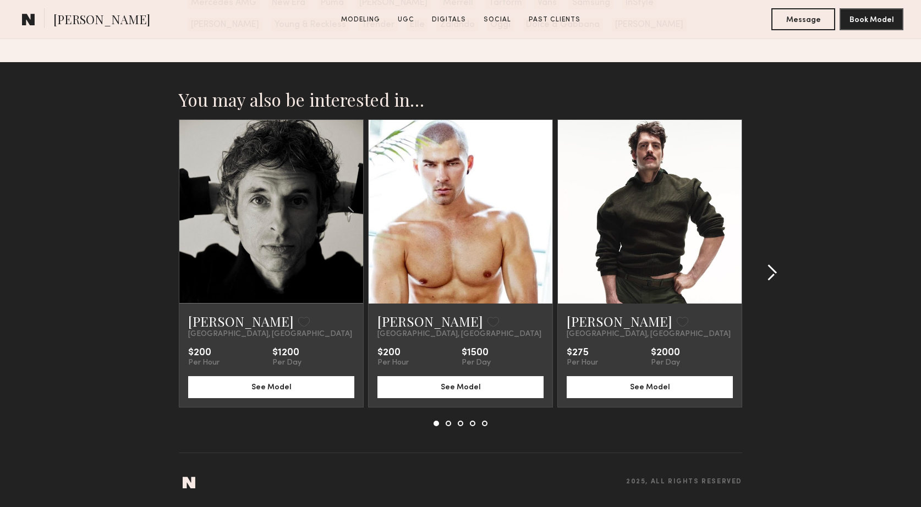
click at [773, 274] on common-icon at bounding box center [771, 273] width 11 height 18
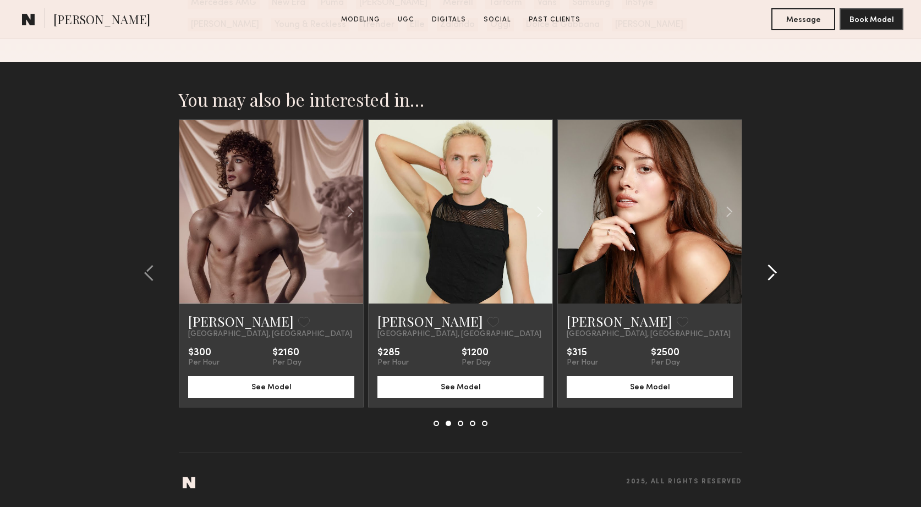
click at [773, 274] on common-icon at bounding box center [771, 273] width 11 height 18
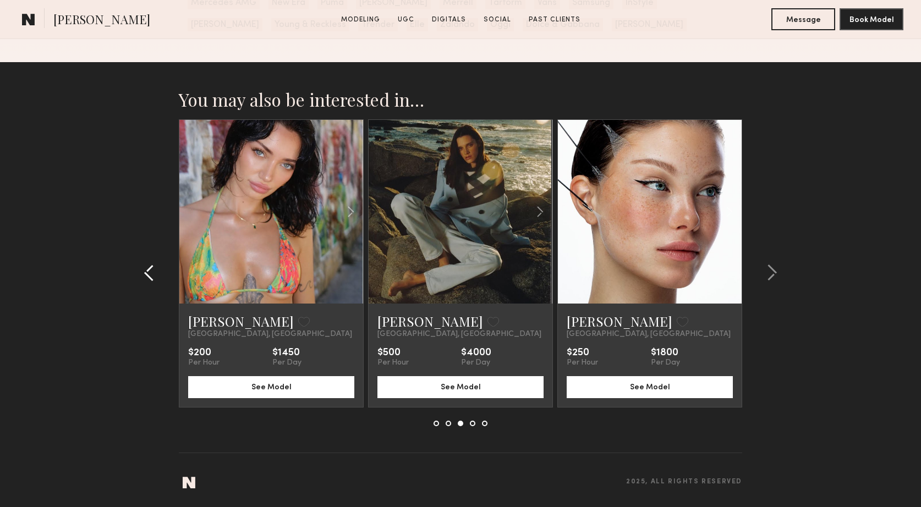
click at [146, 273] on common-icon at bounding box center [149, 273] width 11 height 18
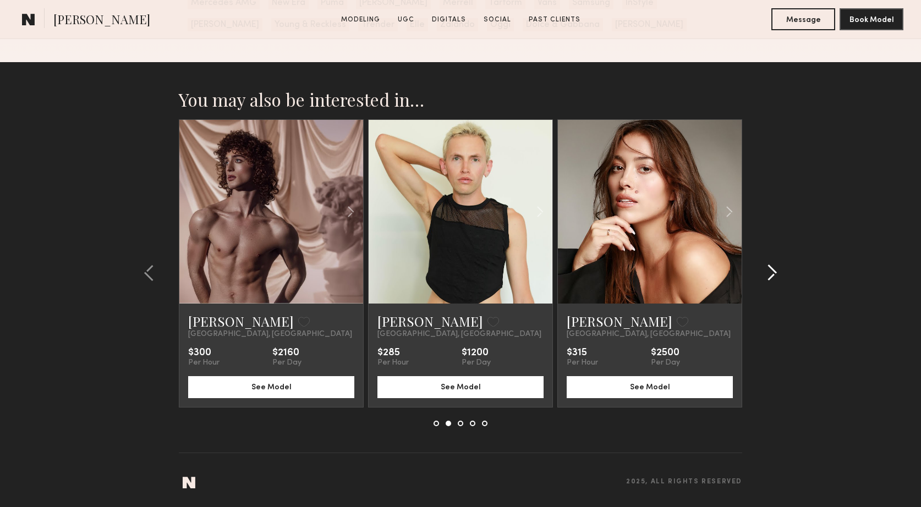
click at [772, 272] on common-icon at bounding box center [771, 273] width 11 height 18
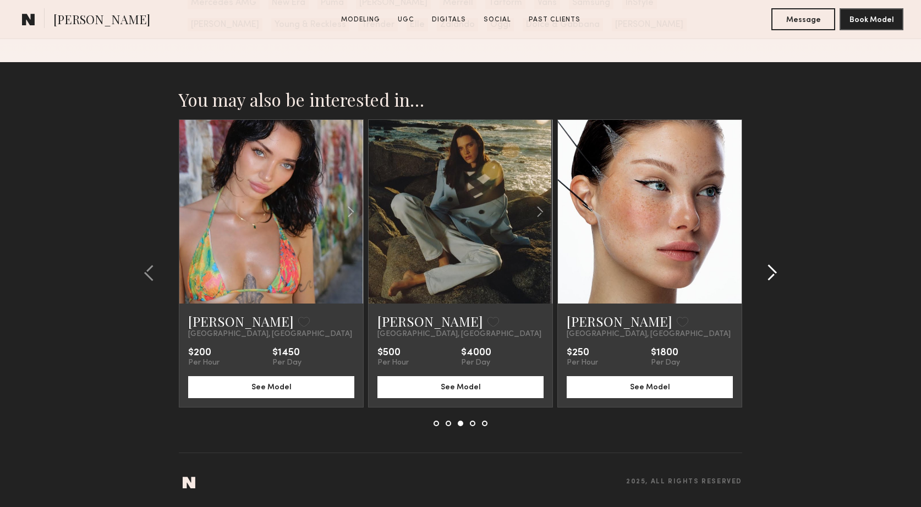
click at [772, 272] on common-icon at bounding box center [771, 273] width 11 height 18
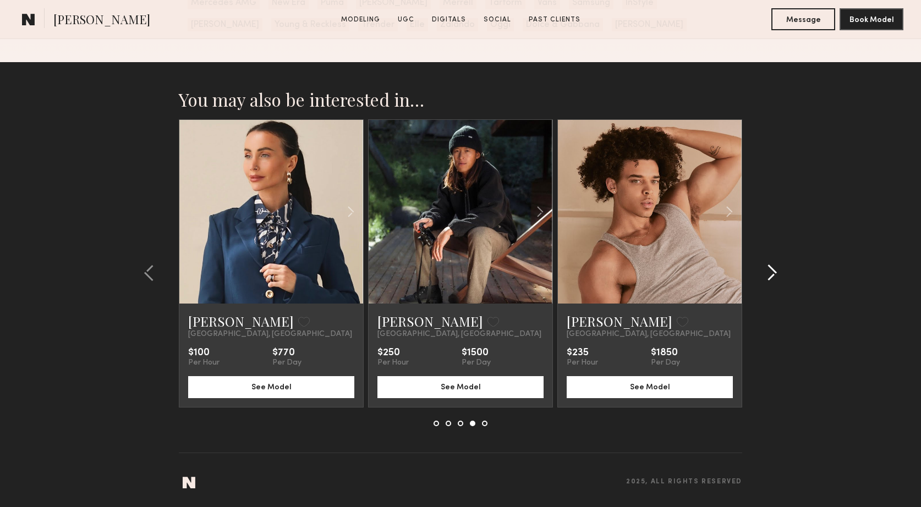
click at [771, 269] on common-icon at bounding box center [771, 273] width 11 height 18
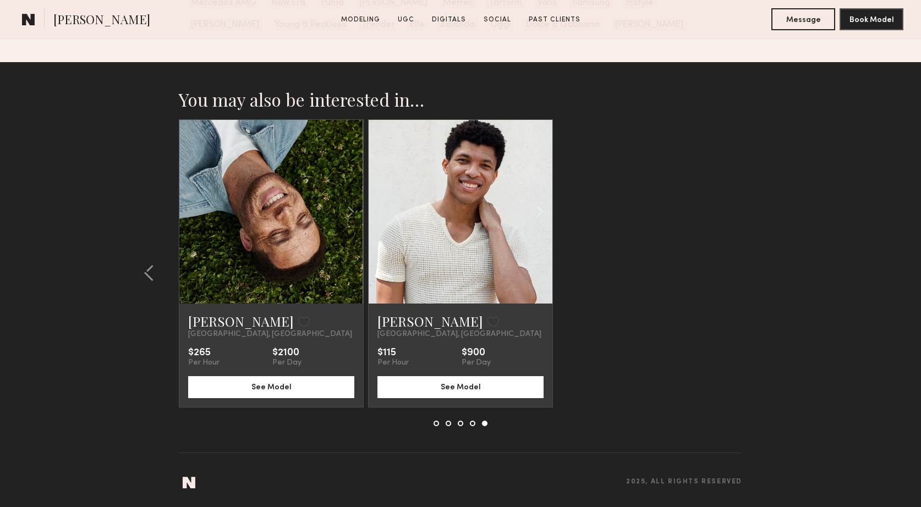
click at [467, 197] on link at bounding box center [460, 212] width 63 height 184
click at [497, 268] on div at bounding box center [522, 212] width 61 height 184
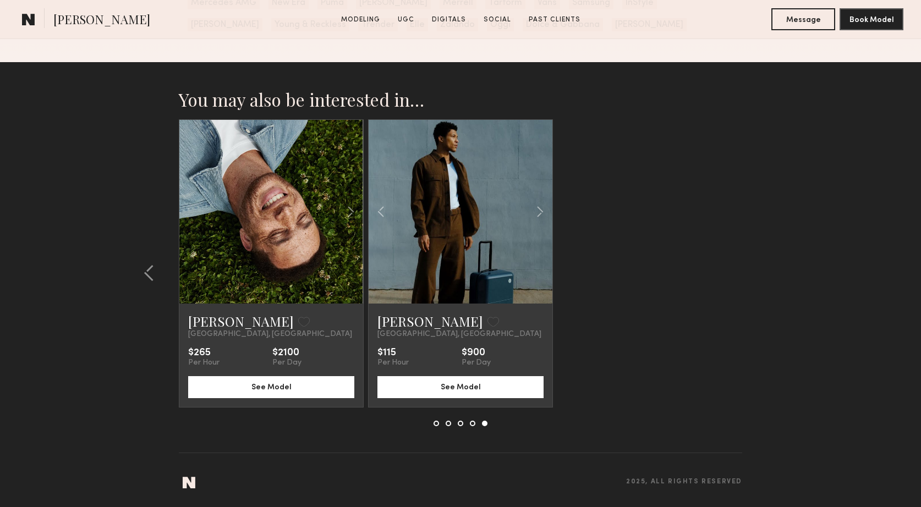
click at [474, 221] on link at bounding box center [460, 212] width 63 height 184
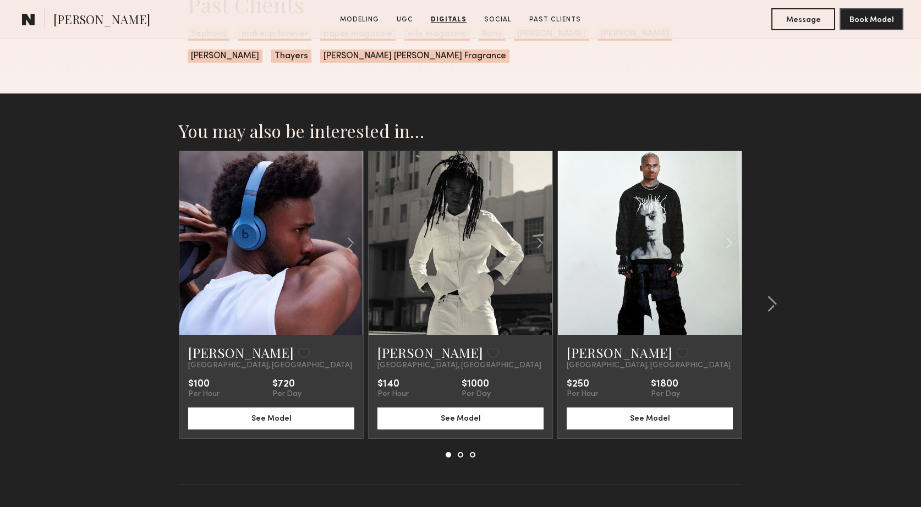
scroll to position [3339, 0]
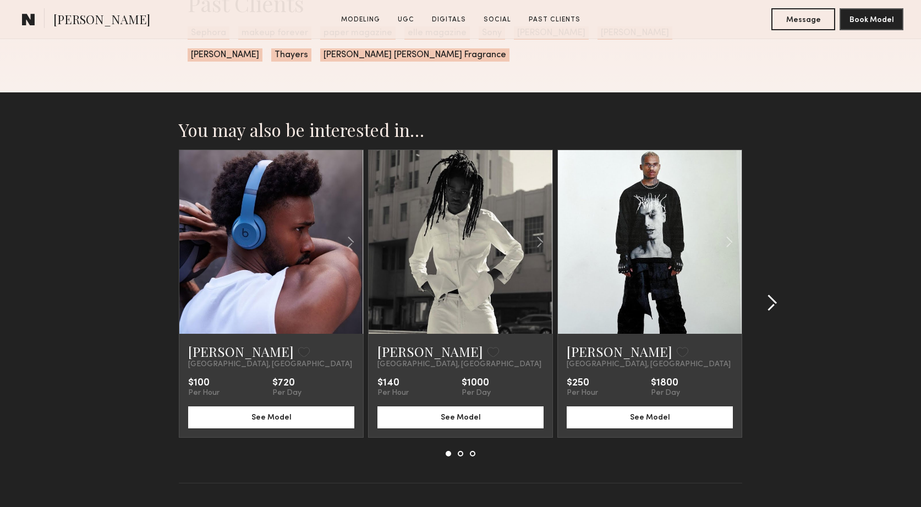
click at [773, 301] on common-icon at bounding box center [771, 303] width 11 height 18
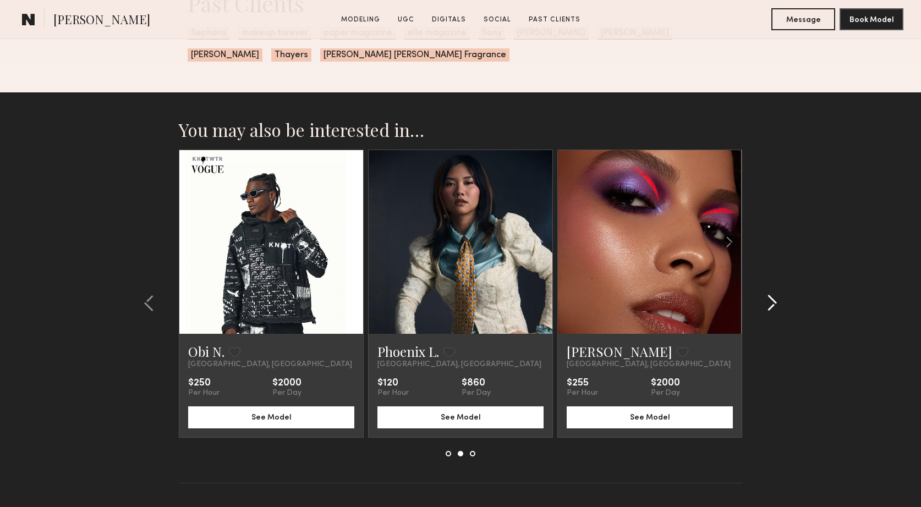
click at [768, 298] on common-icon at bounding box center [771, 303] width 11 height 18
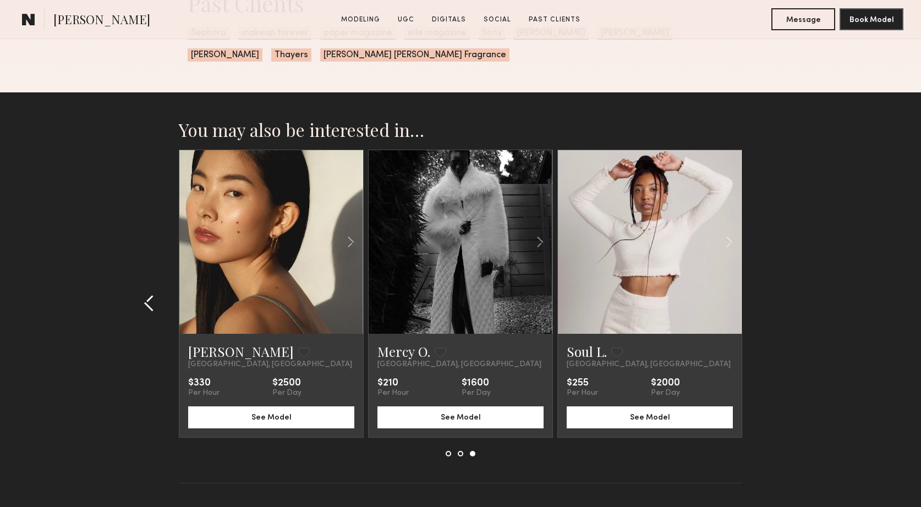
click at [153, 306] on common-icon at bounding box center [149, 303] width 11 height 18
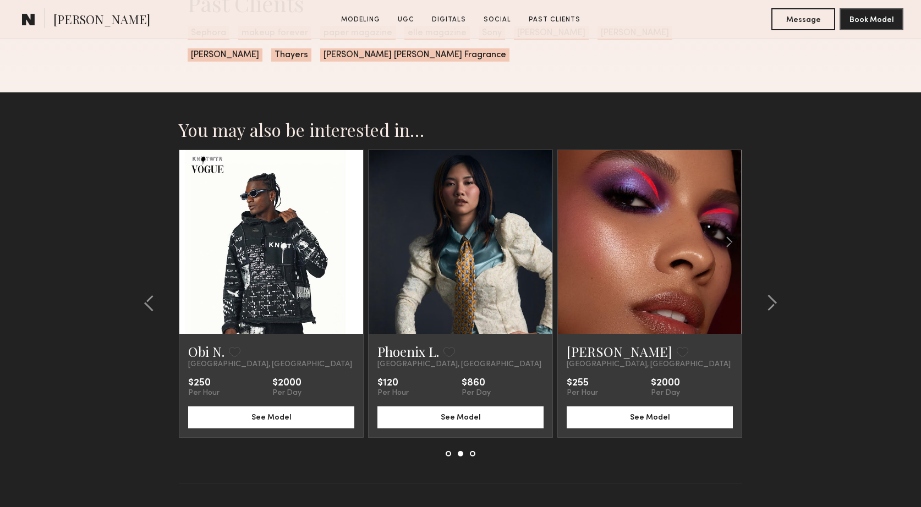
click at [476, 268] on link at bounding box center [460, 242] width 63 height 184
click at [769, 307] on common-icon at bounding box center [771, 303] width 11 height 18
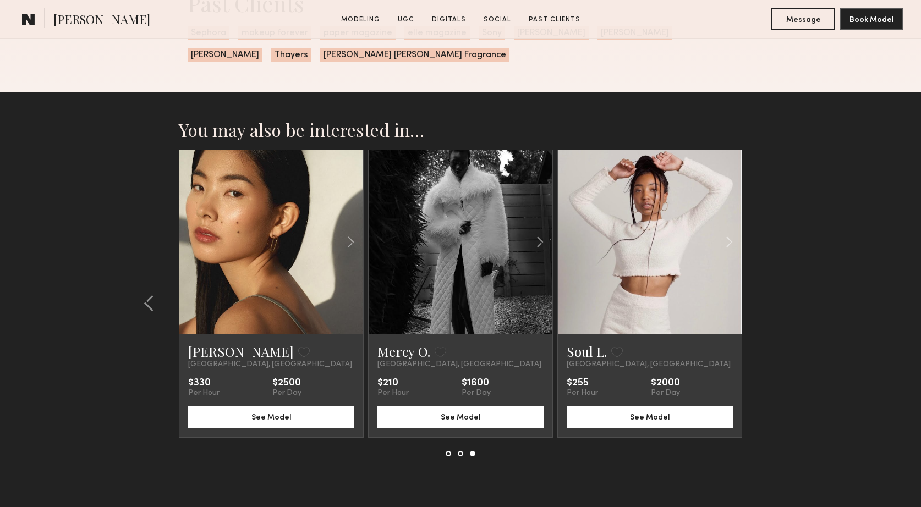
click at [287, 271] on link at bounding box center [271, 242] width 63 height 184
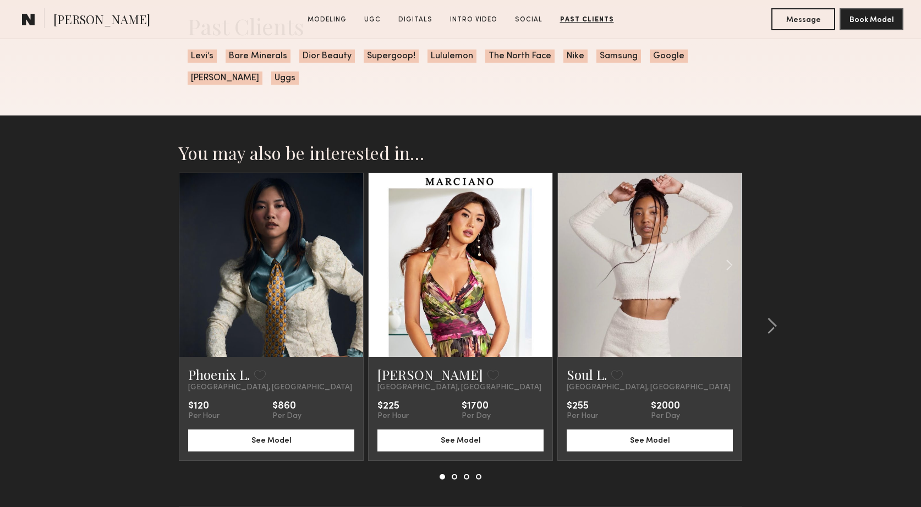
scroll to position [3006, 0]
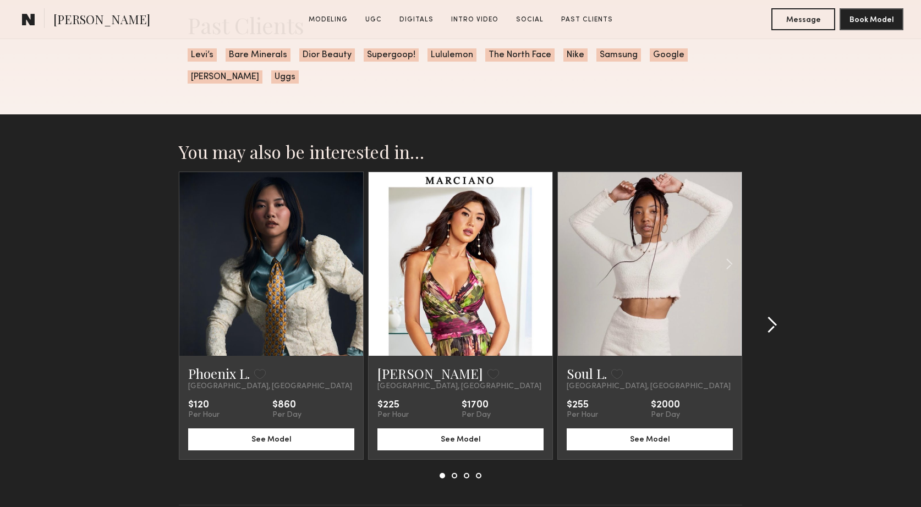
click at [775, 322] on common-icon at bounding box center [771, 325] width 11 height 18
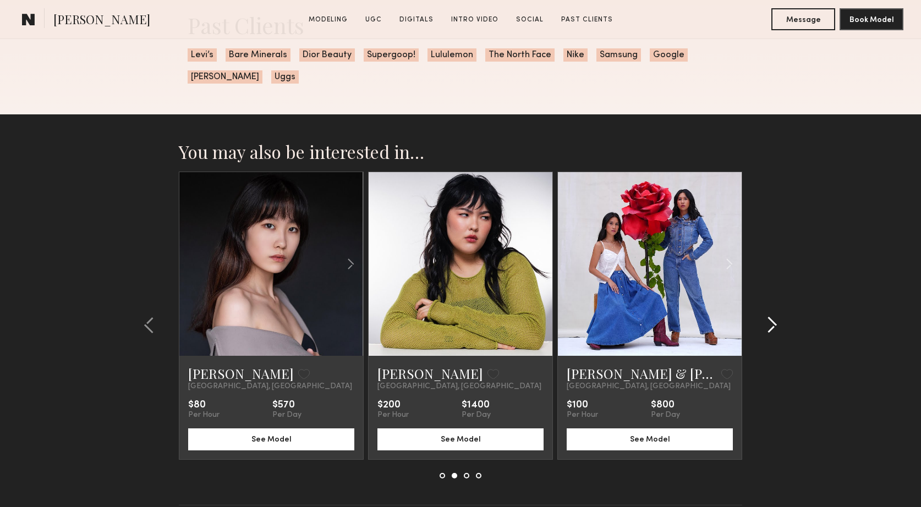
click at [775, 322] on common-icon at bounding box center [771, 325] width 11 height 18
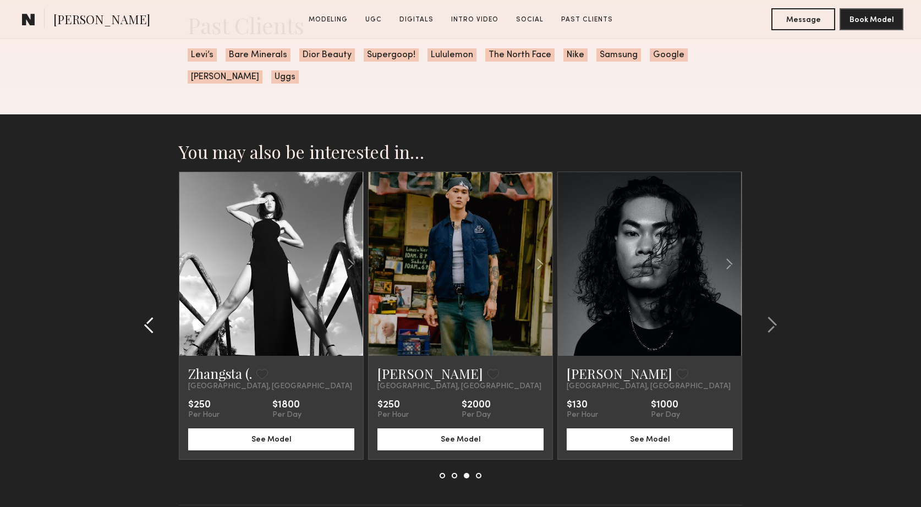
click at [147, 322] on common-icon at bounding box center [149, 325] width 11 height 18
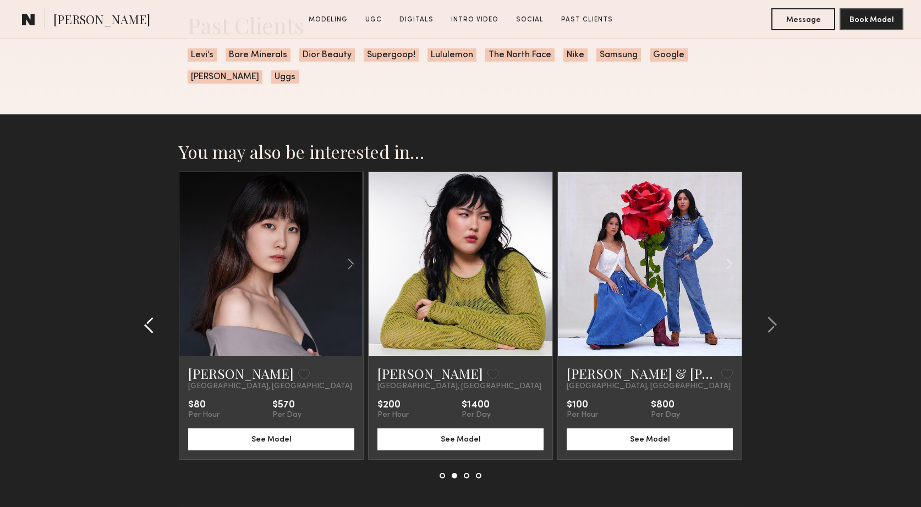
click at [147, 322] on common-icon at bounding box center [149, 325] width 11 height 18
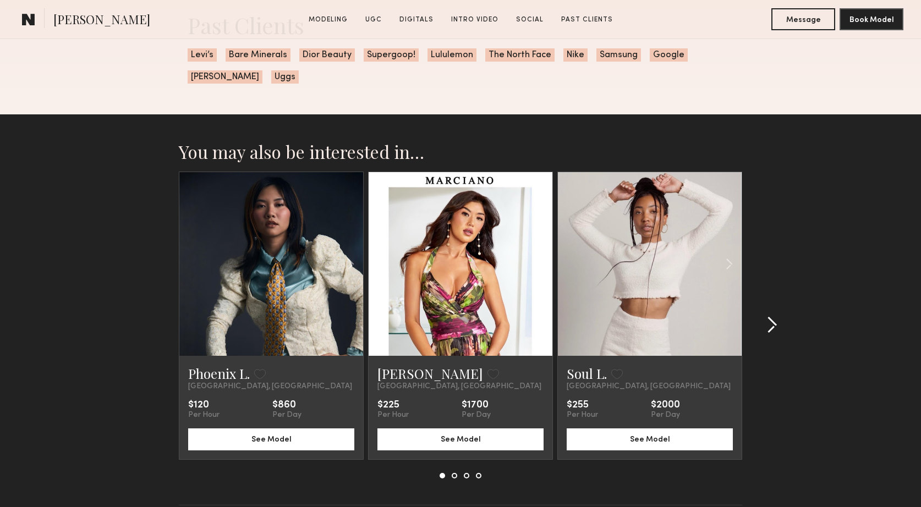
click at [773, 330] on common-icon at bounding box center [771, 325] width 11 height 18
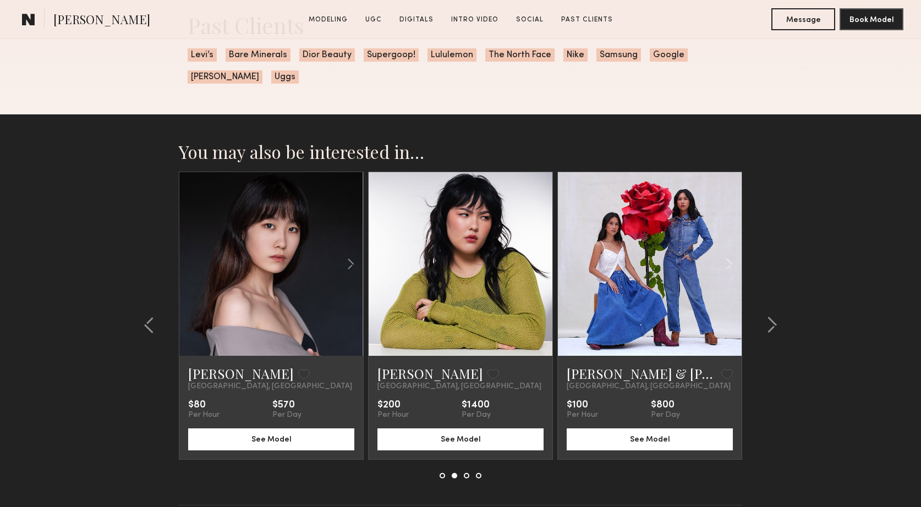
click at [302, 265] on link at bounding box center [271, 264] width 63 height 184
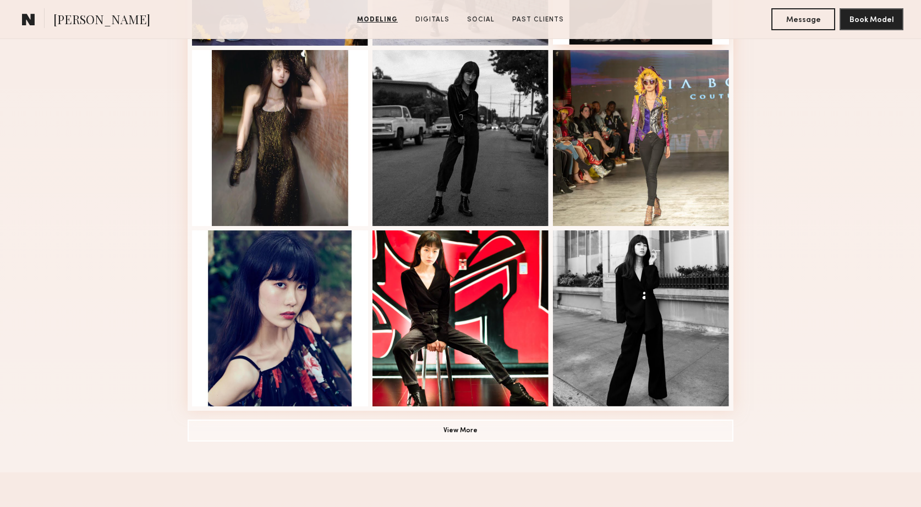
scroll to position [638, 0]
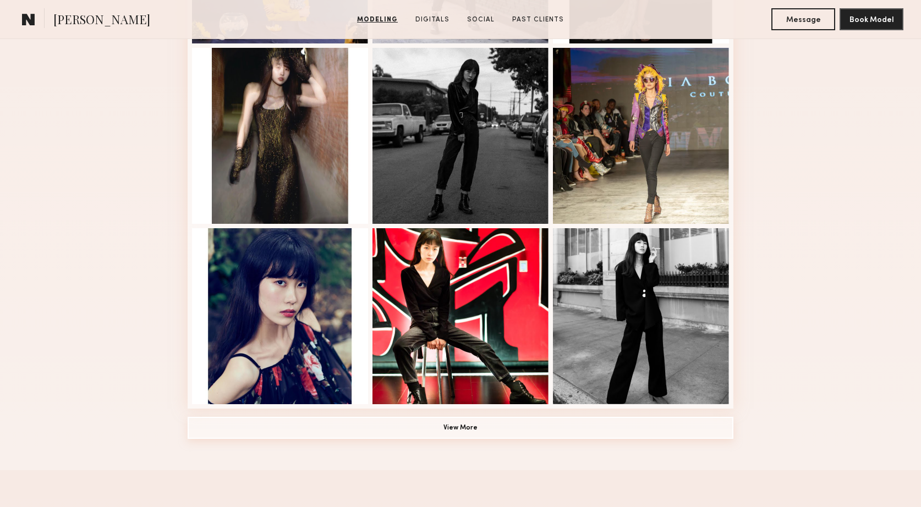
click at [465, 433] on button "View More" at bounding box center [461, 428] width 546 height 22
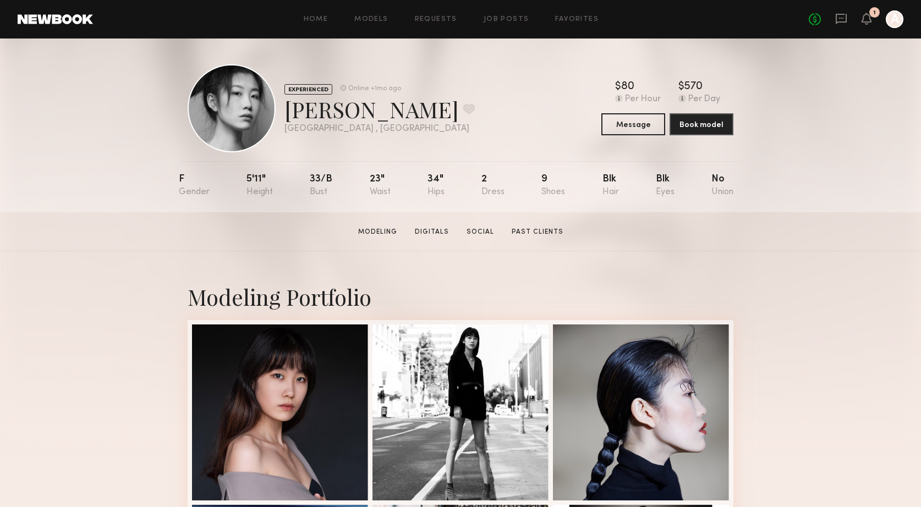
scroll to position [12, 0]
